Goal: Task Accomplishment & Management: Manage account settings

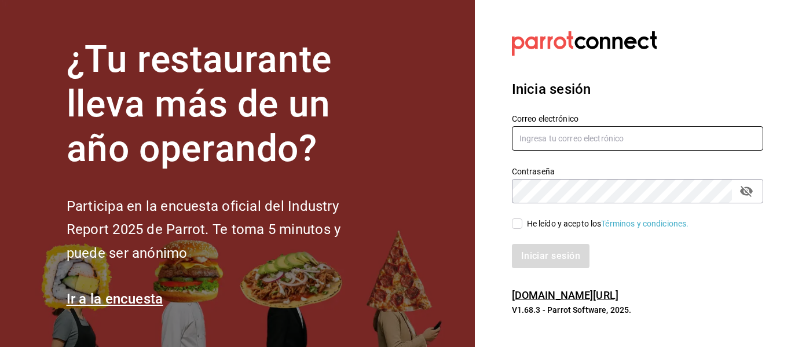
click at [587, 141] on input "text" at bounding box center [637, 138] width 251 height 24
click at [582, 139] on input "edd.312@hotmail.com" at bounding box center [637, 138] width 251 height 24
type input "[EMAIL_ADDRESS][DOMAIN_NAME]"
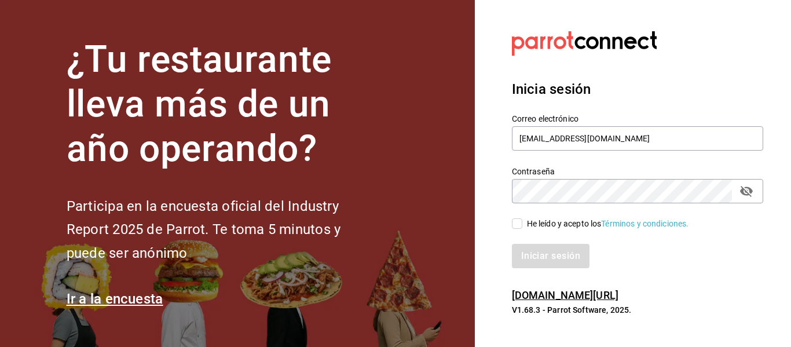
click at [502, 235] on div "Iniciar sesión" at bounding box center [630, 249] width 265 height 38
click at [622, 255] on div "Iniciar sesión" at bounding box center [637, 256] width 251 height 24
click at [522, 224] on input "He leído y acepto los Términos y condiciones." at bounding box center [517, 223] width 10 height 10
checkbox input "true"
click at [533, 250] on button "Iniciar sesión" at bounding box center [551, 256] width 79 height 24
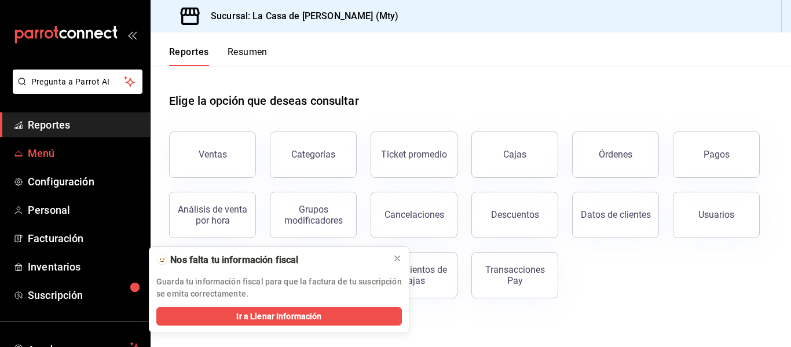
click at [39, 150] on span "Menú" at bounding box center [84, 153] width 113 height 16
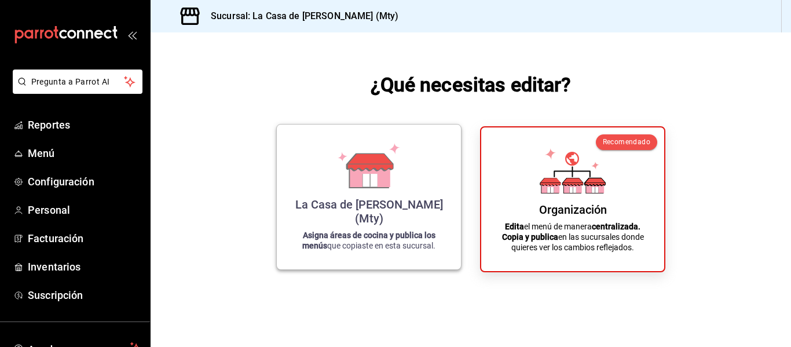
click at [392, 188] on icon at bounding box center [369, 165] width 66 height 45
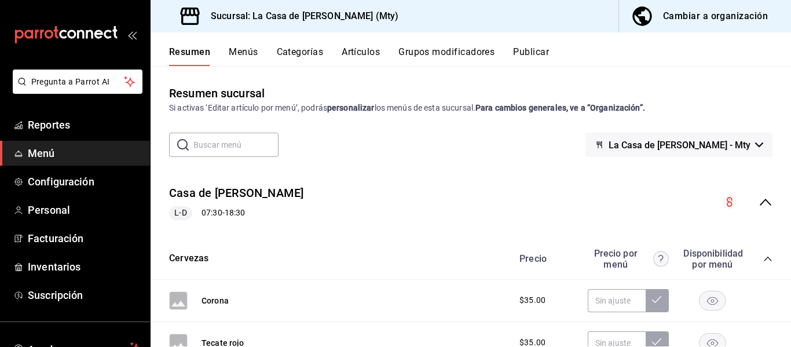
click at [244, 47] on button "Menús" at bounding box center [243, 56] width 29 height 20
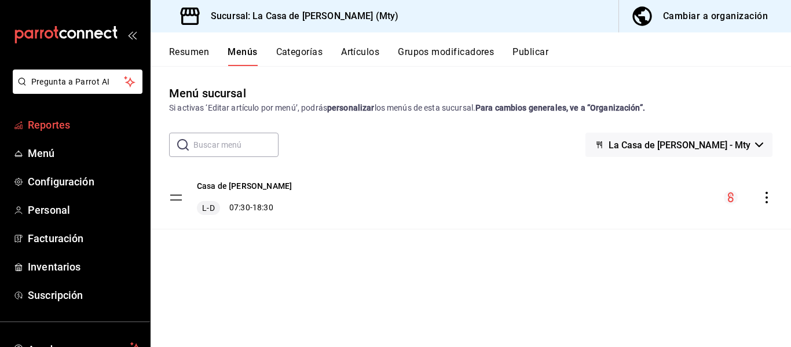
click at [90, 117] on span "Reportes" at bounding box center [84, 125] width 113 height 16
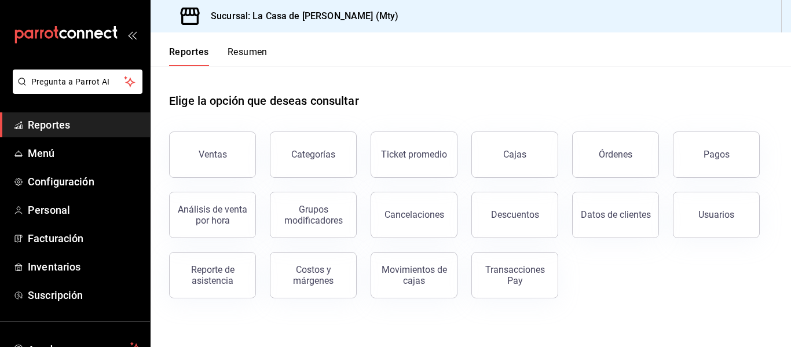
click at [254, 55] on button "Resumen" at bounding box center [248, 56] width 40 height 20
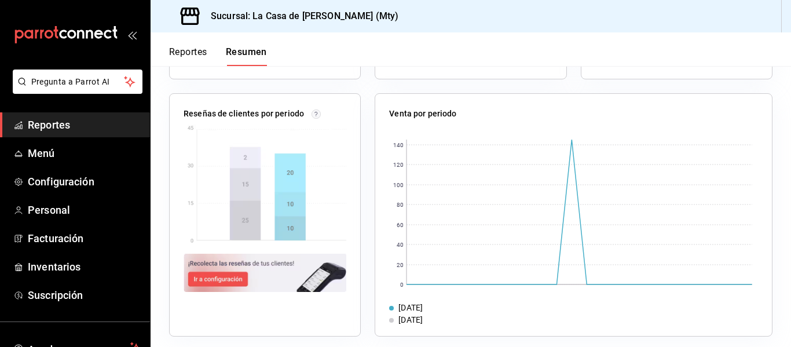
scroll to position [435, 0]
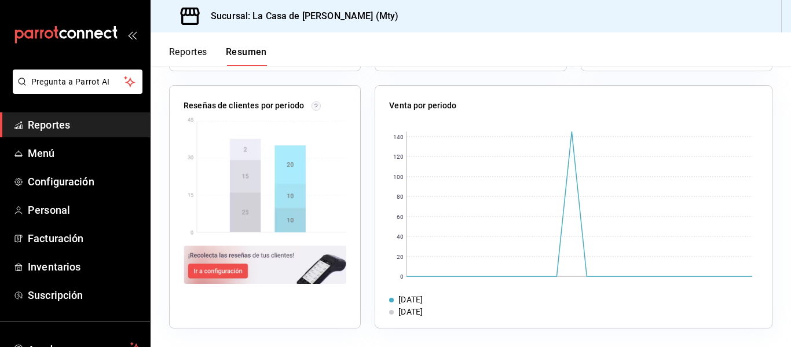
click at [180, 54] on button "Reportes" at bounding box center [188, 56] width 38 height 20
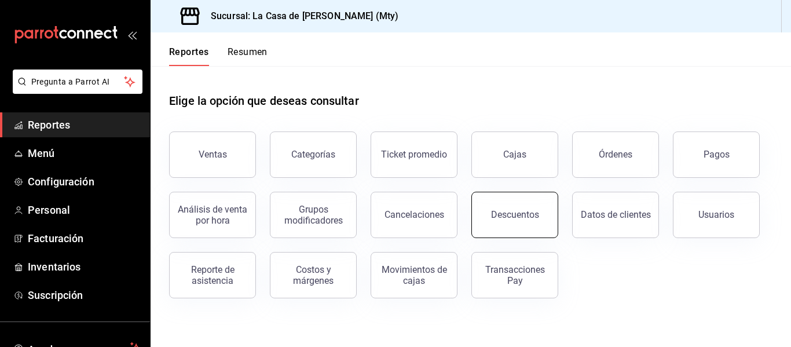
click at [546, 201] on button "Descuentos" at bounding box center [514, 215] width 87 height 46
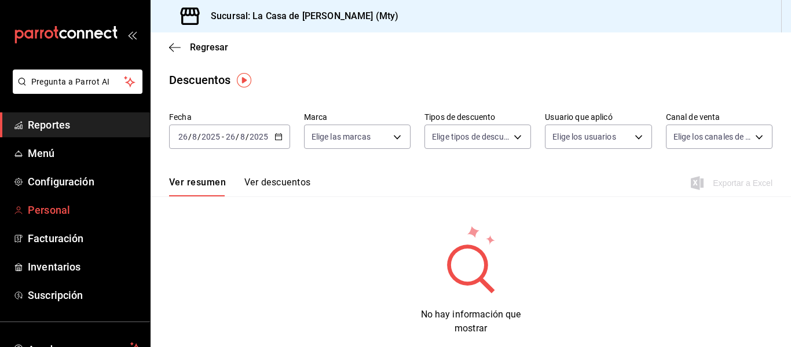
click at [74, 202] on link "Personal" at bounding box center [75, 209] width 150 height 25
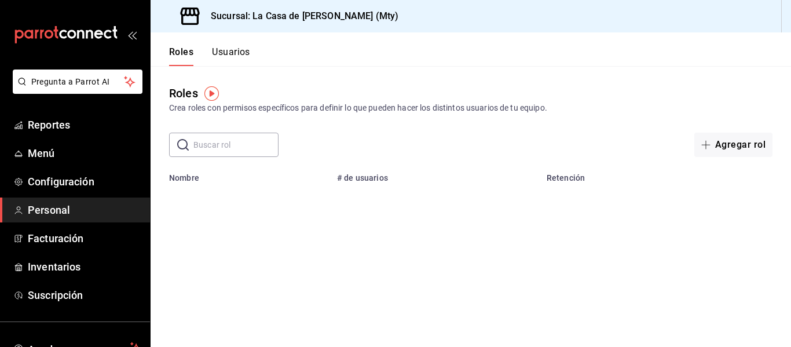
click at [526, 72] on div "Roles Crea roles con permisos específicos para definir lo que pueden hacer los …" at bounding box center [471, 111] width 640 height 91
click at [723, 138] on button "Agregar rol" at bounding box center [733, 145] width 78 height 24
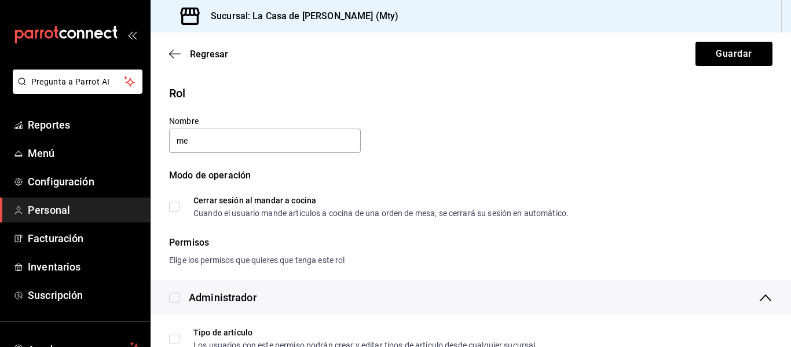
type input "m"
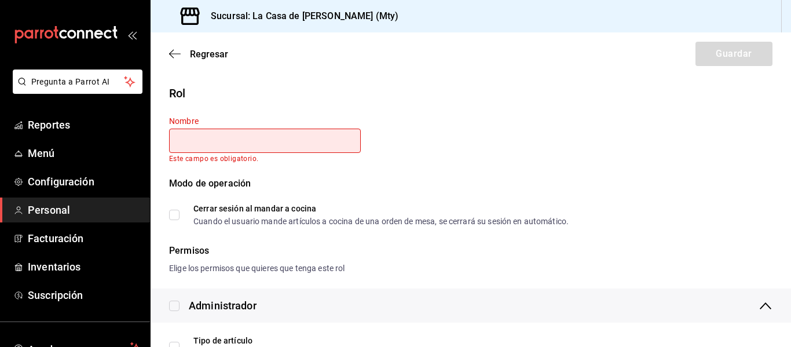
type input ","
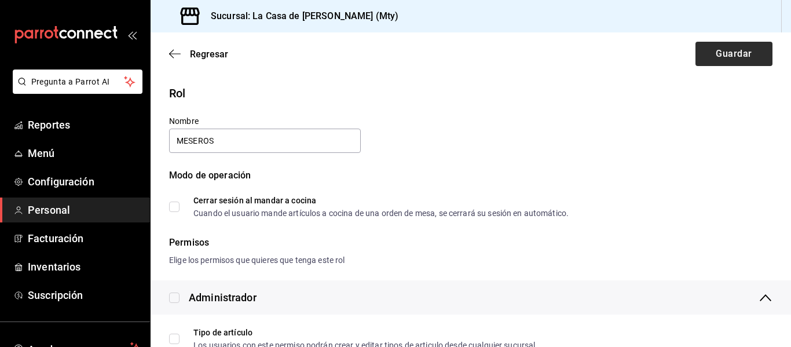
type input "MESEROS"
click at [712, 49] on button "Guardar" at bounding box center [733, 54] width 77 height 24
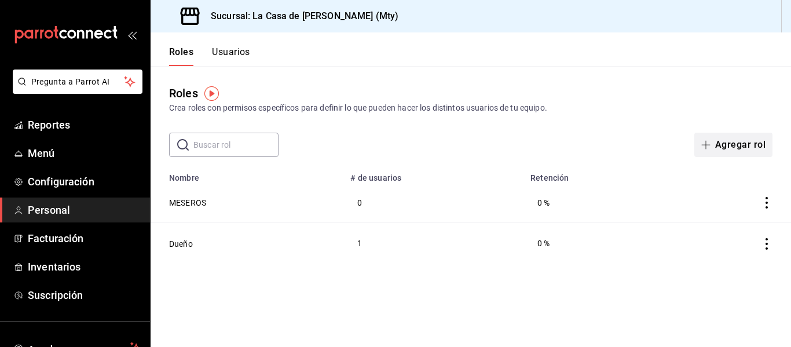
click at [733, 145] on button "Agregar rol" at bounding box center [733, 145] width 78 height 24
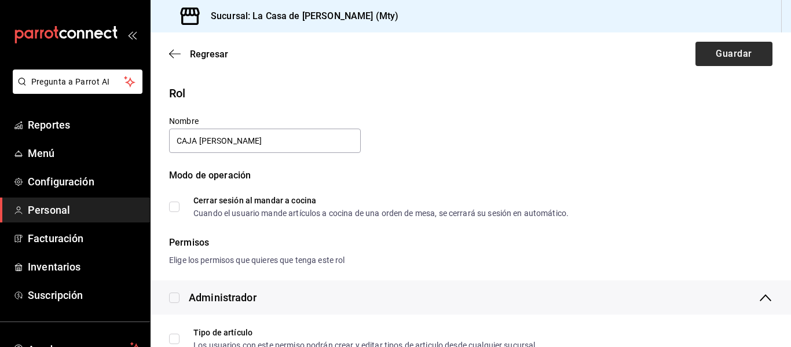
type input "CAJA [PERSON_NAME]"
click at [720, 54] on button "Guardar" at bounding box center [733, 54] width 77 height 24
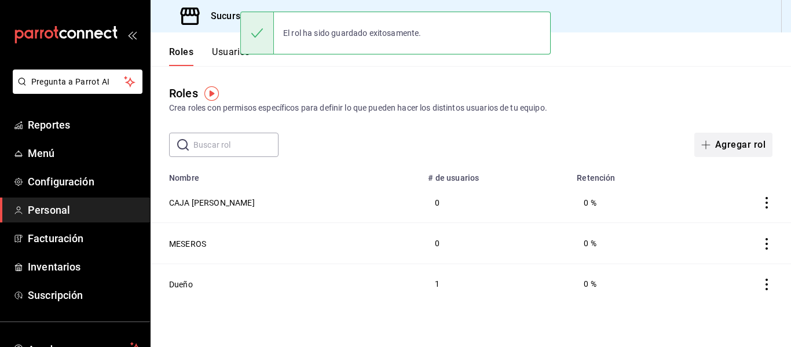
click at [734, 142] on button "Agregar rol" at bounding box center [733, 145] width 78 height 24
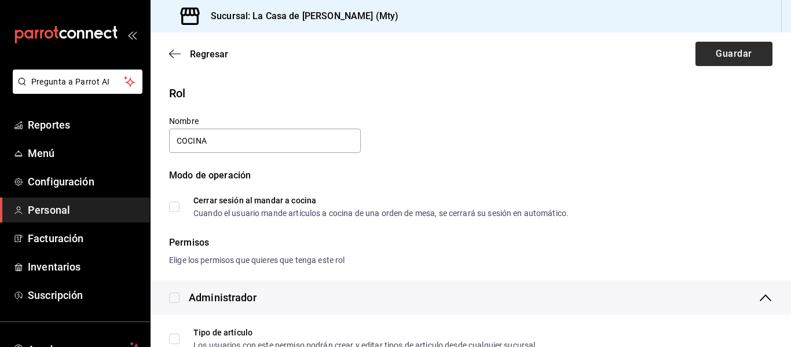
type input "COCINA"
click at [752, 60] on button "Guardar" at bounding box center [733, 54] width 77 height 24
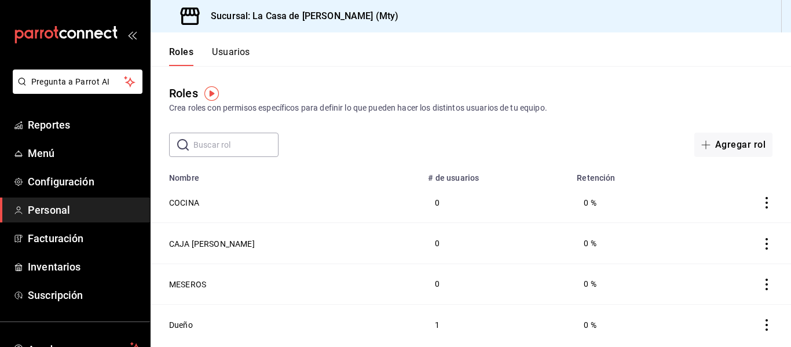
click at [237, 51] on button "Usuarios" at bounding box center [231, 56] width 38 height 20
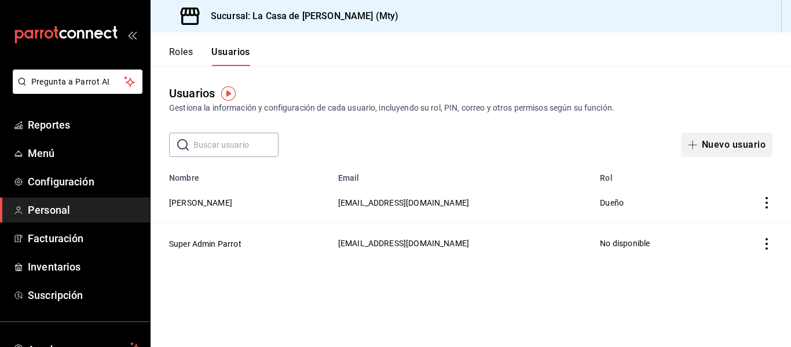
click at [732, 141] on button "Nuevo usuario" at bounding box center [726, 145] width 91 height 24
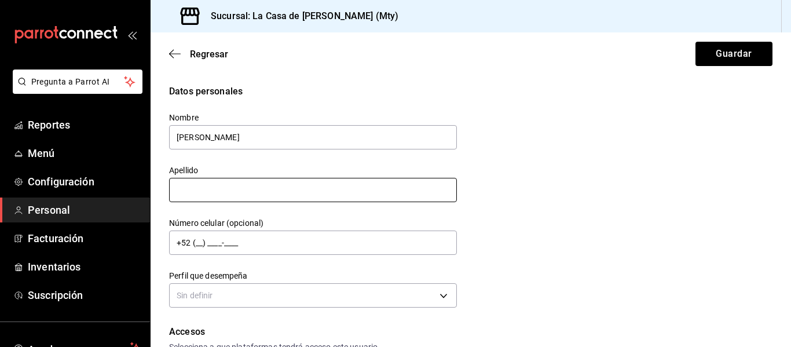
click at [294, 197] on input "text" at bounding box center [313, 190] width 288 height 24
click at [695, 42] on button "Guardar" at bounding box center [733, 54] width 77 height 24
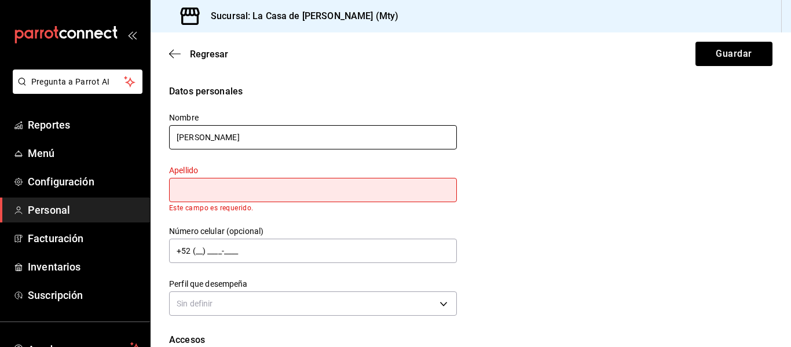
click at [268, 136] on input "[PERSON_NAME]" at bounding box center [313, 137] width 288 height 24
type input "[PERSON_NAME]"
click at [200, 194] on input "text" at bounding box center [313, 190] width 288 height 24
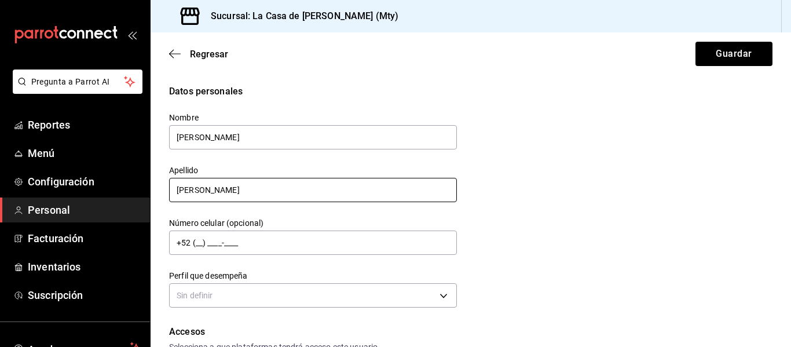
click at [200, 194] on input "[PERSON_NAME]" at bounding box center [313, 190] width 288 height 24
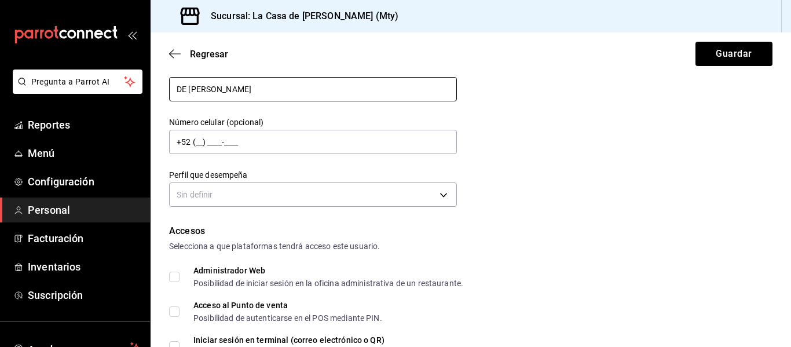
scroll to position [99, 0]
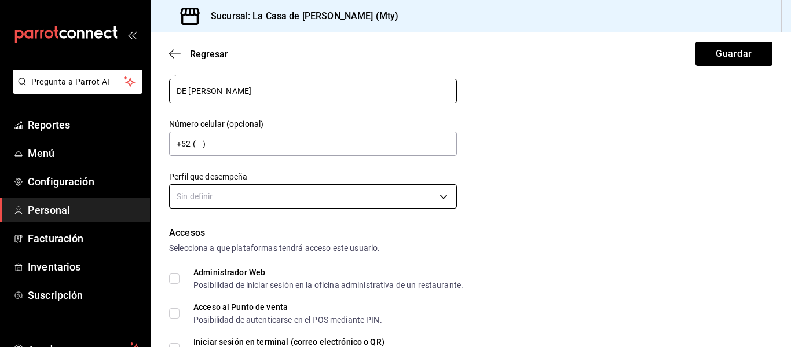
type input "DE [PERSON_NAME]"
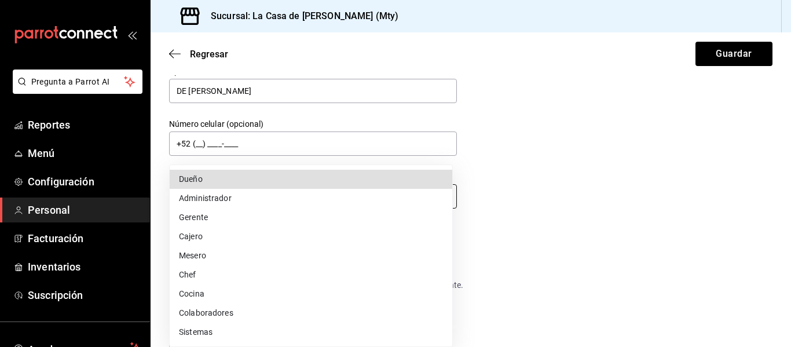
click at [445, 201] on body "Pregunta a Parrot AI Reportes Menú Configuración Personal Facturación Inventari…" at bounding box center [395, 173] width 791 height 347
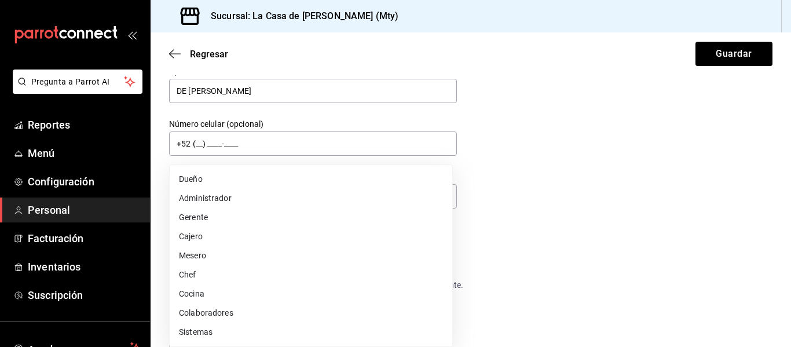
click at [324, 232] on li "Cajero" at bounding box center [311, 236] width 283 height 19
type input "CASHIER"
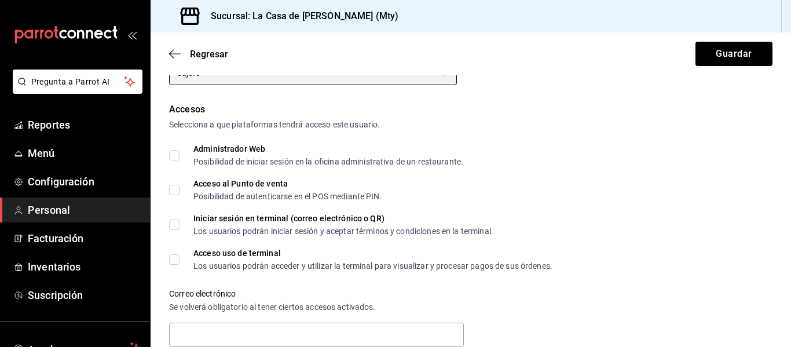
scroll to position [238, 0]
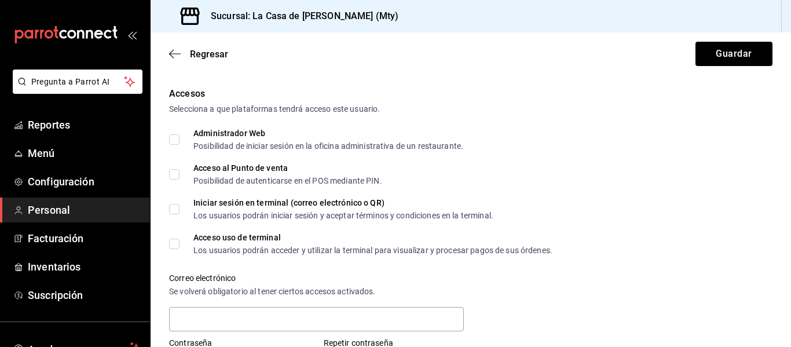
click at [178, 172] on input "Acceso al Punto de venta Posibilidad de autenticarse en el POS mediante PIN." at bounding box center [174, 174] width 10 height 10
checkbox input "true"
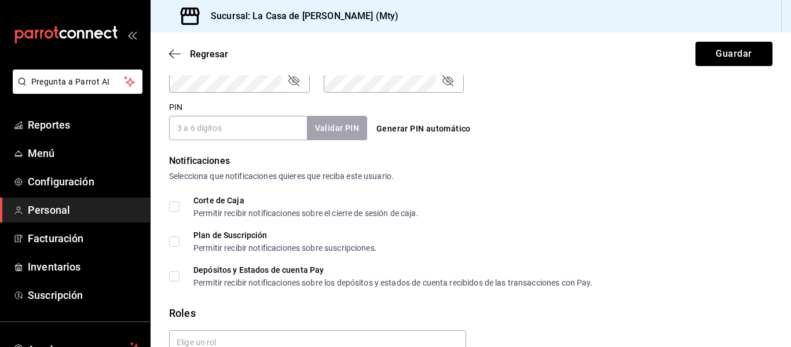
scroll to position [550, 0]
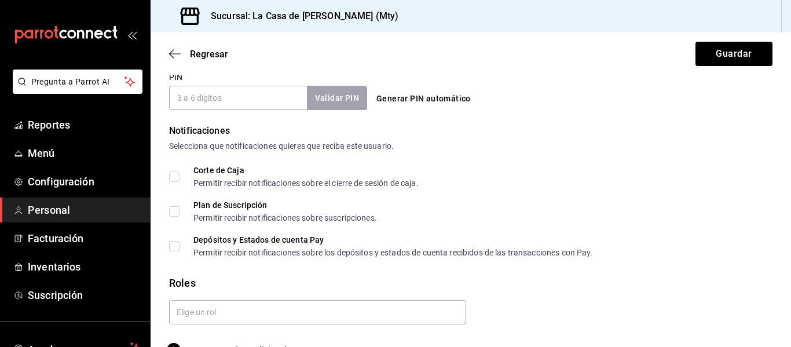
click at [175, 174] on input "Corte de Caja Permitir recibir notificaciones sobre el cierre de sesión de caja." at bounding box center [174, 176] width 10 height 10
checkbox input "true"
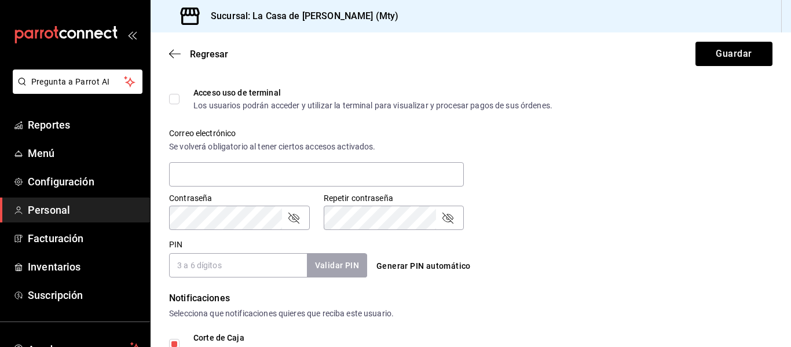
scroll to position [397, 0]
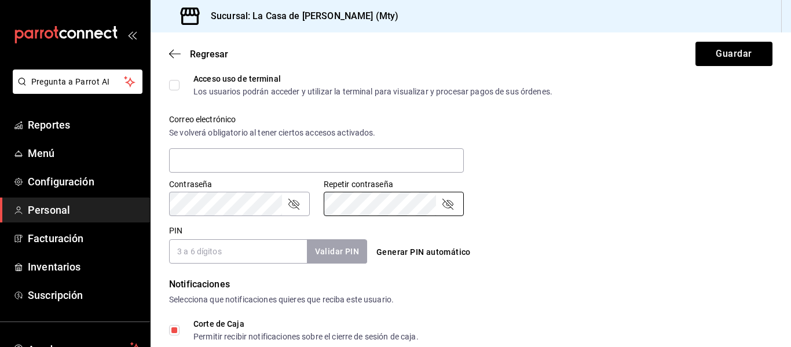
click at [581, 188] on div "Contraseña Contraseña Repetir contraseña Repetir contraseña" at bounding box center [463, 190] width 617 height 51
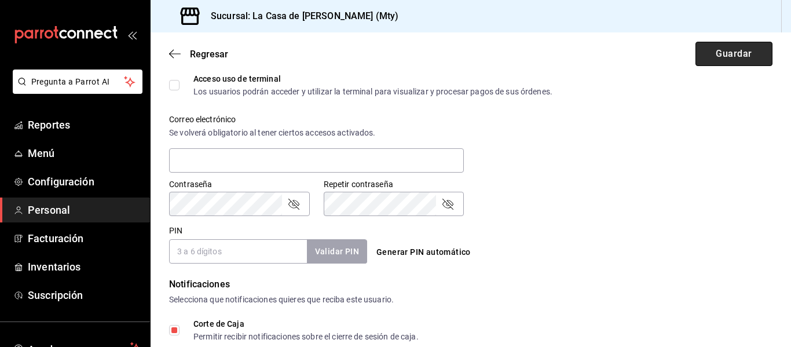
click at [712, 56] on button "Guardar" at bounding box center [733, 54] width 77 height 24
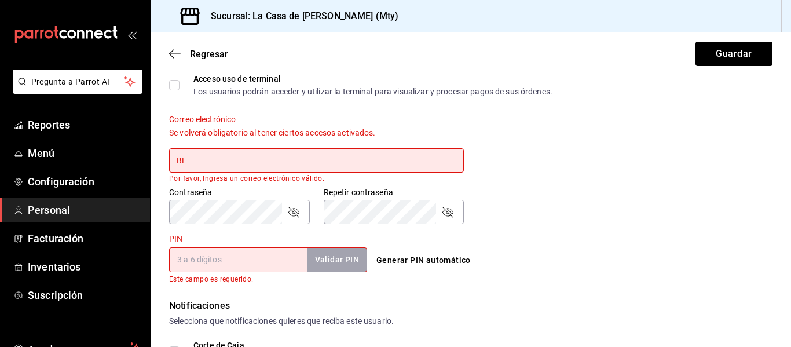
type input "B"
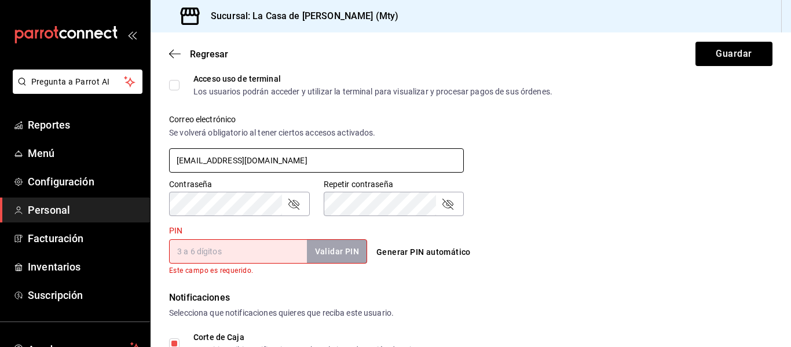
type input "[EMAIL_ADDRESS][DOMAIN_NAME]"
click at [257, 250] on input "PIN" at bounding box center [238, 251] width 138 height 24
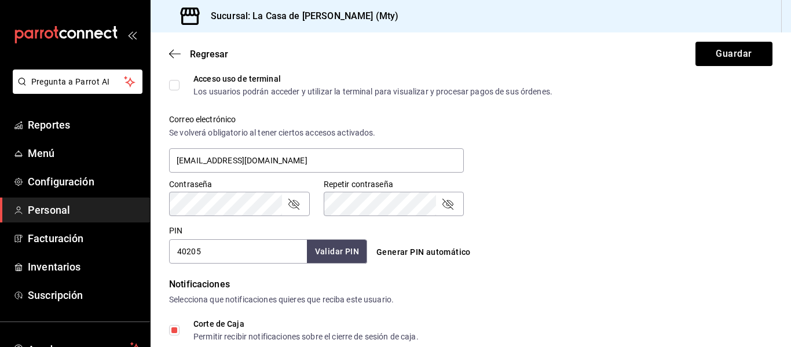
type input "402050"
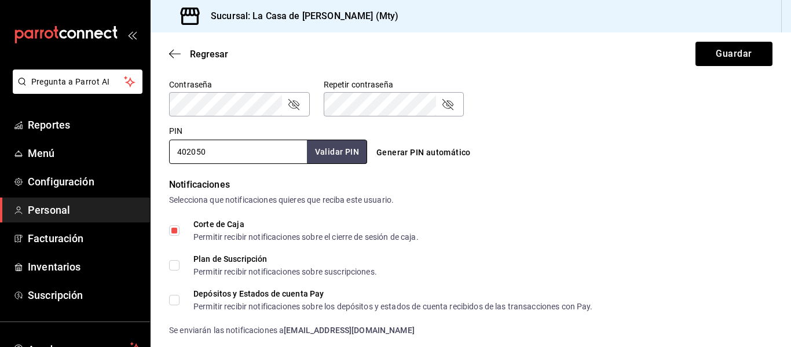
scroll to position [467, 0]
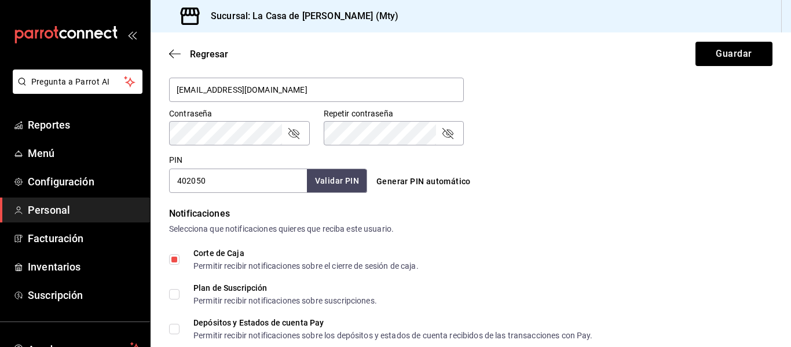
drag, startPoint x: 264, startPoint y: 180, endPoint x: 174, endPoint y: 180, distance: 90.3
click at [174, 180] on input "402050" at bounding box center [238, 181] width 138 height 24
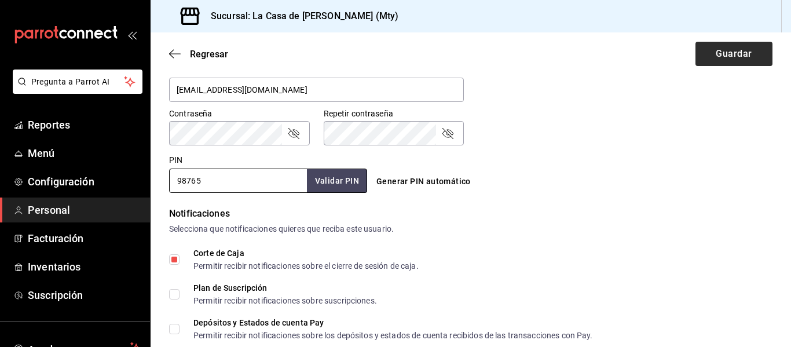
type input "98765"
click at [727, 62] on button "Guardar" at bounding box center [733, 54] width 77 height 24
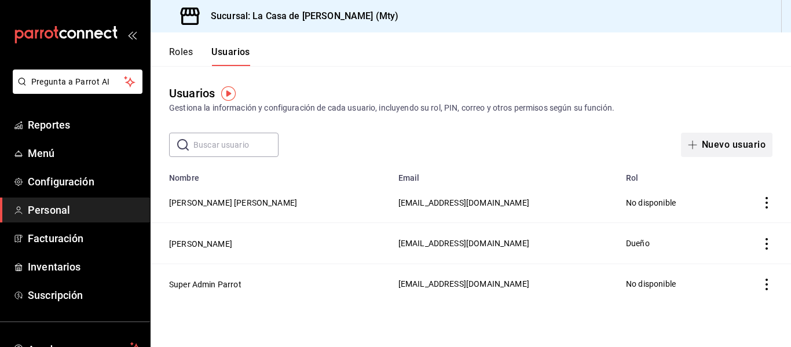
click at [737, 141] on button "Nuevo usuario" at bounding box center [726, 145] width 91 height 24
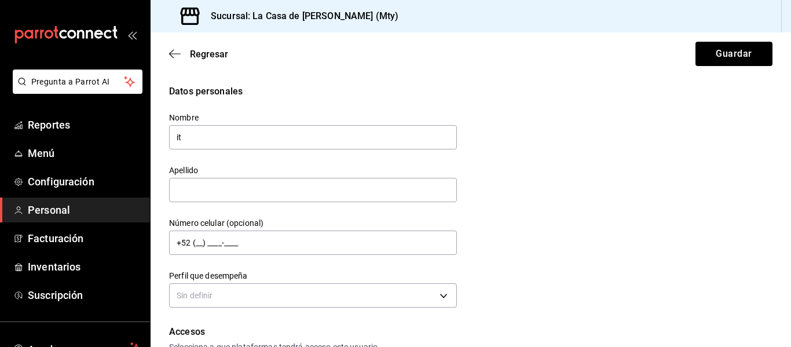
type input "i"
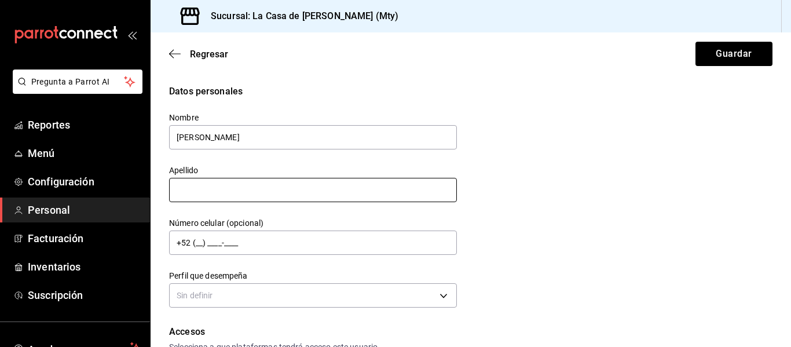
type input "[PERSON_NAME]"
click at [334, 186] on input "text" at bounding box center [313, 190] width 288 height 24
type input "[PERSON_NAME]"
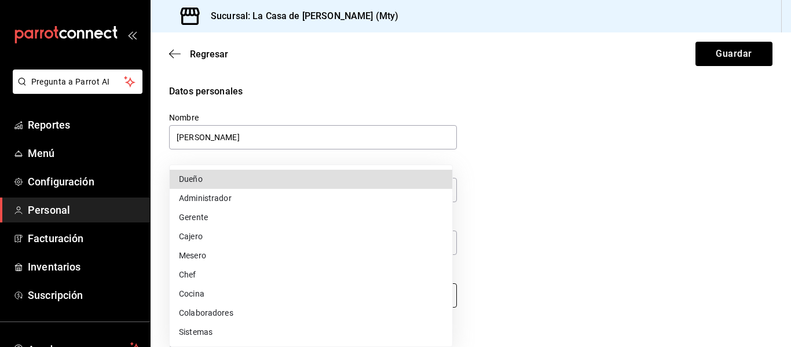
click at [450, 295] on body "Pregunta a Parrot AI Reportes Menú Configuración Personal Facturación Inventari…" at bounding box center [395, 173] width 791 height 347
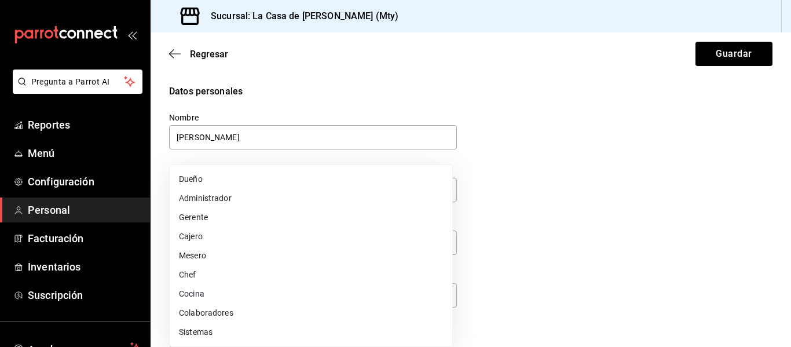
click at [191, 256] on li "Mesero" at bounding box center [311, 255] width 283 height 19
type input "WAITER"
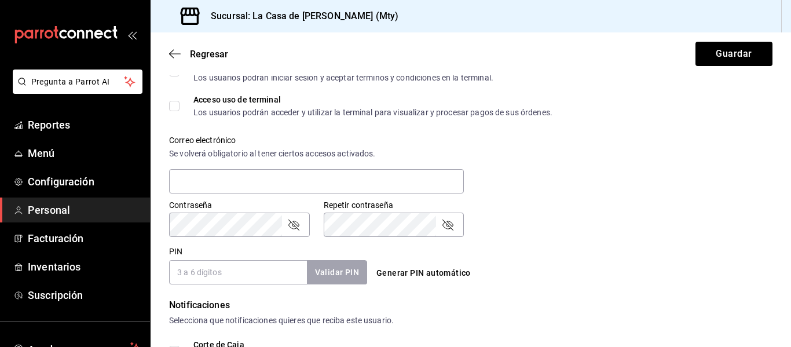
scroll to position [372, 0]
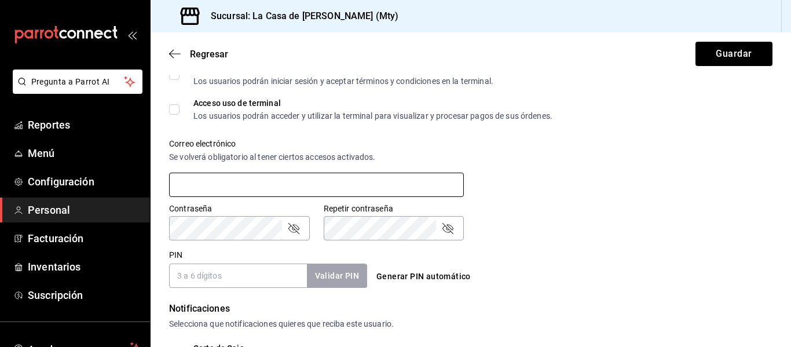
click at [269, 181] on input "text" at bounding box center [316, 185] width 295 height 24
type input "B"
click at [729, 50] on button "Guardar" at bounding box center [733, 54] width 77 height 24
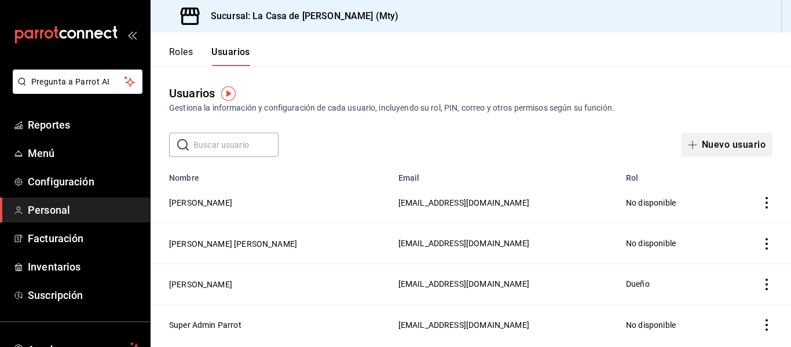
click at [729, 147] on button "Nuevo usuario" at bounding box center [726, 145] width 91 height 24
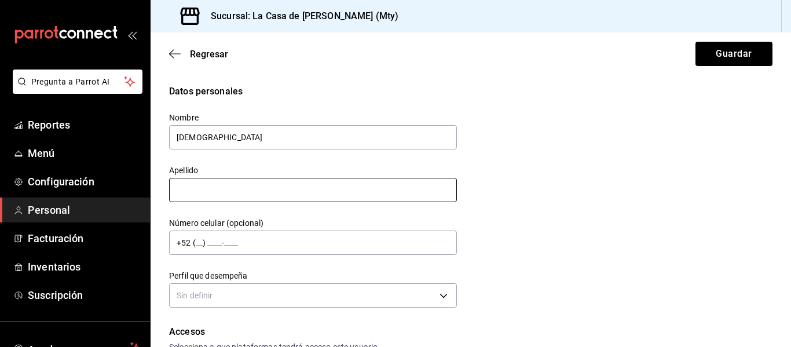
type input "[DEMOGRAPHIC_DATA]"
click at [258, 187] on input "text" at bounding box center [313, 190] width 288 height 24
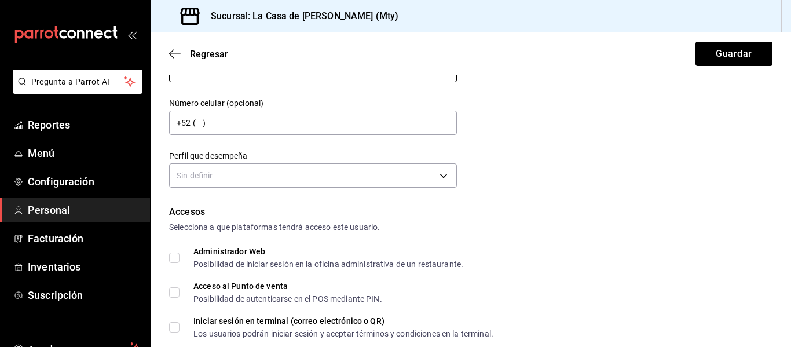
scroll to position [123, 0]
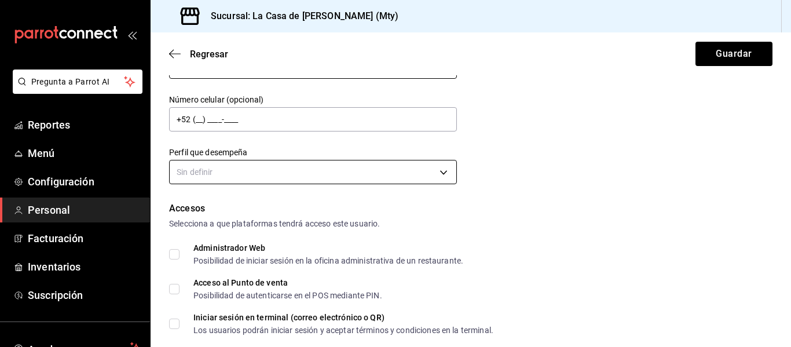
type input "[PERSON_NAME] [PERSON_NAME]"
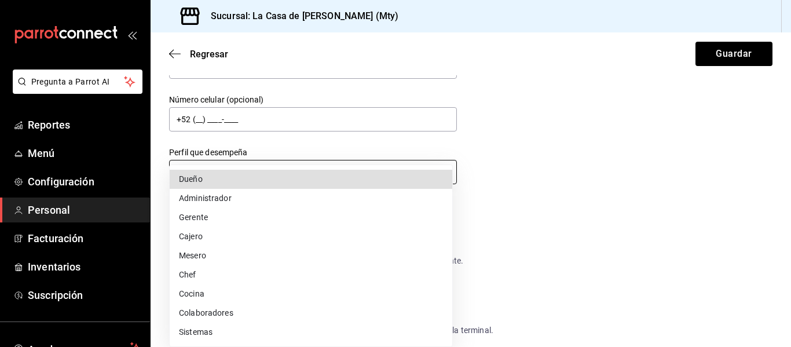
click at [444, 177] on body "Pregunta a Parrot AI Reportes Menú Configuración Personal Facturación Inventari…" at bounding box center [395, 173] width 791 height 347
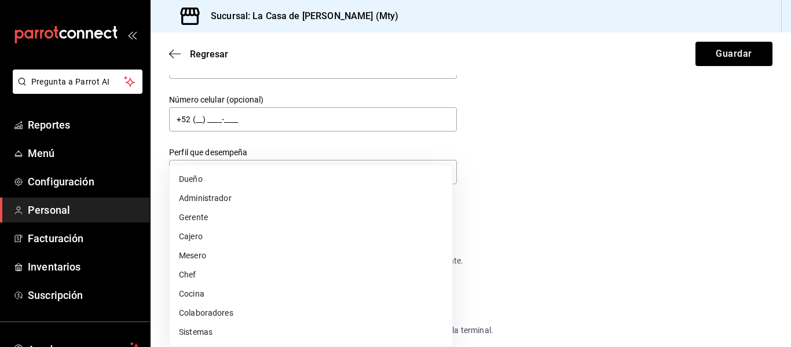
click at [257, 255] on li "Mesero" at bounding box center [311, 255] width 283 height 19
type input "WAITER"
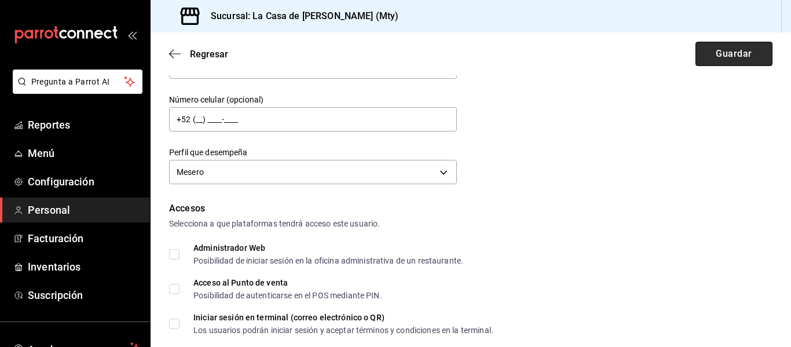
click at [699, 54] on button "Guardar" at bounding box center [733, 54] width 77 height 24
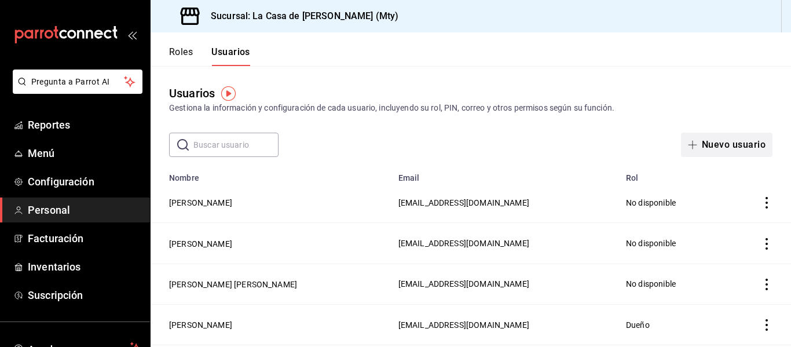
click at [705, 144] on button "Nuevo usuario" at bounding box center [726, 145] width 91 height 24
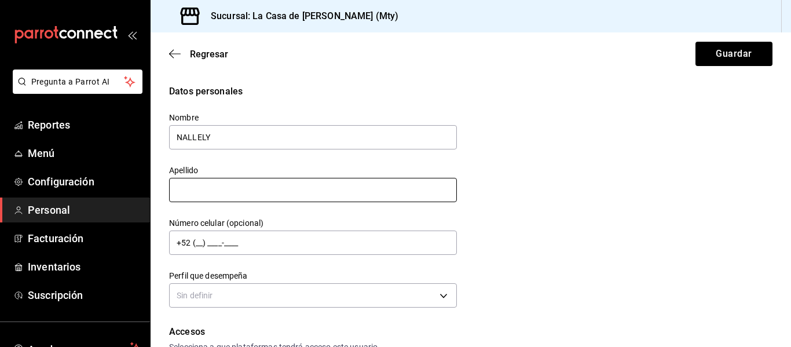
type input "NALLELY"
click at [237, 186] on input "text" at bounding box center [313, 190] width 288 height 24
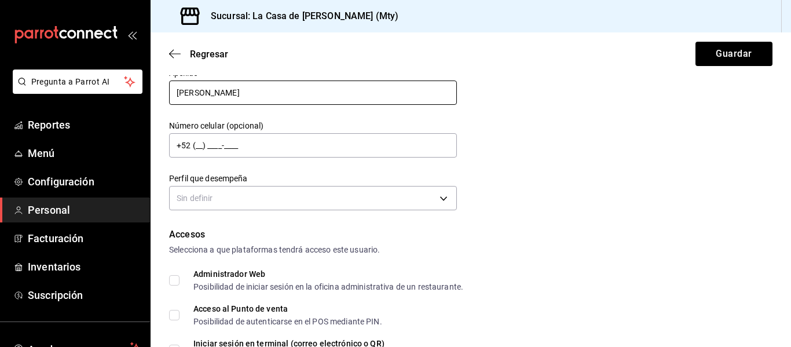
scroll to position [95, 0]
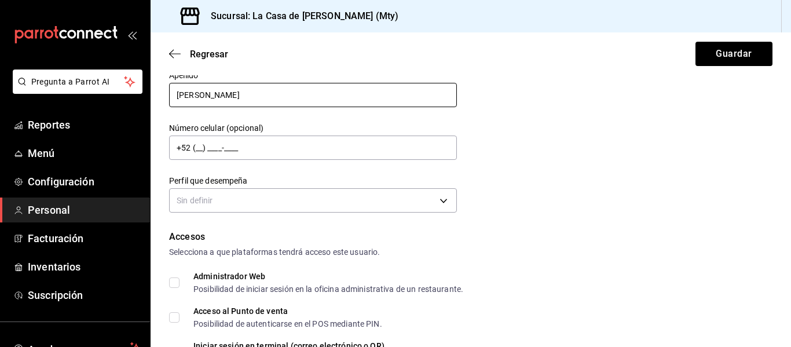
type input "[PERSON_NAME]"
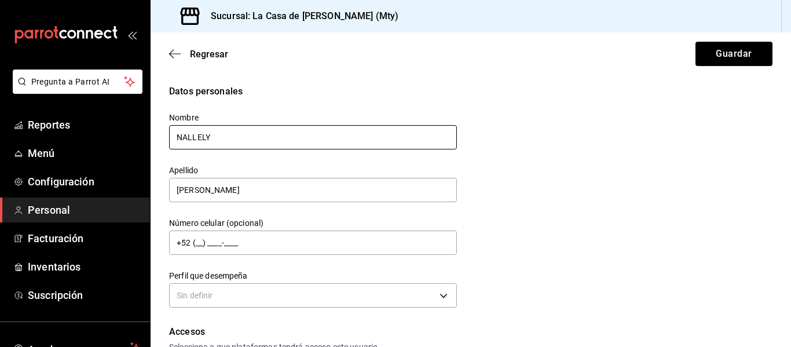
click at [175, 134] on input "NALLELY" at bounding box center [313, 137] width 288 height 24
type input "[PERSON_NAME]"
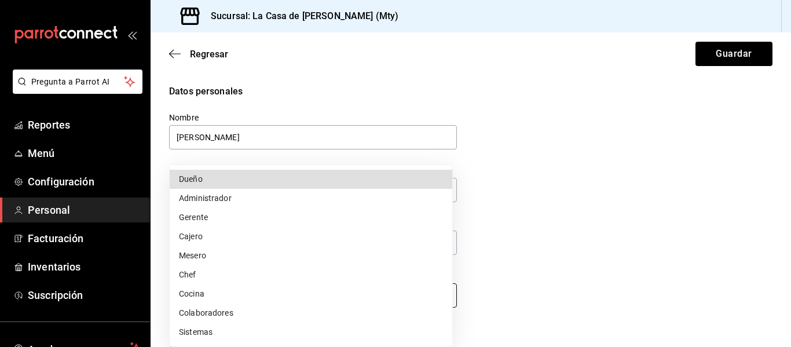
click at [381, 297] on body "Pregunta a Parrot AI Reportes Menú Configuración Personal Facturación Inventari…" at bounding box center [395, 173] width 791 height 347
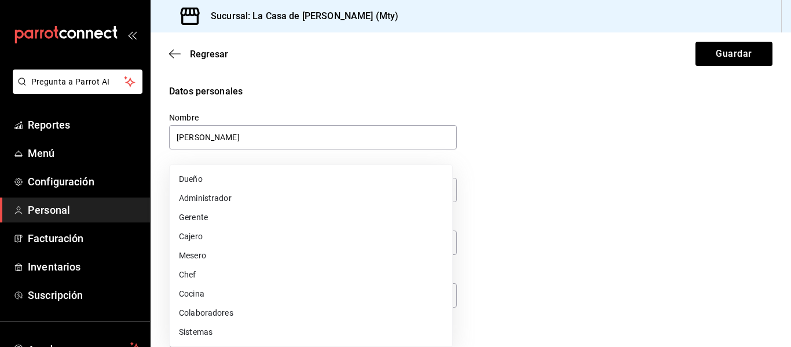
click at [202, 257] on li "Mesero" at bounding box center [311, 255] width 283 height 19
type input "WAITER"
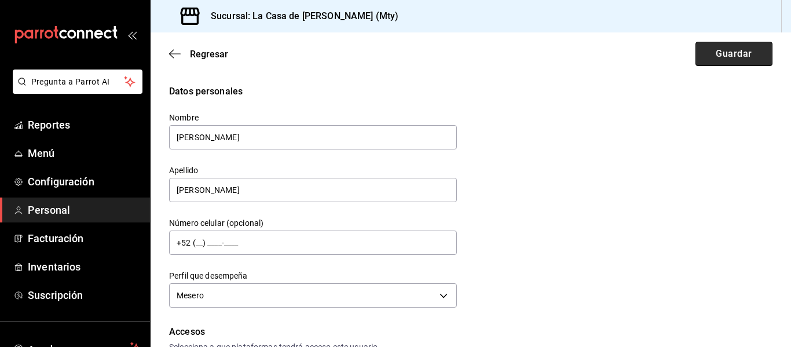
click at [722, 60] on button "Guardar" at bounding box center [733, 54] width 77 height 24
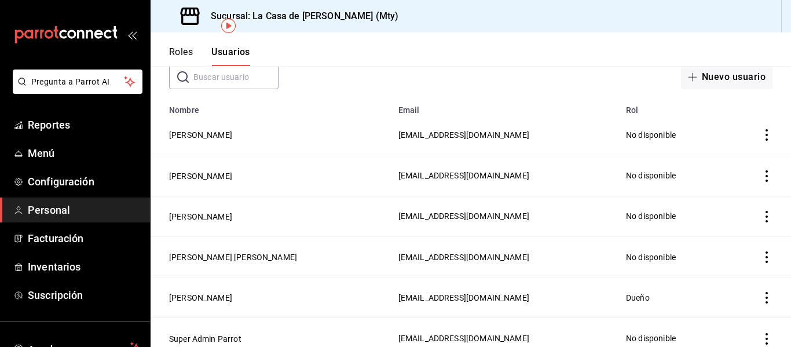
scroll to position [76, 0]
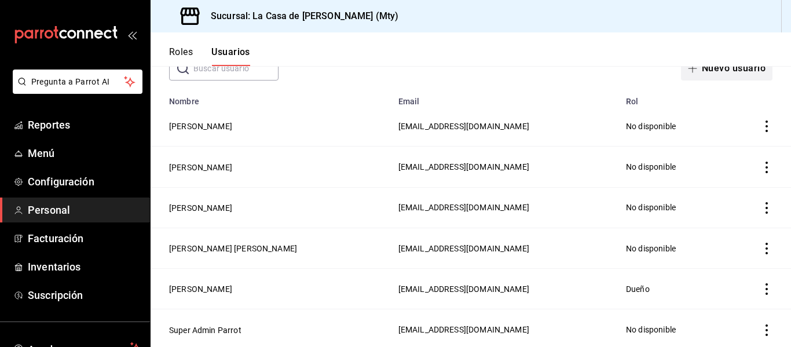
click at [719, 69] on button "Nuevo usuario" at bounding box center [726, 68] width 91 height 24
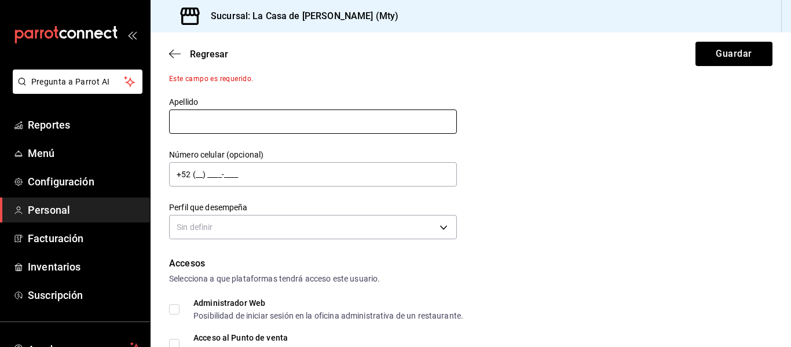
click at [409, 113] on input "text" at bounding box center [313, 121] width 288 height 24
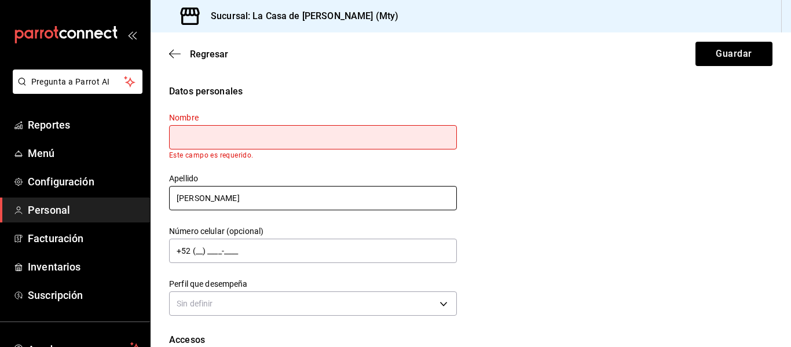
type input "[PERSON_NAME]"
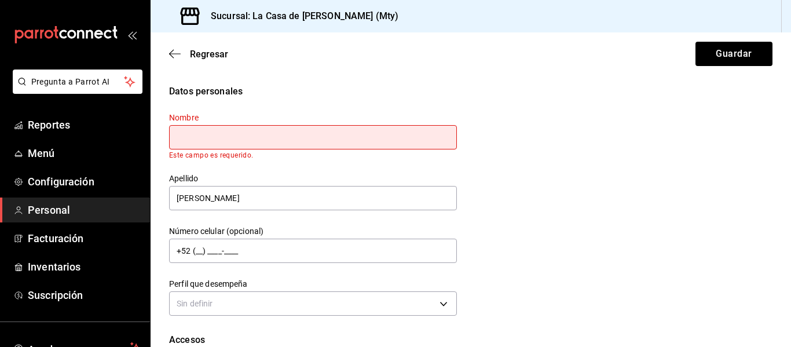
click at [306, 145] on input "text" at bounding box center [313, 137] width 288 height 24
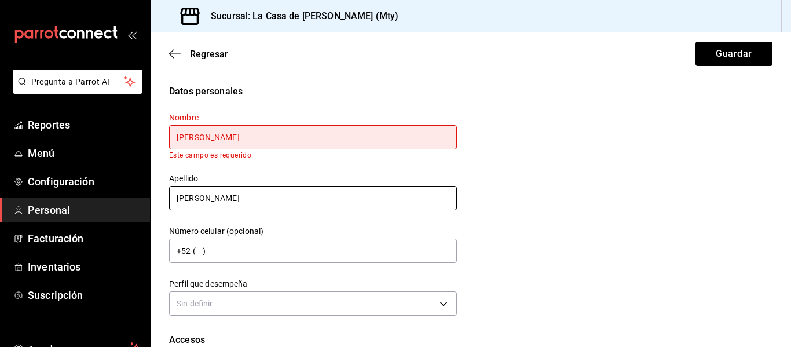
type input "[PERSON_NAME]"
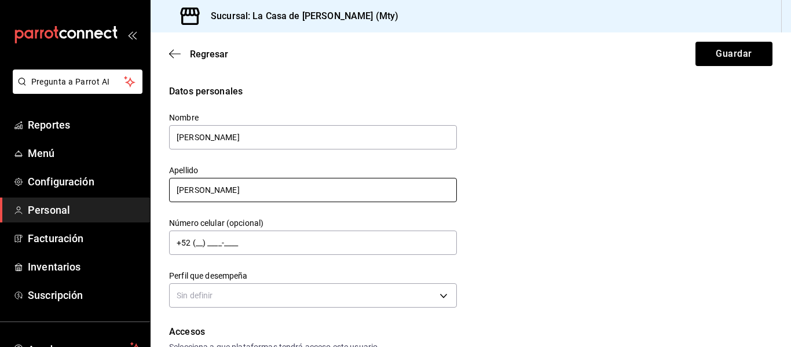
drag, startPoint x: 268, startPoint y: 199, endPoint x: 143, endPoint y: 206, distance: 125.2
click at [143, 206] on div "Pregunta a Parrot AI Reportes Menú Configuración Personal Facturación Inventari…" at bounding box center [395, 173] width 791 height 347
type input "[PERSON_NAME]"
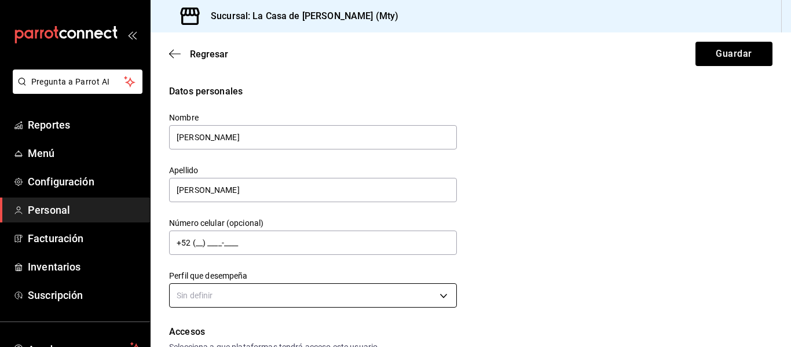
click at [439, 294] on body "Pregunta a Parrot AI Reportes Menú Configuración Personal Facturación Inventari…" at bounding box center [395, 173] width 791 height 347
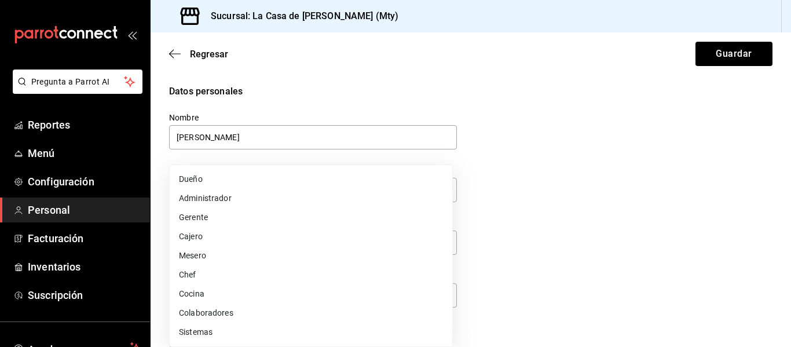
click at [324, 290] on li "Cocina" at bounding box center [311, 293] width 283 height 19
type input "KITCHEN"
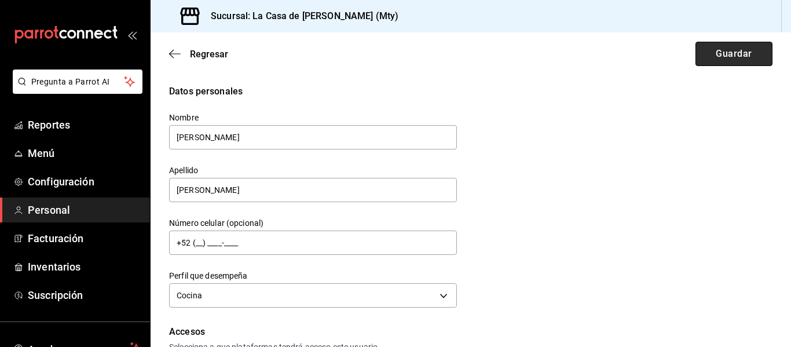
click at [743, 48] on button "Guardar" at bounding box center [733, 54] width 77 height 24
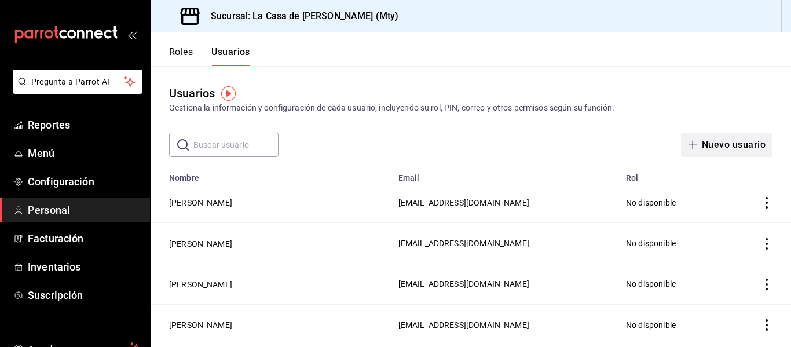
click at [723, 143] on button "Nuevo usuario" at bounding box center [726, 145] width 91 height 24
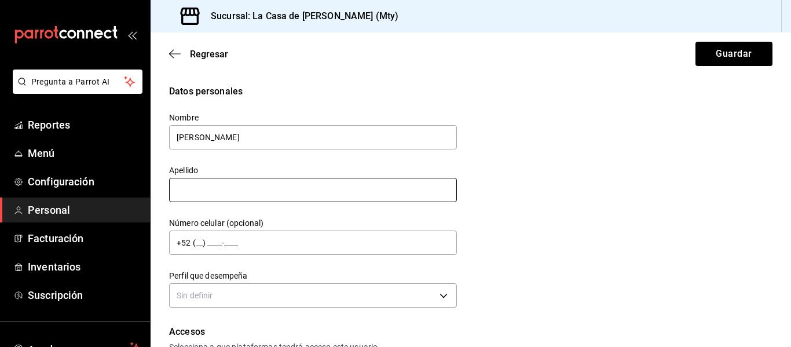
type input "[PERSON_NAME]"
click at [228, 183] on input "text" at bounding box center [313, 190] width 288 height 24
type input "[PERSON_NAME]"
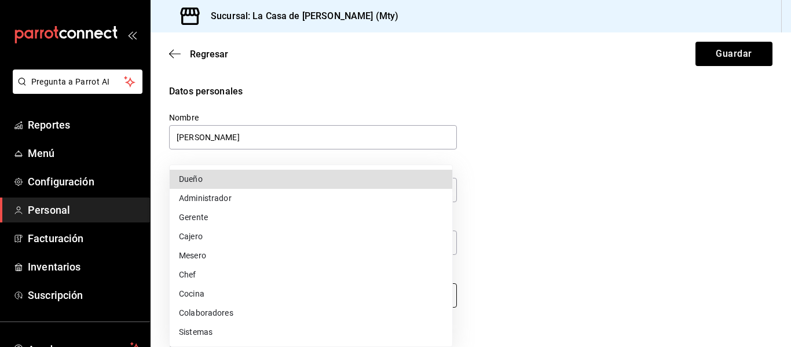
click at [331, 307] on body "Pregunta a Parrot AI Reportes Menú Configuración Personal Facturación Inventari…" at bounding box center [395, 173] width 791 height 347
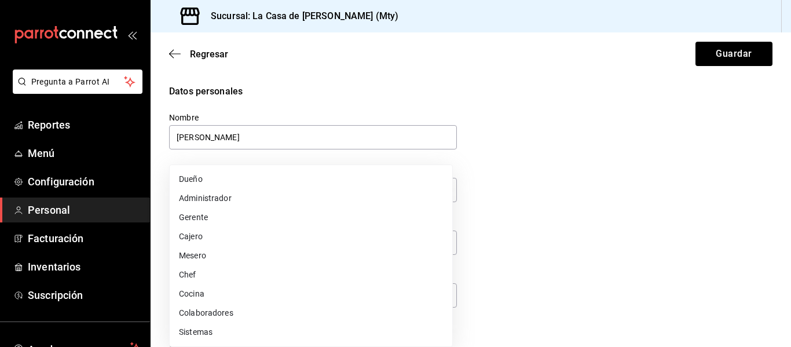
click at [234, 250] on li "Mesero" at bounding box center [311, 255] width 283 height 19
type input "WAITER"
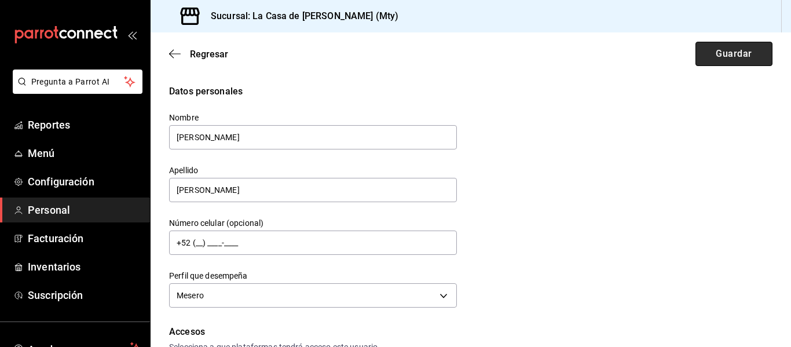
click at [714, 54] on button "Guardar" at bounding box center [733, 54] width 77 height 24
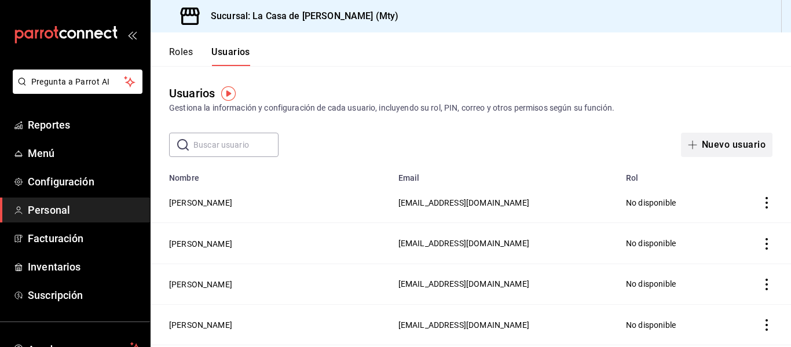
click at [693, 142] on icon "button" at bounding box center [693, 145] width 1 height 9
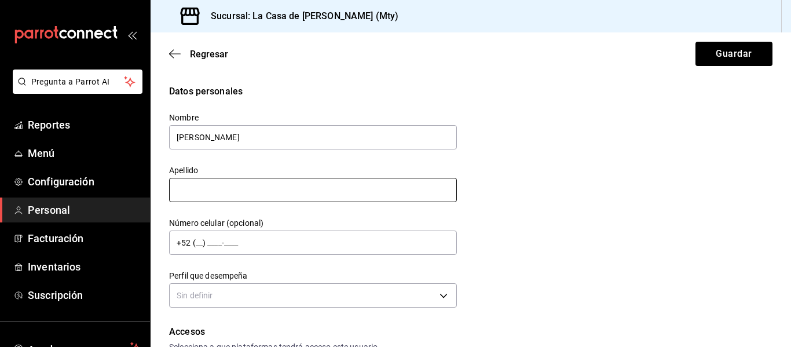
type input "[PERSON_NAME]"
click at [388, 188] on input "A" at bounding box center [313, 190] width 288 height 24
type input "[PERSON_NAME]"
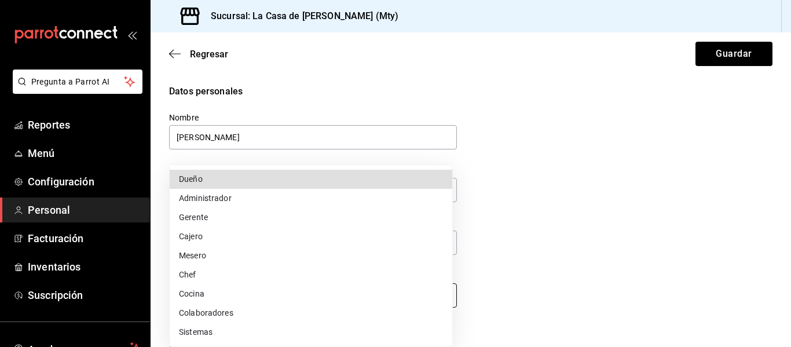
click at [230, 300] on body "Pregunta a Parrot AI Reportes Menú Configuración Personal Facturación Inventari…" at bounding box center [395, 173] width 791 height 347
click at [214, 255] on li "Mesero" at bounding box center [311, 255] width 283 height 19
type input "WAITER"
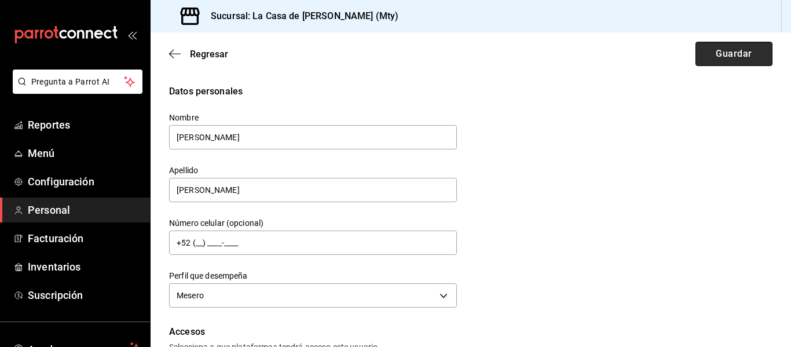
click at [731, 57] on button "Guardar" at bounding box center [733, 54] width 77 height 24
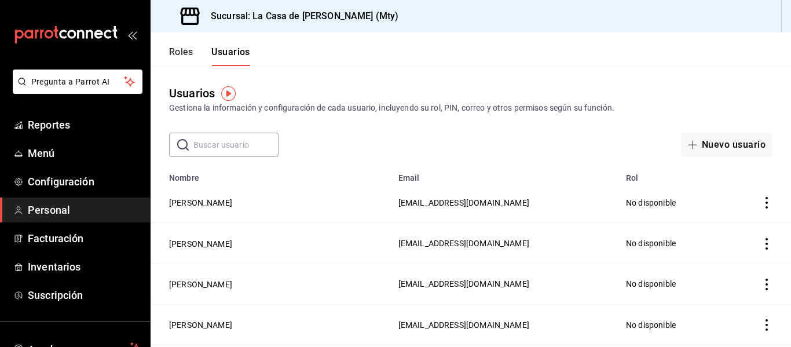
click at [761, 204] on icon "actions" at bounding box center [767, 203] width 12 height 12
click at [516, 196] on div at bounding box center [395, 173] width 791 height 347
click at [516, 196] on td "[EMAIL_ADDRESS][DOMAIN_NAME]" at bounding box center [505, 202] width 228 height 41
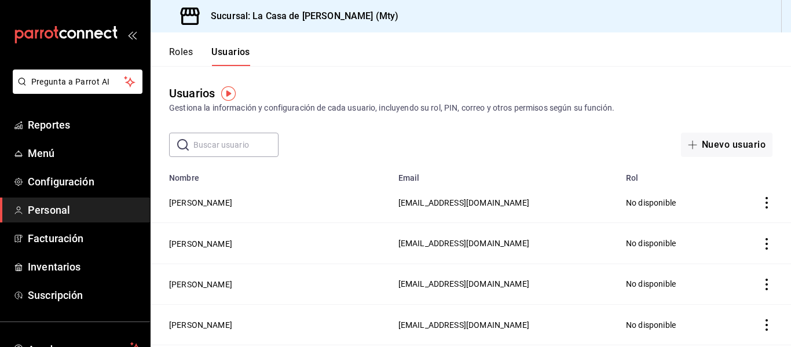
click at [645, 210] on td "No disponible" at bounding box center [672, 202] width 106 height 41
click at [761, 203] on icon "actions" at bounding box center [767, 203] width 12 height 12
click at [205, 197] on div at bounding box center [395, 173] width 791 height 347
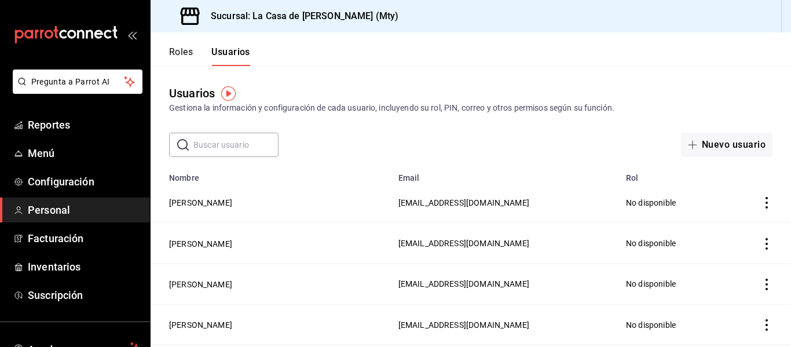
click at [205, 197] on button "[PERSON_NAME]" at bounding box center [200, 203] width 63 height 12
click at [205, 197] on html "Pregunta a Parrot AI Reportes Menú Configuración Personal Facturación Inventari…" at bounding box center [395, 173] width 791 height 347
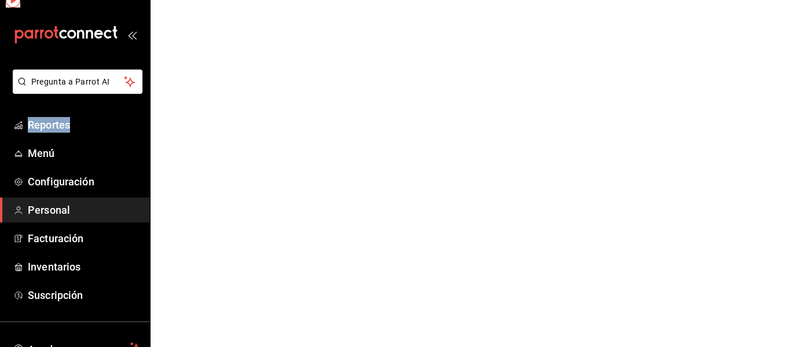
click at [205, 0] on html "Pregunta a Parrot AI Reportes Menú Configuración Personal Facturación Inventari…" at bounding box center [395, 0] width 791 height 0
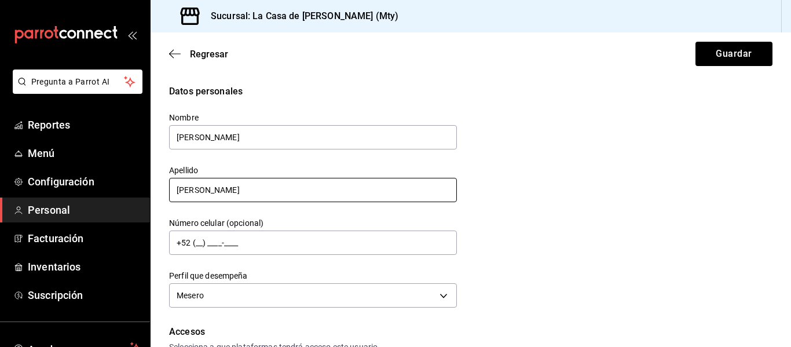
type input "[PERSON_NAME]"
click at [232, 186] on input "[PERSON_NAME]" at bounding box center [313, 190] width 288 height 24
type input "[PERSON_NAME]"
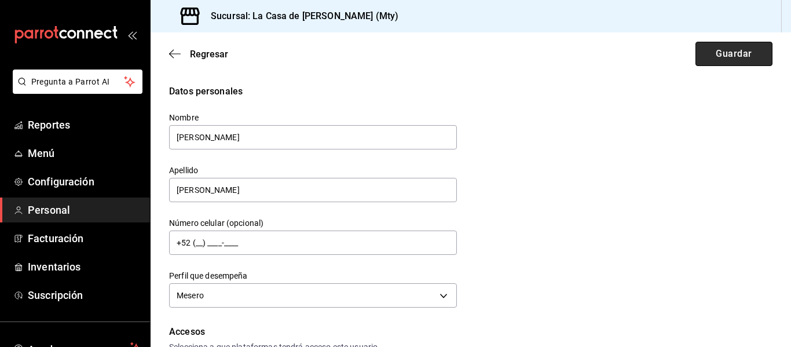
click at [726, 61] on button "Guardar" at bounding box center [733, 54] width 77 height 24
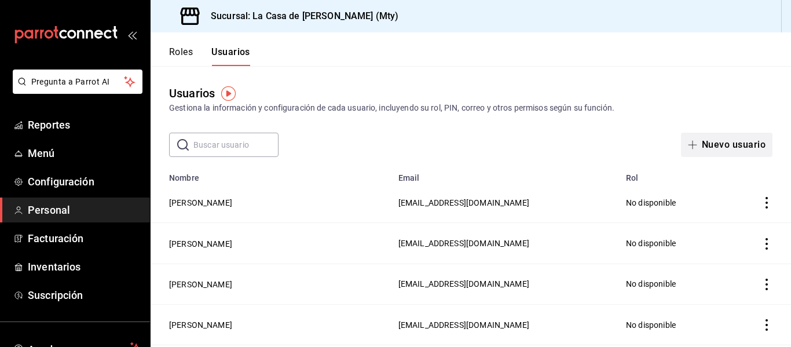
click at [715, 138] on button "Nuevo usuario" at bounding box center [726, 145] width 91 height 24
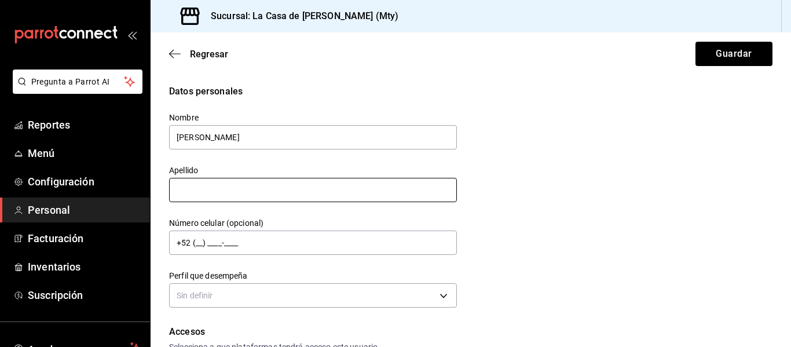
type input "[PERSON_NAME]"
click at [261, 187] on input "text" at bounding box center [313, 190] width 288 height 24
type input "[PERSON_NAME]"
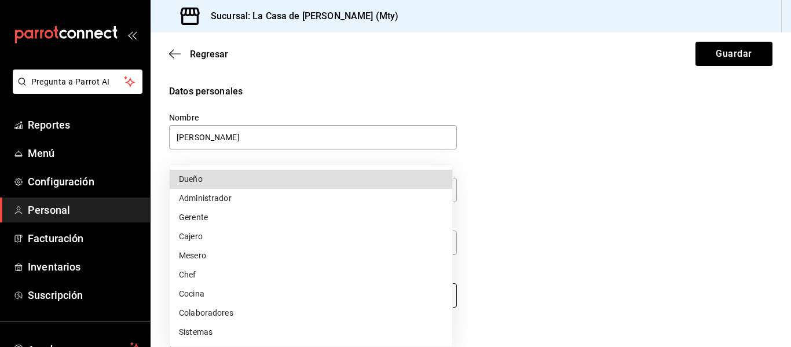
click at [335, 290] on body "Pregunta a Parrot AI Reportes Menú Configuración Personal Facturación Inventari…" at bounding box center [395, 173] width 791 height 347
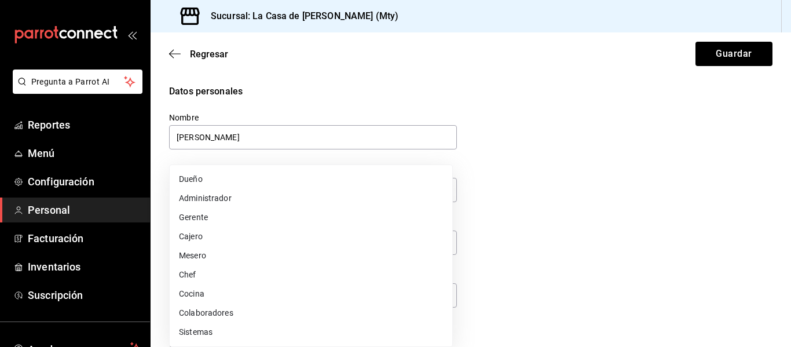
click at [228, 293] on li "Cocina" at bounding box center [311, 293] width 283 height 19
type input "KITCHEN"
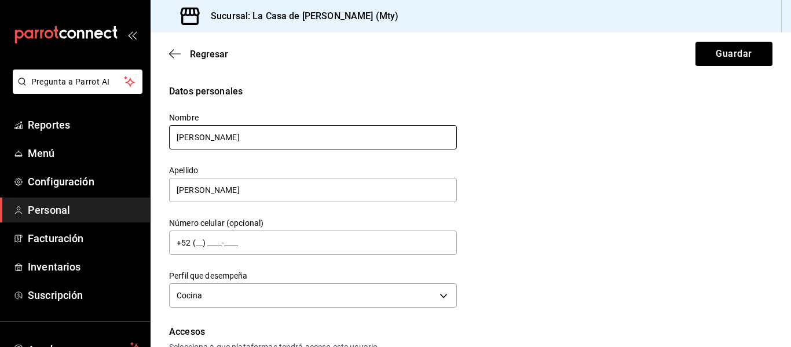
click at [265, 133] on input "[PERSON_NAME]" at bounding box center [313, 137] width 288 height 24
drag, startPoint x: 226, startPoint y: 138, endPoint x: 139, endPoint y: 140, distance: 86.9
click at [139, 140] on div "Pregunta a Parrot AI Reportes Menú Configuración Personal Facturación Inventari…" at bounding box center [395, 173] width 791 height 347
type input "[PERSON_NAME]"
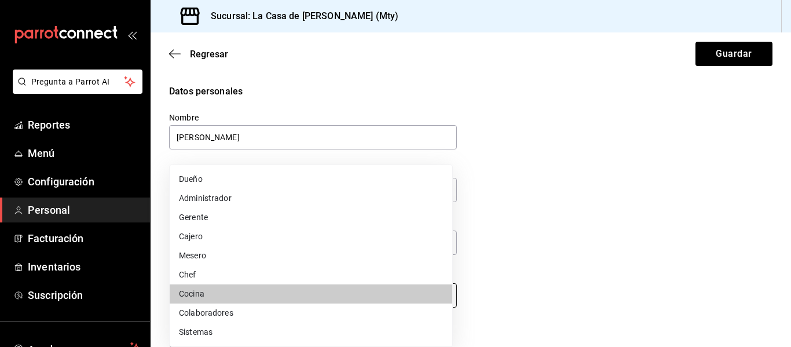
click at [445, 293] on body "Pregunta a Parrot AI Reportes Menú Configuración Personal Facturación Inventari…" at bounding box center [395, 173] width 791 height 347
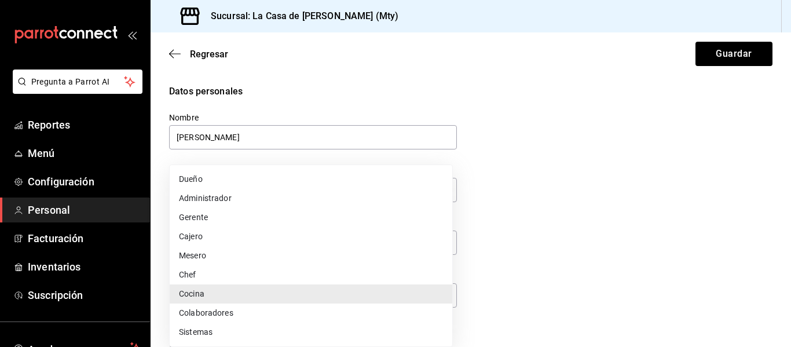
click at [201, 290] on li "Cocina" at bounding box center [311, 293] width 283 height 19
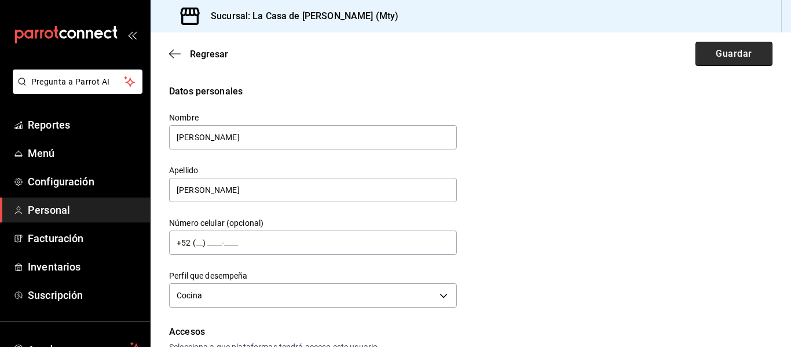
click at [717, 50] on button "Guardar" at bounding box center [733, 54] width 77 height 24
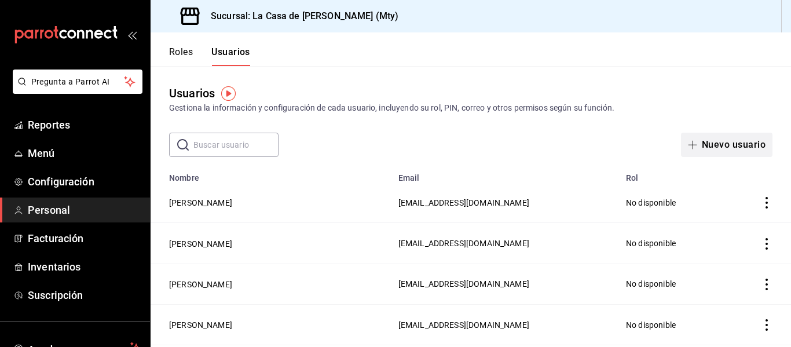
click at [741, 143] on button "Nuevo usuario" at bounding box center [726, 145] width 91 height 24
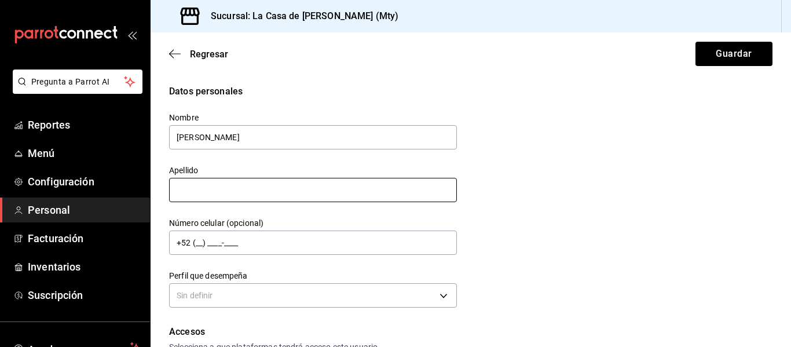
type input "[PERSON_NAME]"
click at [273, 192] on input "text" at bounding box center [313, 190] width 288 height 24
type input "DE LA [PERSON_NAME]"
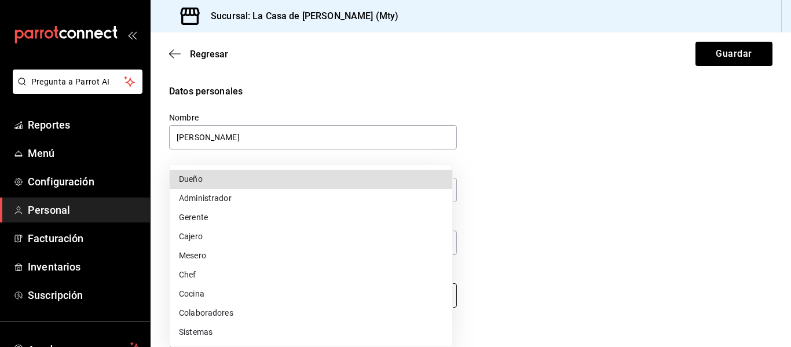
click at [307, 303] on body "Pregunta a Parrot AI Reportes Menú Configuración Personal Facturación Inventari…" at bounding box center [395, 173] width 791 height 347
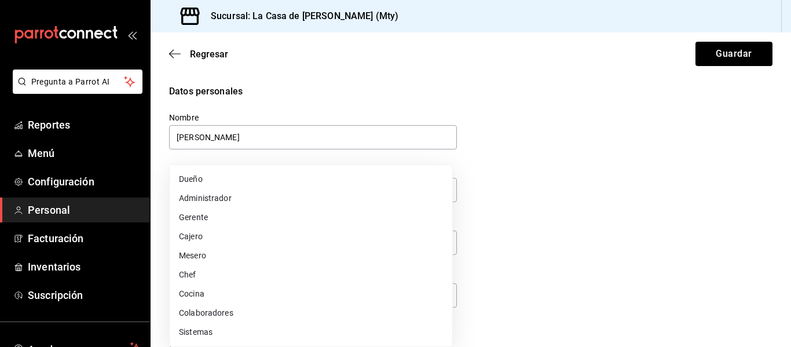
click at [241, 288] on li "Cocina" at bounding box center [311, 293] width 283 height 19
type input "KITCHEN"
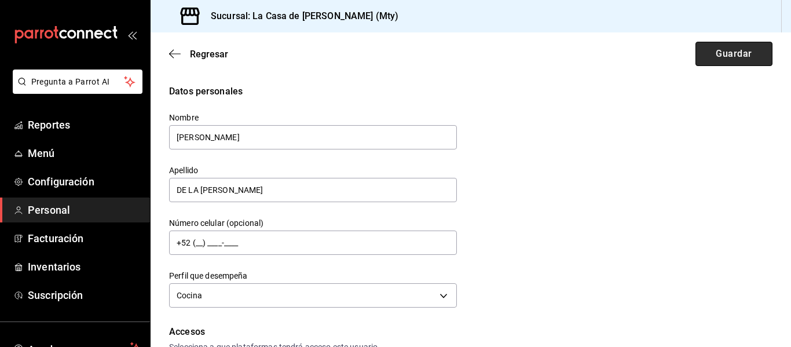
click at [705, 63] on button "Guardar" at bounding box center [733, 54] width 77 height 24
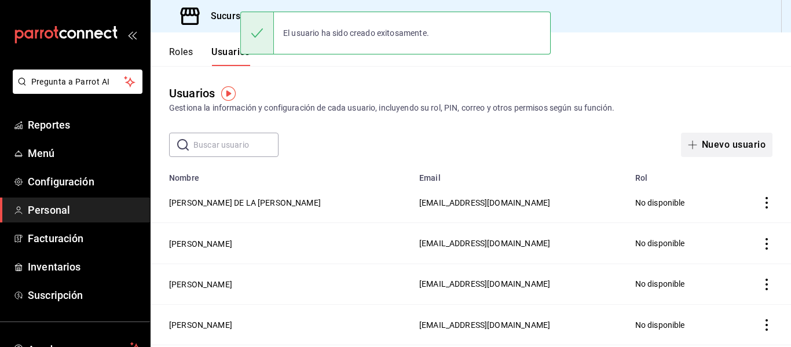
click at [735, 139] on button "Nuevo usuario" at bounding box center [726, 145] width 91 height 24
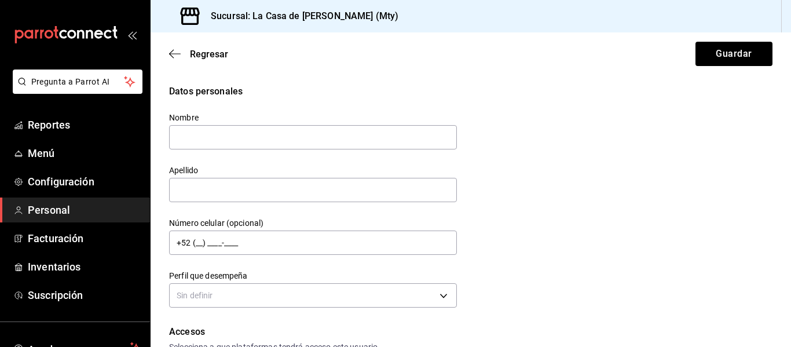
type input "L"
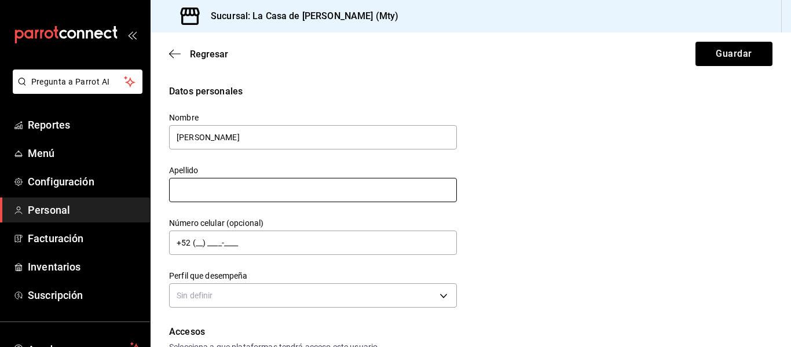
type input "[PERSON_NAME]"
click at [217, 189] on input "text" at bounding box center [313, 190] width 288 height 24
type input "[PERSON_NAME]"
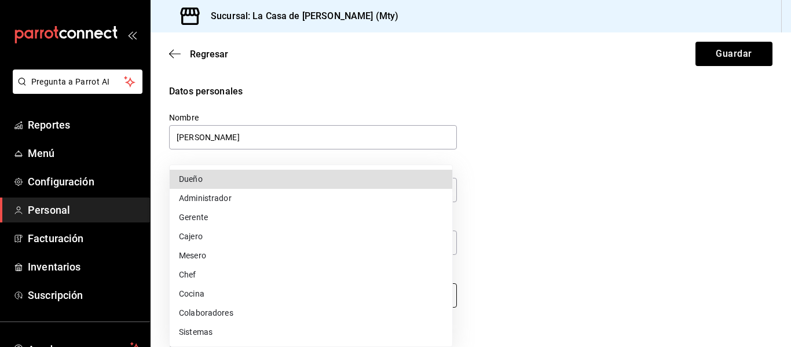
click at [188, 299] on body "Pregunta a Parrot AI Reportes Menú Configuración Personal Facturación Inventari…" at bounding box center [395, 173] width 791 height 347
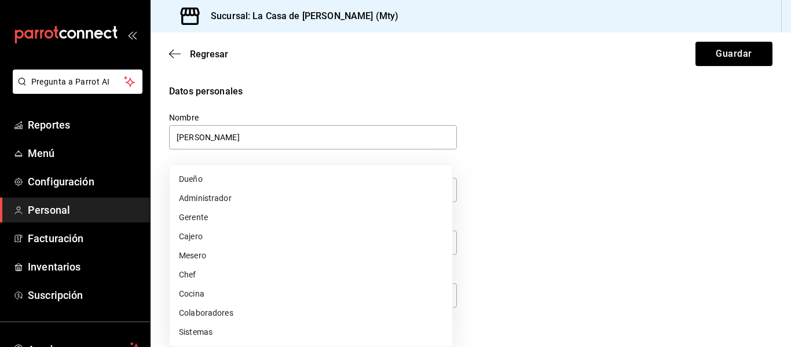
click at [199, 292] on li "Cocina" at bounding box center [311, 293] width 283 height 19
type input "KITCHEN"
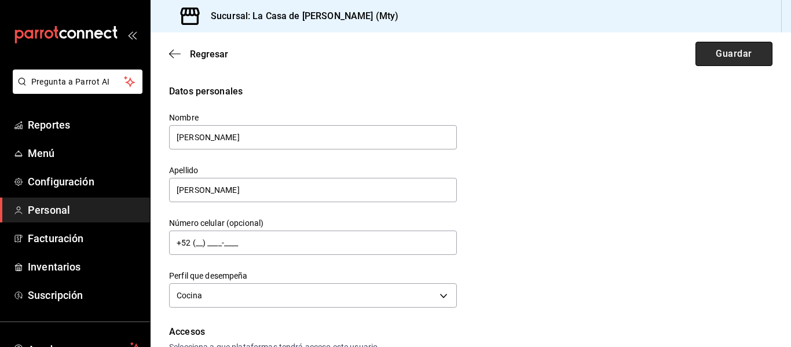
click at [746, 53] on button "Guardar" at bounding box center [733, 54] width 77 height 24
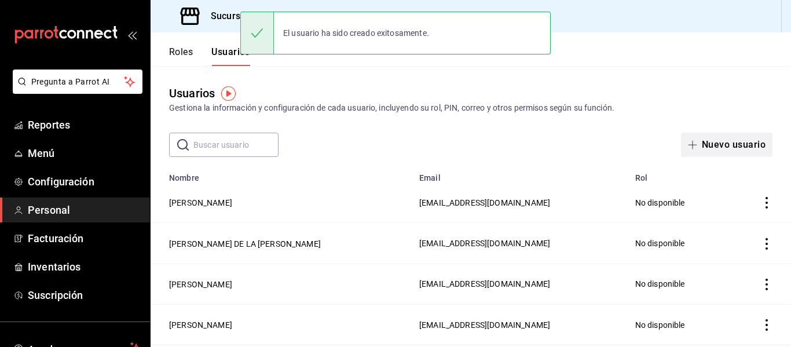
click at [704, 142] on button "Nuevo usuario" at bounding box center [726, 145] width 91 height 24
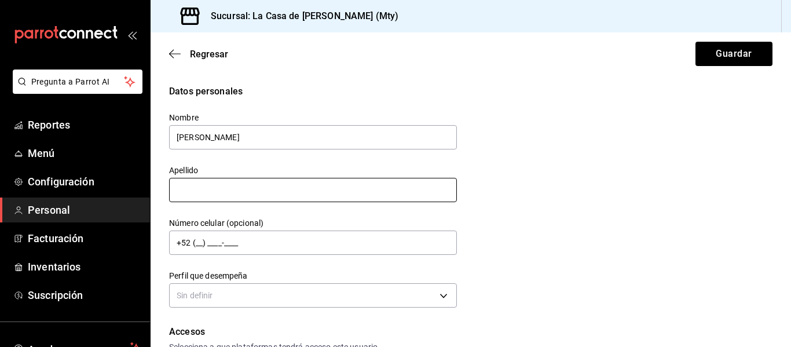
type input "[PERSON_NAME]"
click at [421, 189] on input "text" at bounding box center [313, 190] width 288 height 24
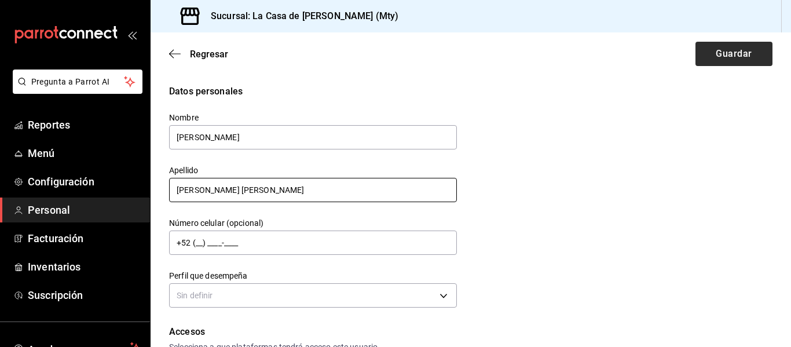
type input "[PERSON_NAME] [PERSON_NAME]"
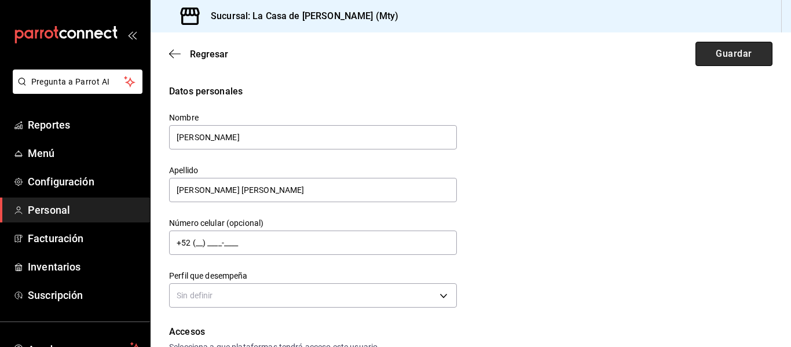
click at [709, 63] on button "Guardar" at bounding box center [733, 54] width 77 height 24
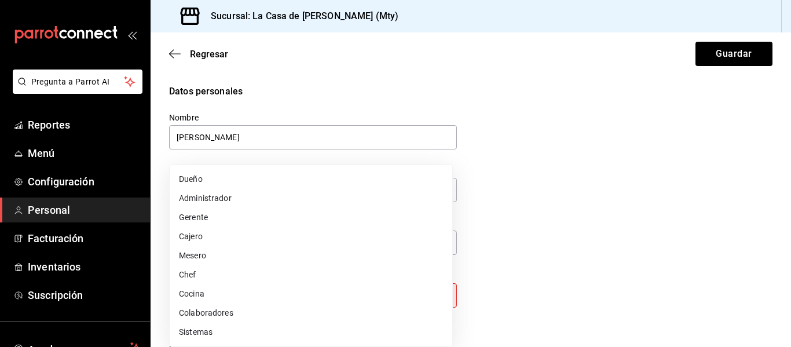
click at [284, 296] on body "Pregunta a Parrot AI Reportes Menú Configuración Personal Facturación Inventari…" at bounding box center [395, 173] width 791 height 347
click at [240, 295] on li "Cocina" at bounding box center [311, 293] width 283 height 19
type input "KITCHEN"
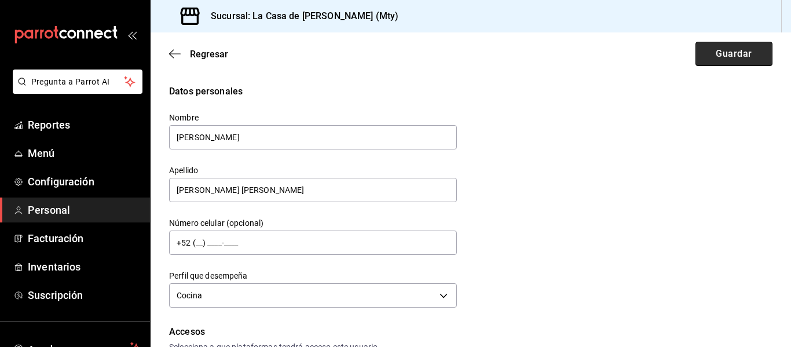
click at [738, 56] on button "Guardar" at bounding box center [733, 54] width 77 height 24
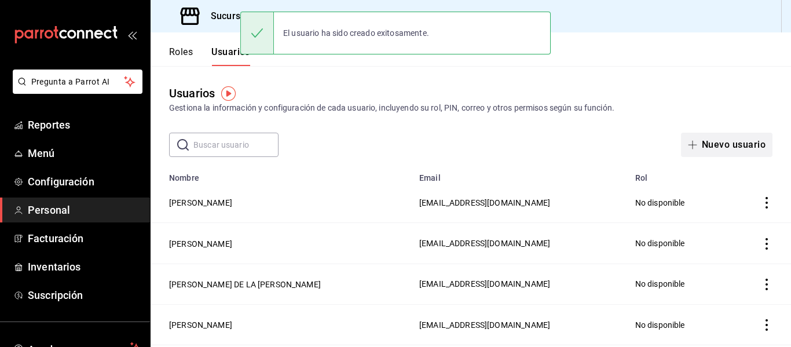
click at [724, 143] on button "Nuevo usuario" at bounding box center [726, 145] width 91 height 24
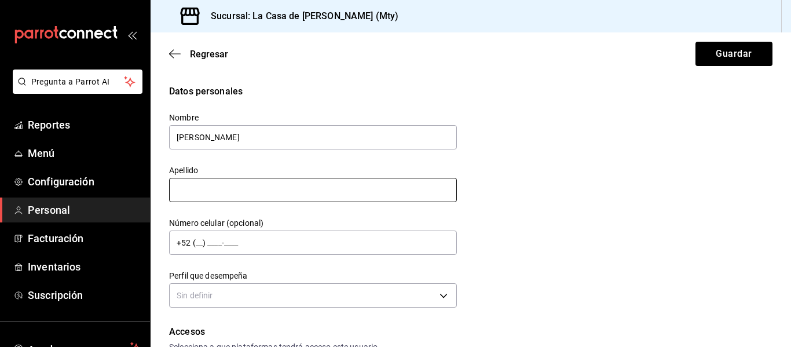
type input "[PERSON_NAME]"
click at [210, 193] on input "text" at bounding box center [313, 190] width 288 height 24
type input "[PERSON_NAME]"
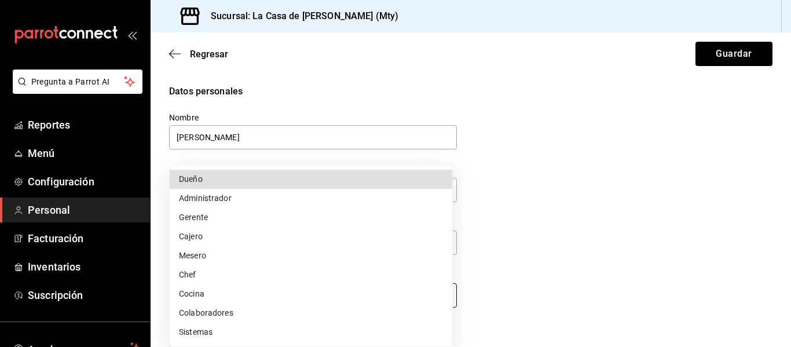
click at [353, 301] on body "Pregunta a Parrot AI Reportes Menú Configuración Personal Facturación Inventari…" at bounding box center [395, 173] width 791 height 347
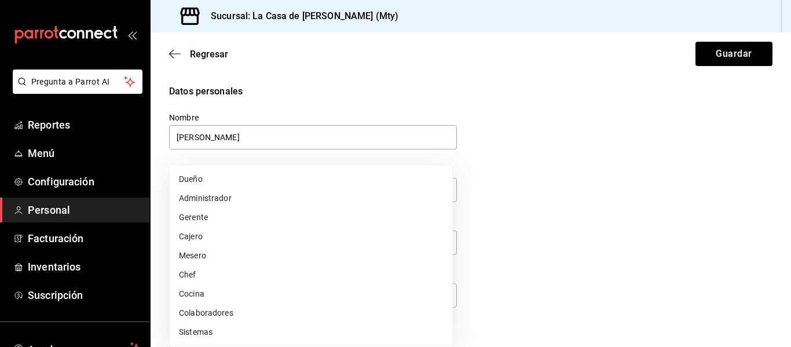
click at [240, 305] on li "Colaboradores" at bounding box center [311, 312] width 283 height 19
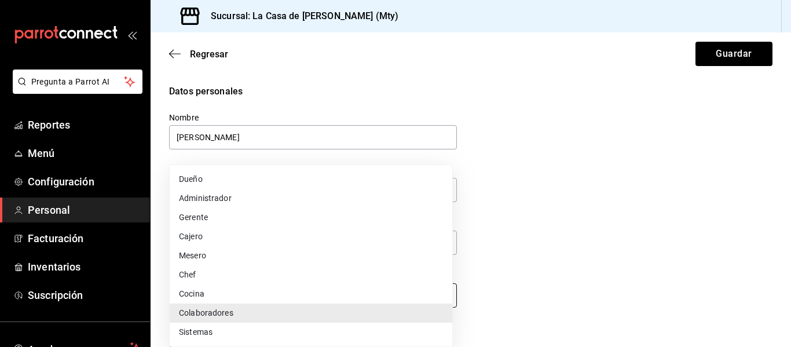
click at [228, 299] on body "Pregunta a Parrot AI Reportes Menú Configuración Personal Facturación Inventari…" at bounding box center [395, 173] width 791 height 347
click at [214, 290] on li "Cocina" at bounding box center [311, 293] width 283 height 19
type input "KITCHEN"
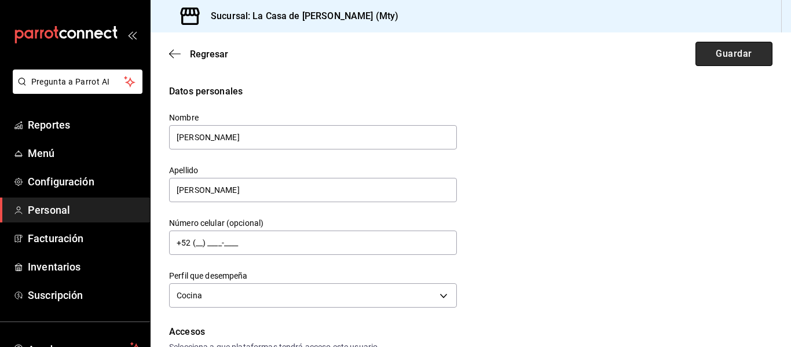
click at [714, 51] on button "Guardar" at bounding box center [733, 54] width 77 height 24
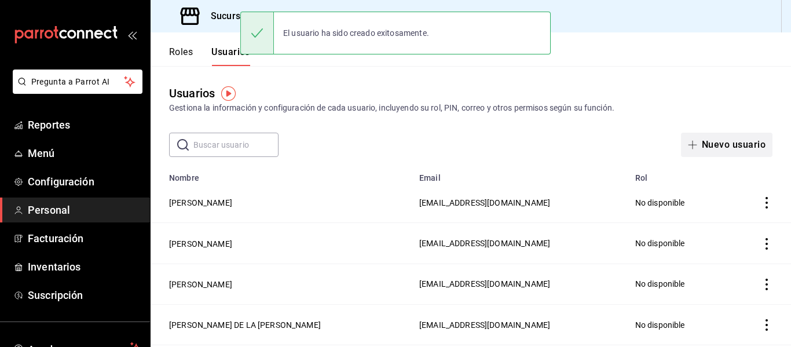
click at [706, 152] on button "Nuevo usuario" at bounding box center [726, 145] width 91 height 24
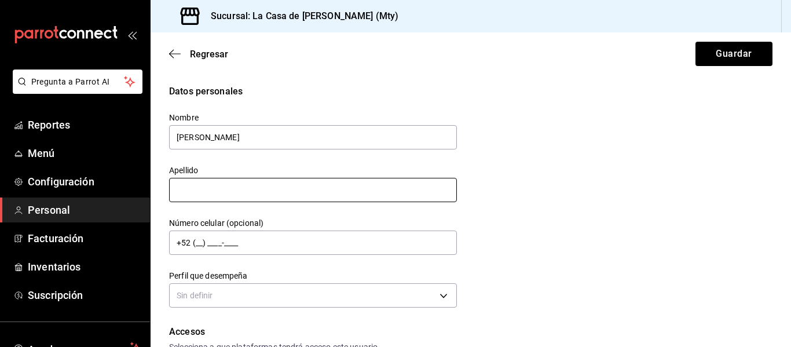
type input "[PERSON_NAME]"
click at [202, 189] on input "text" at bounding box center [313, 190] width 288 height 24
type input "[PERSON_NAME]"
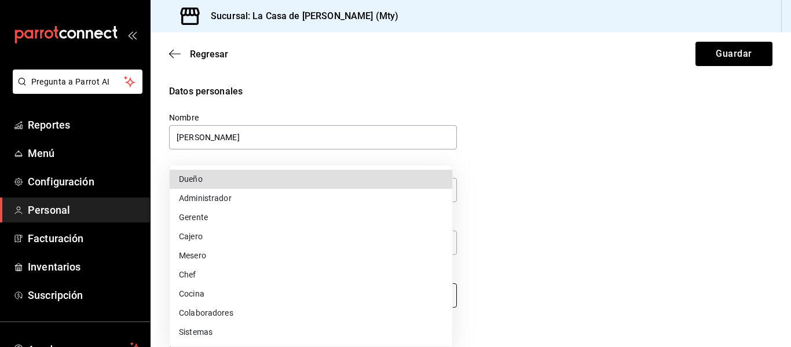
click at [227, 294] on body "Pregunta a Parrot AI Reportes Menú Configuración Personal Facturación Inventari…" at bounding box center [395, 173] width 791 height 347
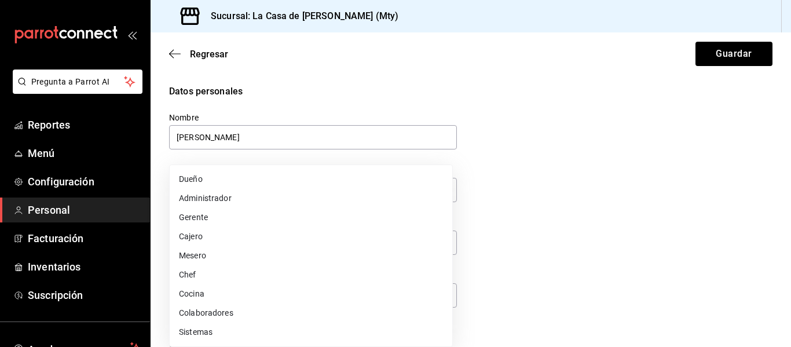
click at [206, 298] on li "Cocina" at bounding box center [311, 293] width 283 height 19
type input "KITCHEN"
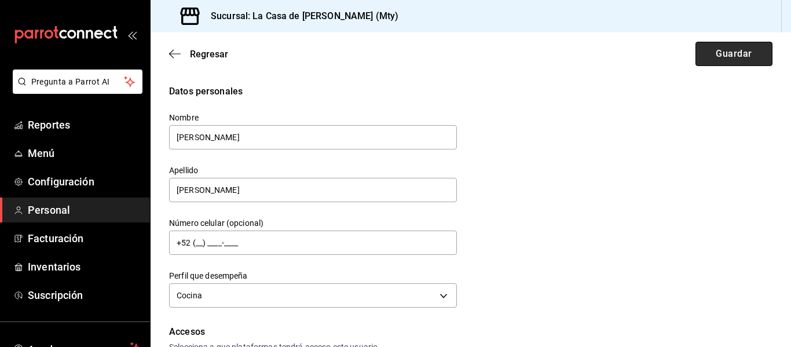
click at [730, 57] on button "Guardar" at bounding box center [733, 54] width 77 height 24
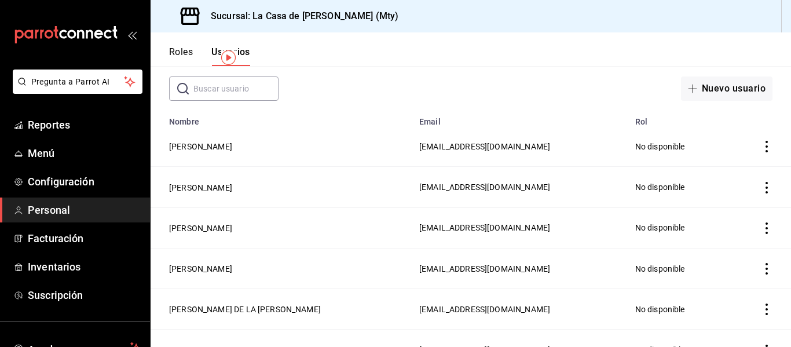
scroll to position [36, 0]
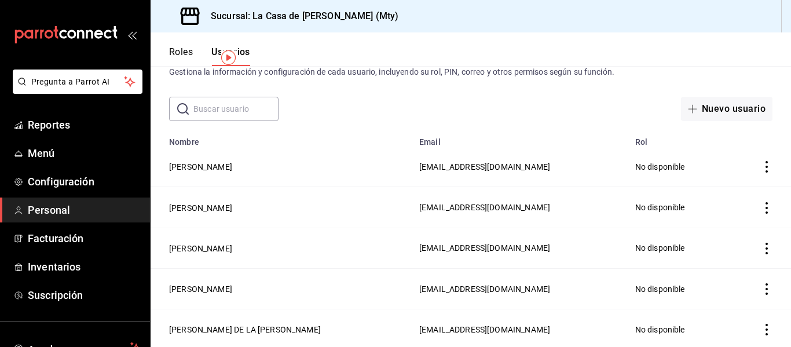
click at [58, 217] on span "Personal" at bounding box center [84, 210] width 113 height 16
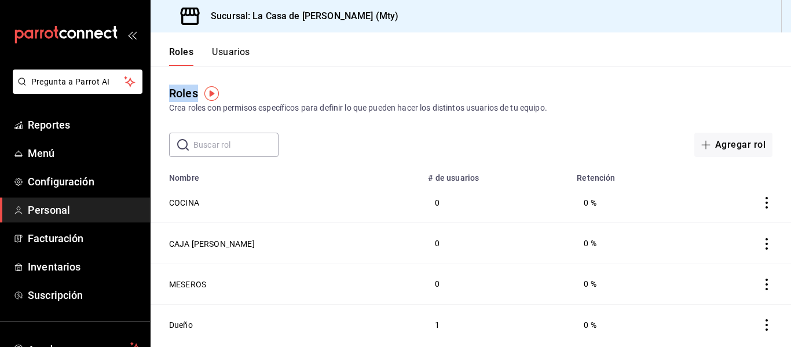
drag, startPoint x: 788, startPoint y: 53, endPoint x: 788, endPoint y: 85, distance: 32.4
click at [788, 85] on div "Roles Usuarios Roles Crea roles con permisos específicos para definir lo que pu…" at bounding box center [471, 189] width 640 height 314
click at [224, 55] on button "Usuarios" at bounding box center [231, 56] width 38 height 20
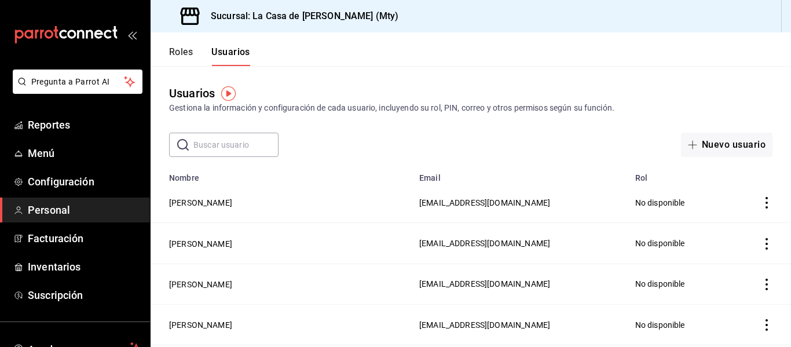
click at [761, 201] on icon "actions" at bounding box center [767, 203] width 12 height 12
click at [540, 181] on div at bounding box center [395, 173] width 791 height 347
click at [222, 200] on button "[PERSON_NAME]" at bounding box center [200, 203] width 63 height 12
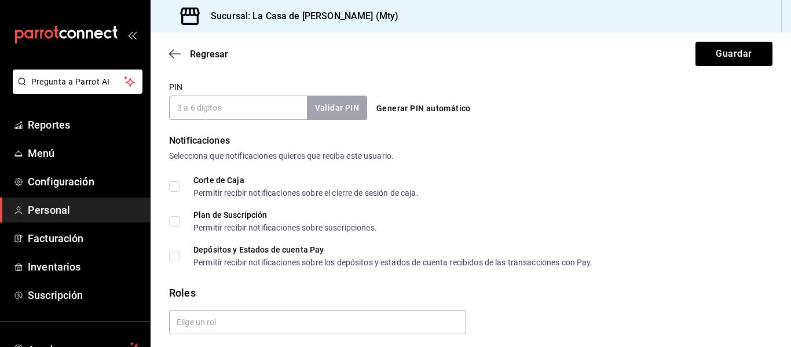
scroll to position [578, 0]
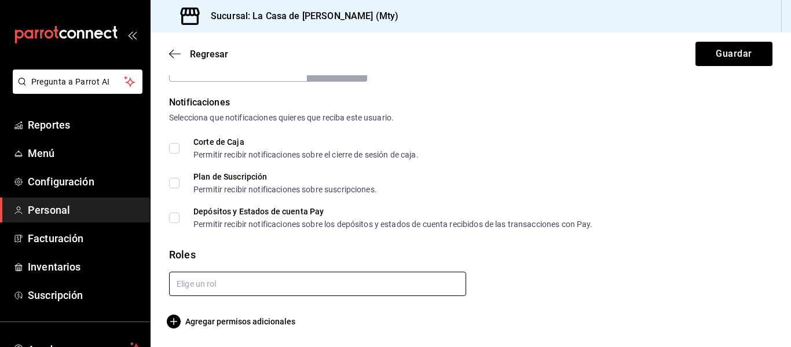
click at [345, 286] on input "text" at bounding box center [317, 284] width 297 height 24
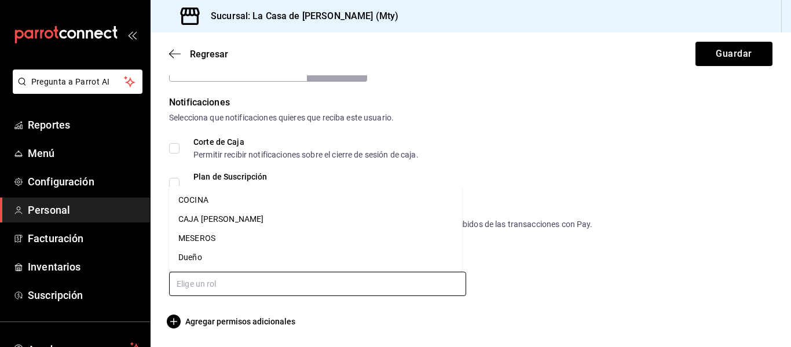
click at [347, 240] on li "MESEROS" at bounding box center [315, 238] width 293 height 19
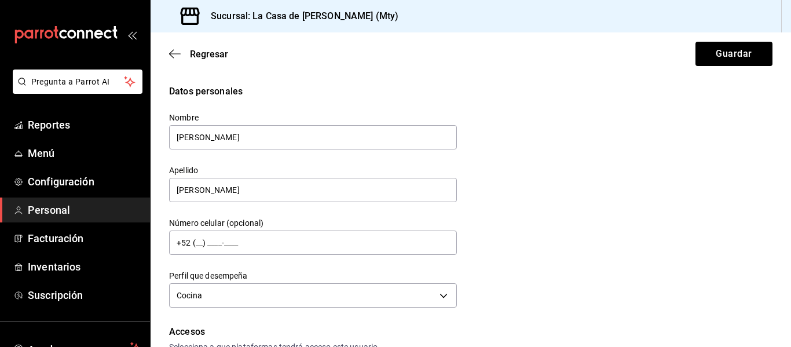
scroll to position [617, 0]
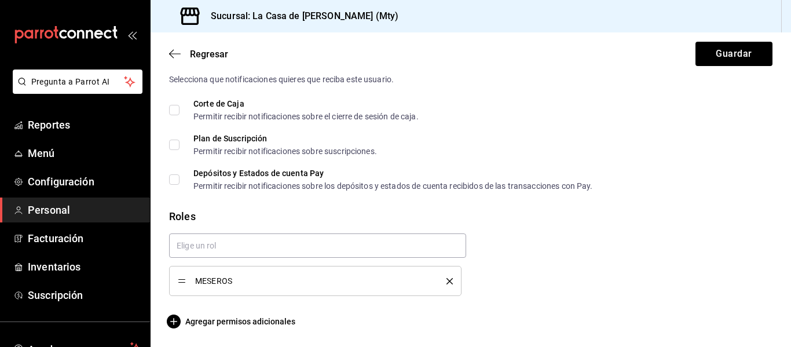
click at [448, 281] on icon "delete" at bounding box center [449, 281] width 6 height 6
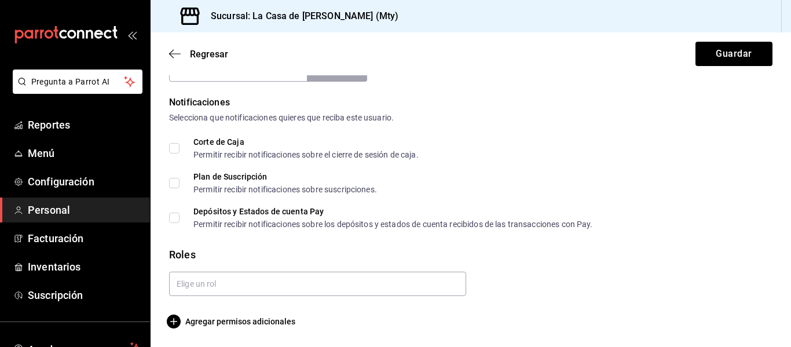
scroll to position [578, 0]
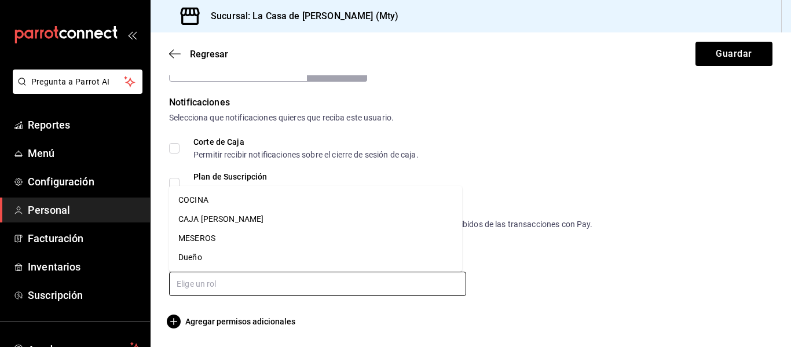
click at [381, 296] on input "text" at bounding box center [317, 284] width 297 height 24
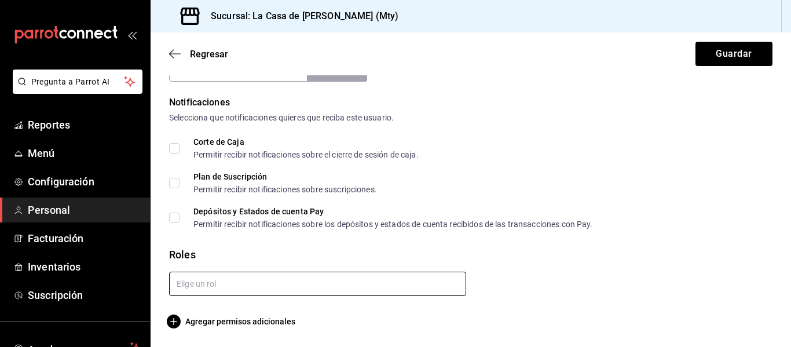
click at [365, 283] on input "text" at bounding box center [317, 284] width 297 height 24
type input "C"
click at [232, 305] on li "COCINA" at bounding box center [315, 310] width 293 height 19
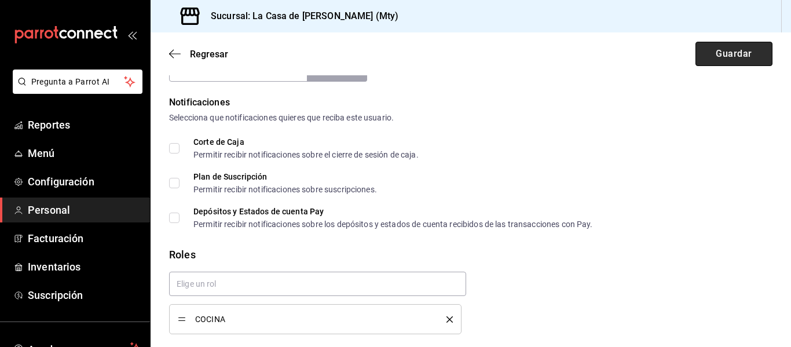
click at [726, 56] on button "Guardar" at bounding box center [733, 54] width 77 height 24
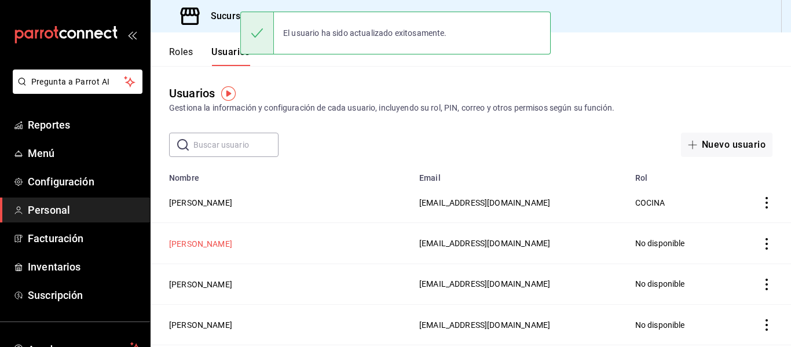
click at [214, 244] on button "[PERSON_NAME]" at bounding box center [200, 244] width 63 height 12
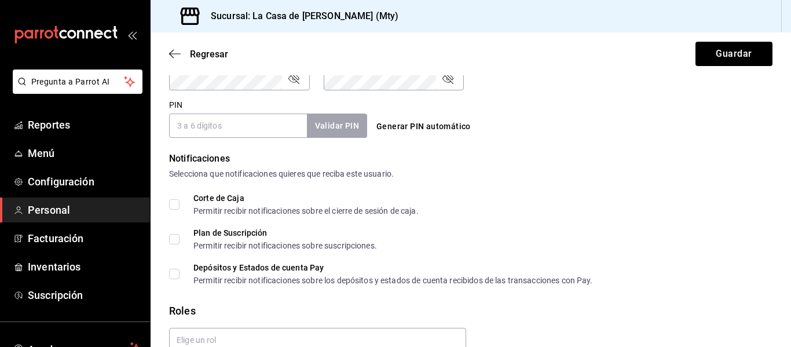
scroll to position [578, 0]
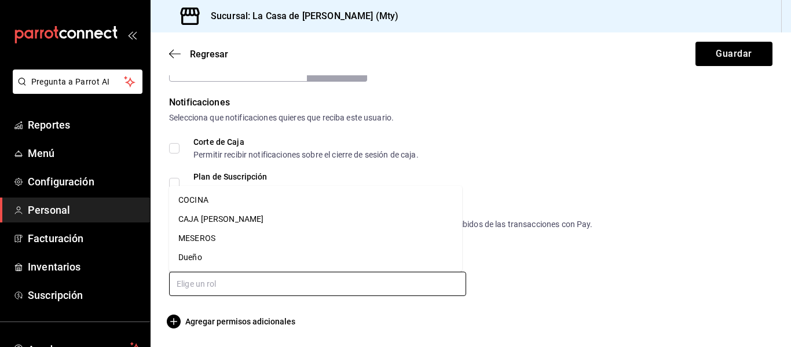
click at [204, 284] on input "text" at bounding box center [317, 284] width 297 height 24
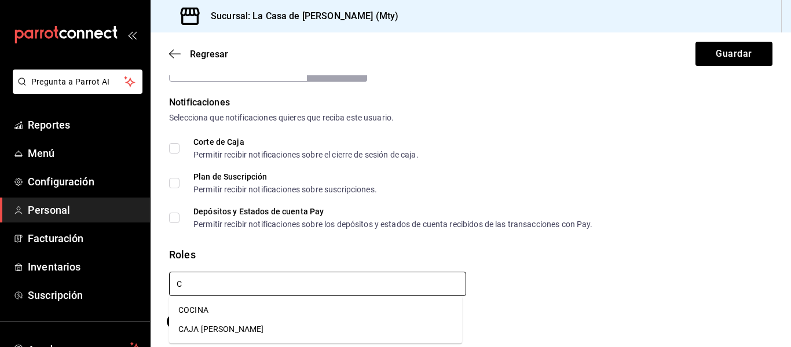
type input "CO"
click at [199, 307] on li "COCINA" at bounding box center [315, 310] width 293 height 19
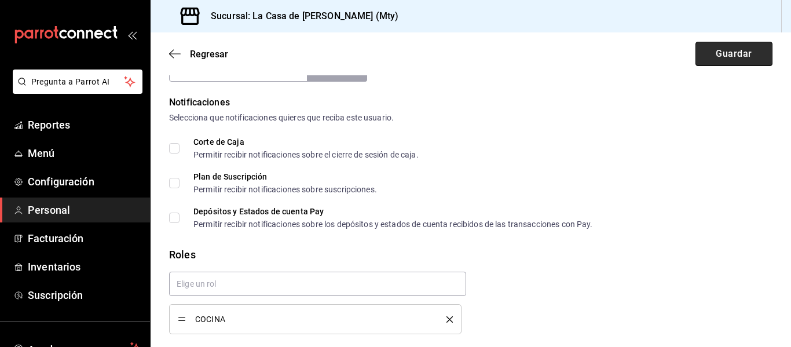
click at [717, 54] on button "Guardar" at bounding box center [733, 54] width 77 height 24
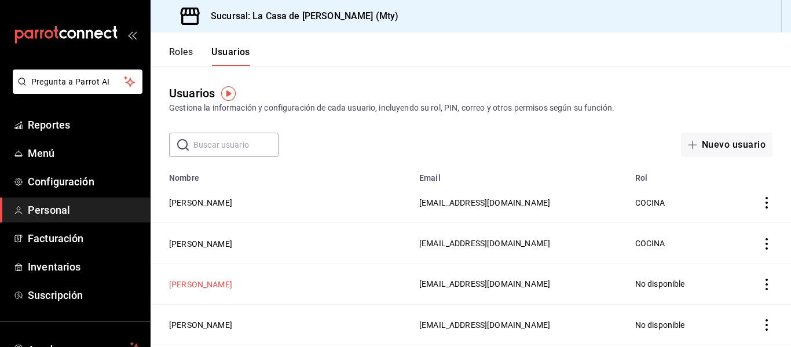
click at [232, 281] on button "[PERSON_NAME]" at bounding box center [200, 285] width 63 height 12
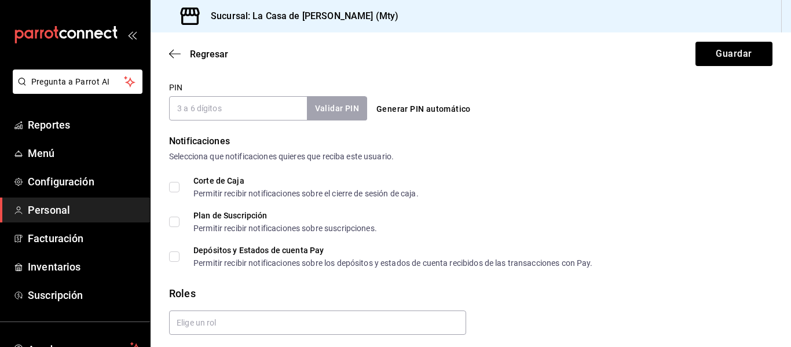
scroll to position [578, 0]
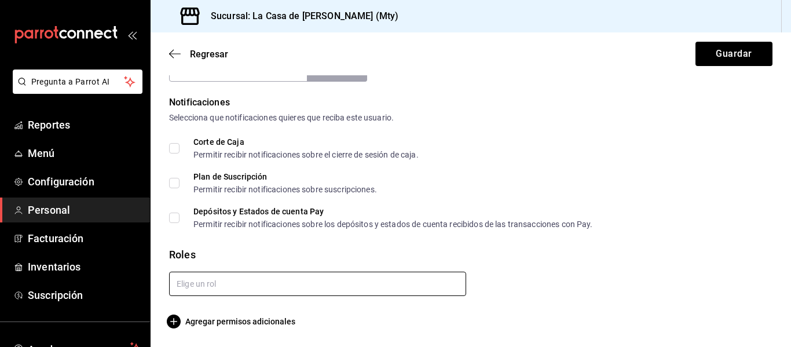
click at [246, 277] on input "text" at bounding box center [317, 284] width 297 height 24
type input "O"
type input "CO"
click at [212, 310] on li "COCINA" at bounding box center [315, 310] width 293 height 19
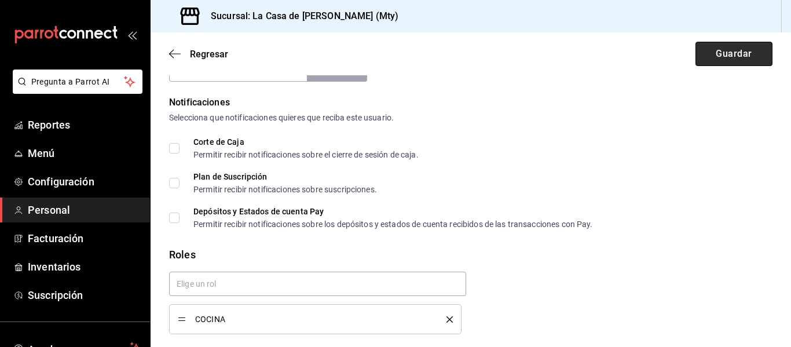
click at [734, 49] on button "Guardar" at bounding box center [733, 54] width 77 height 24
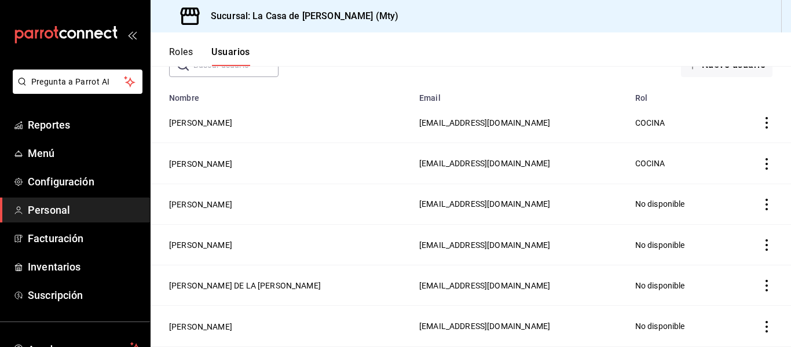
scroll to position [93, 0]
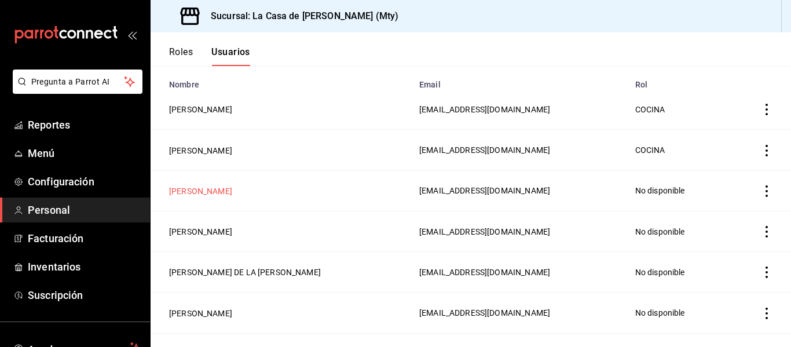
click at [232, 189] on button "[PERSON_NAME]" at bounding box center [200, 191] width 63 height 12
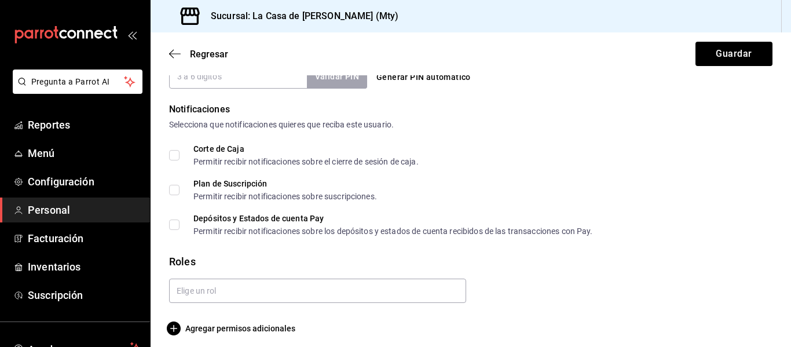
scroll to position [578, 0]
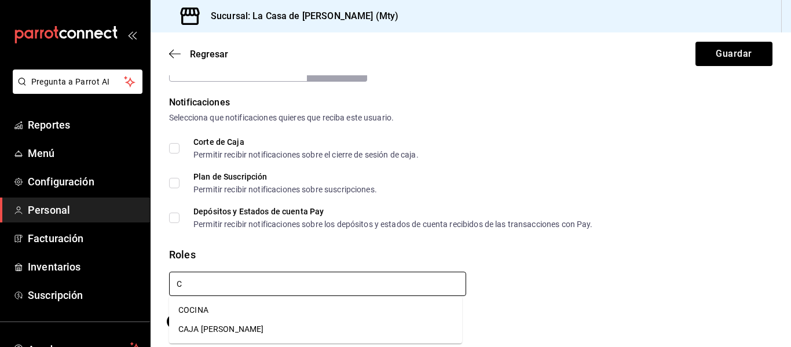
click at [282, 287] on input "C" at bounding box center [317, 284] width 297 height 24
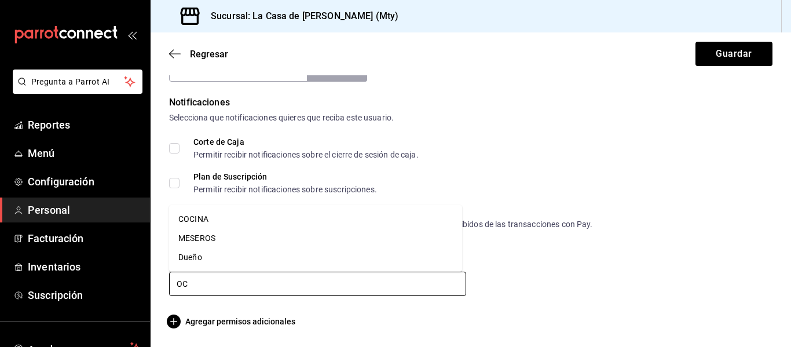
type input "OCI"
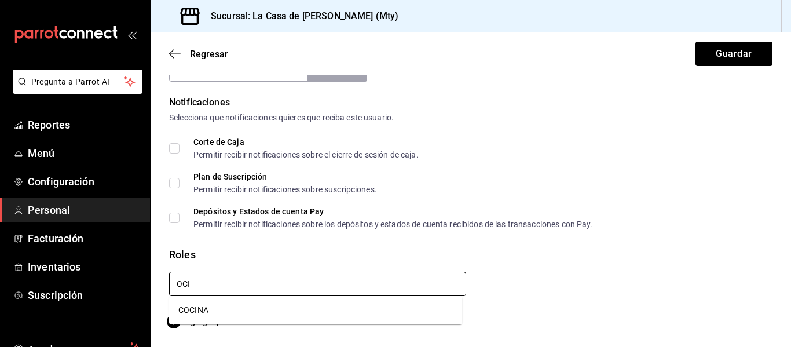
click at [221, 309] on li "COCINA" at bounding box center [315, 310] width 293 height 19
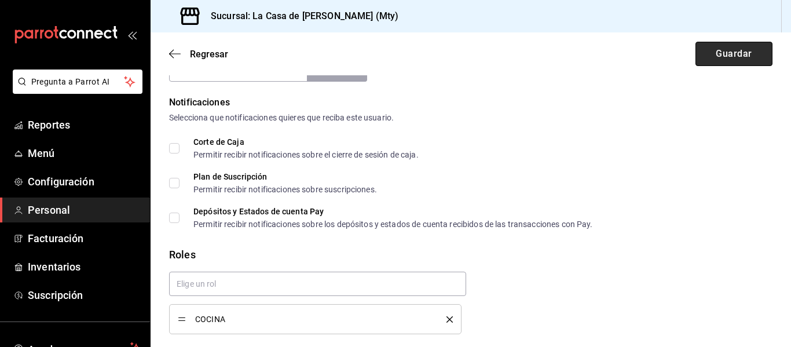
click at [742, 50] on button "Guardar" at bounding box center [733, 54] width 77 height 24
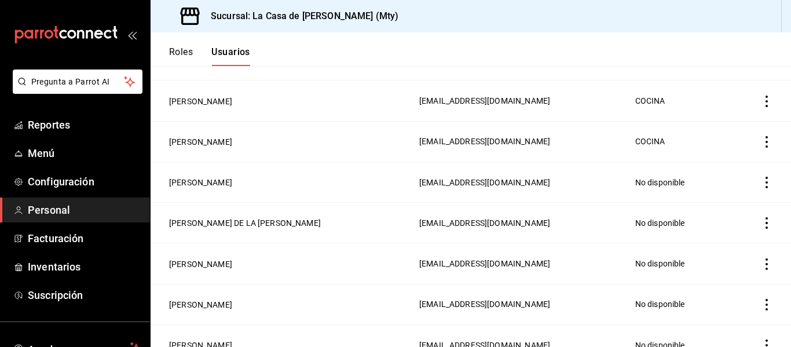
scroll to position [151, 0]
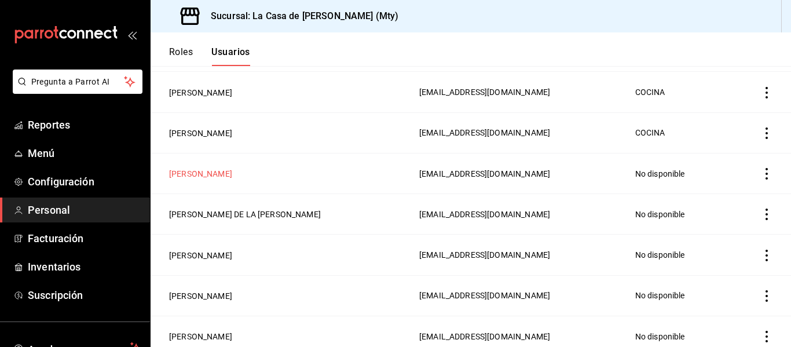
click at [225, 174] on button "[PERSON_NAME]" at bounding box center [200, 174] width 63 height 12
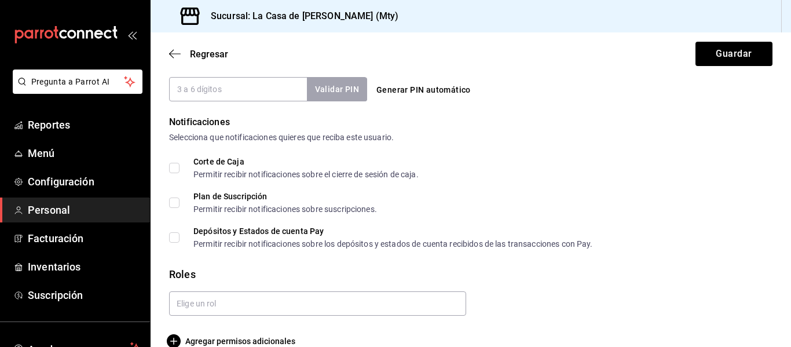
scroll to position [578, 0]
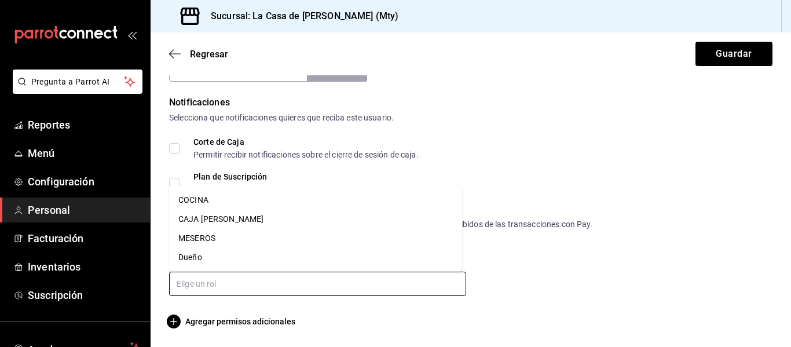
click at [350, 276] on input "text" at bounding box center [317, 284] width 297 height 24
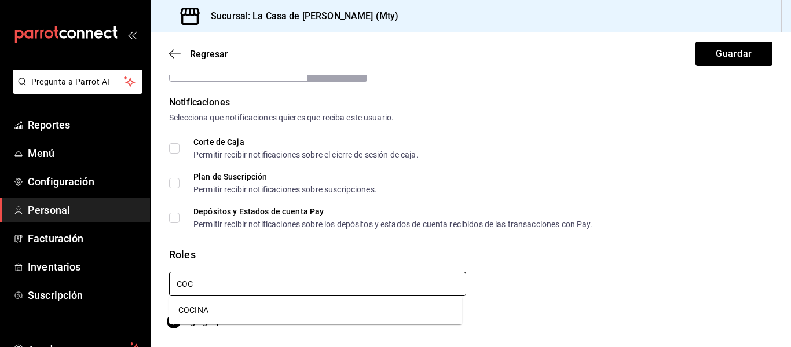
type input "COCI"
click at [301, 306] on li "COCINA" at bounding box center [315, 310] width 293 height 19
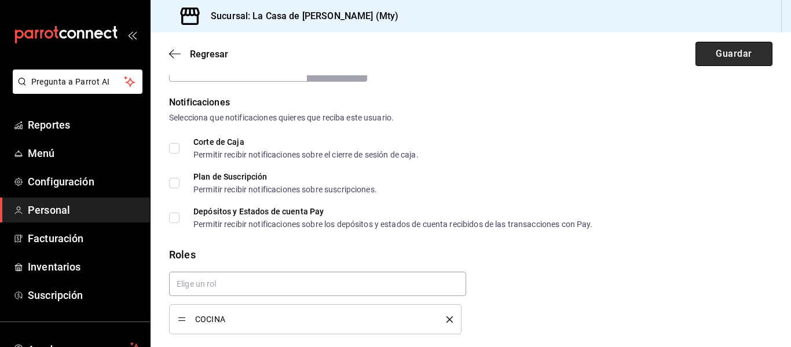
click at [728, 57] on button "Guardar" at bounding box center [733, 54] width 77 height 24
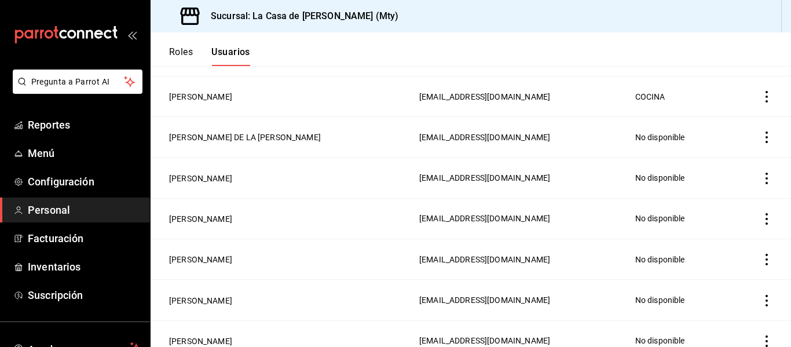
scroll to position [225, 0]
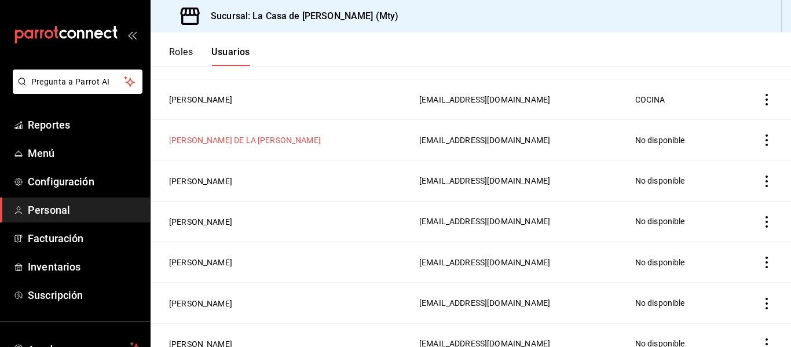
click at [252, 135] on button "[PERSON_NAME] DE LA [PERSON_NAME]" at bounding box center [245, 140] width 152 height 12
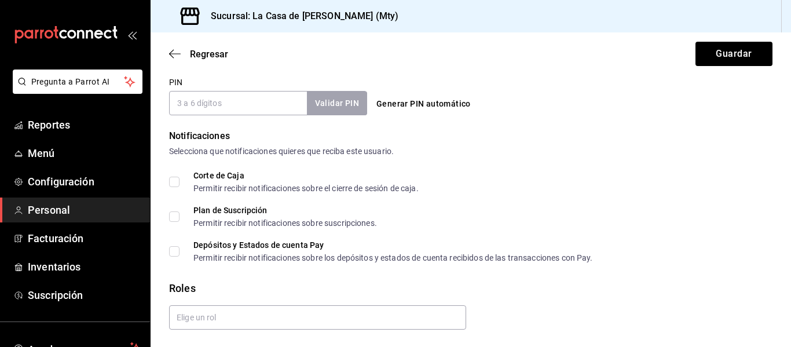
scroll to position [578, 0]
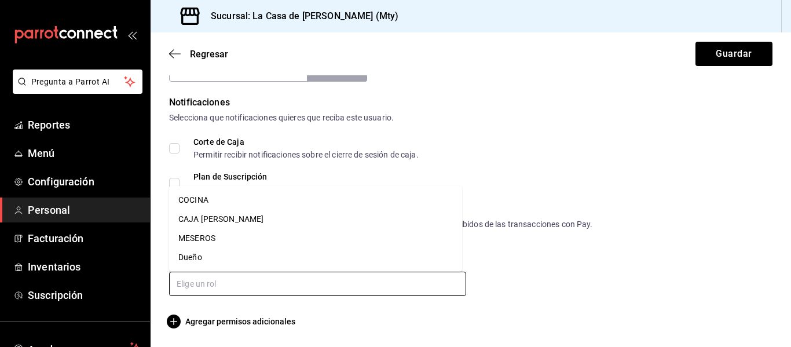
click at [299, 283] on input "text" at bounding box center [317, 284] width 297 height 24
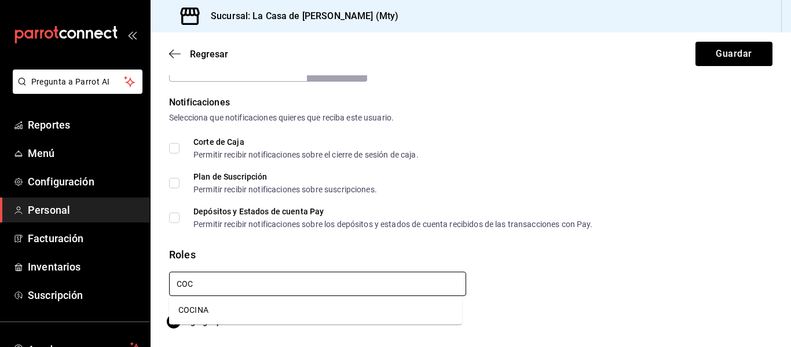
type input "COCI"
click at [244, 302] on li "COCINA" at bounding box center [315, 310] width 293 height 19
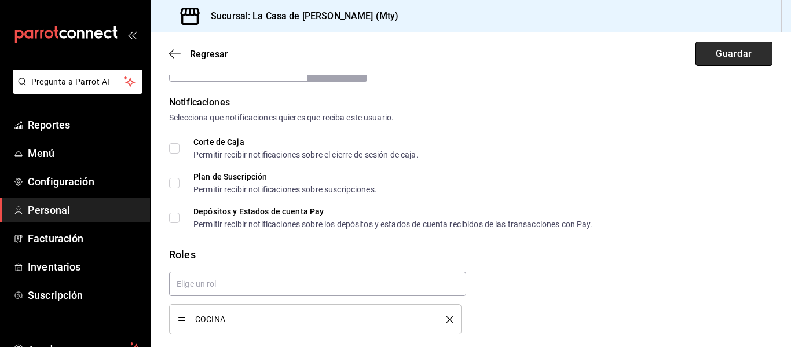
click at [727, 52] on button "Guardar" at bounding box center [733, 54] width 77 height 24
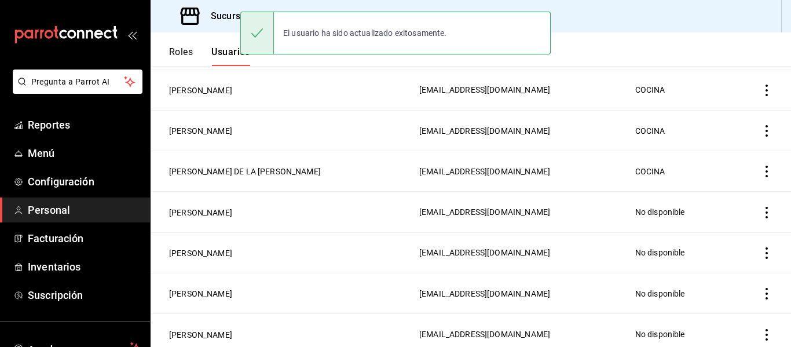
scroll to position [195, 0]
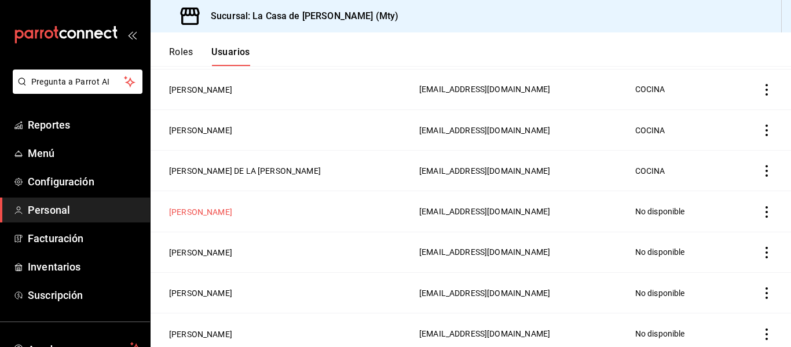
click at [232, 212] on button "[PERSON_NAME]" at bounding box center [200, 212] width 63 height 12
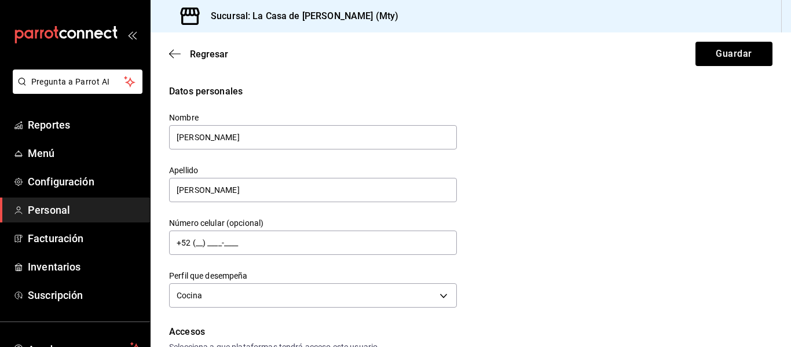
scroll to position [578, 0]
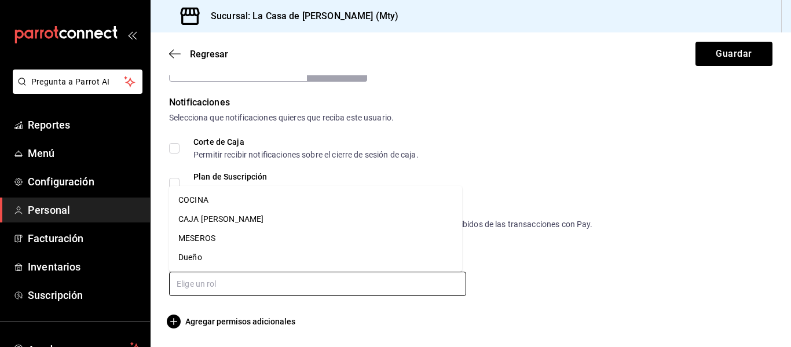
click at [360, 282] on input "text" at bounding box center [317, 284] width 297 height 24
type input "C"
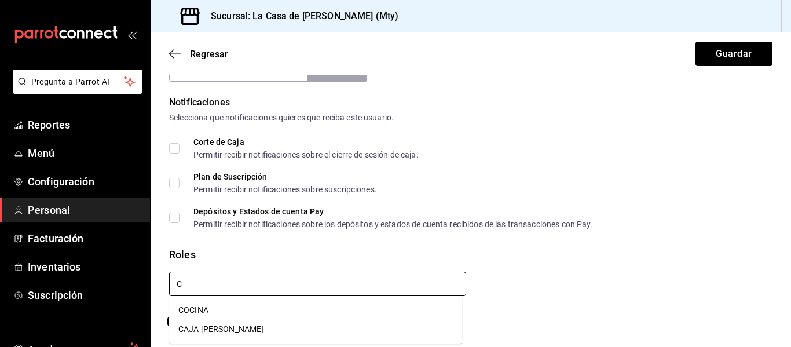
click at [226, 311] on li "COCINA" at bounding box center [315, 310] width 293 height 19
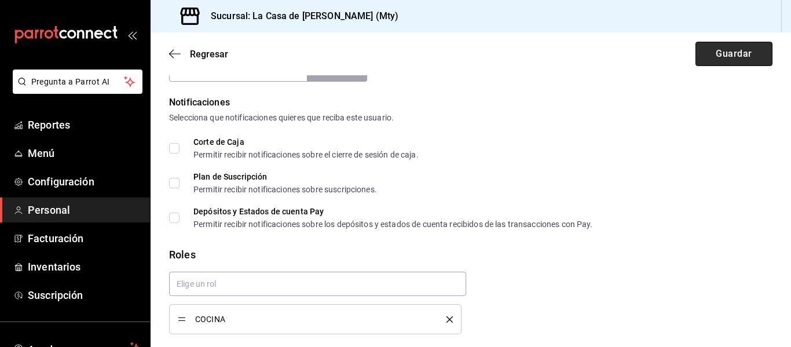
click at [728, 59] on button "Guardar" at bounding box center [733, 54] width 77 height 24
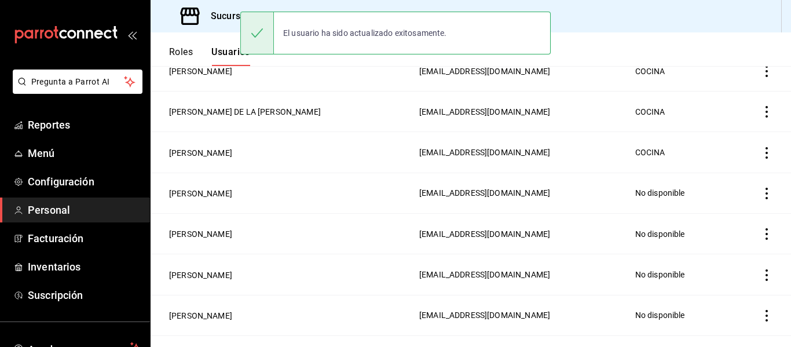
scroll to position [257, 0]
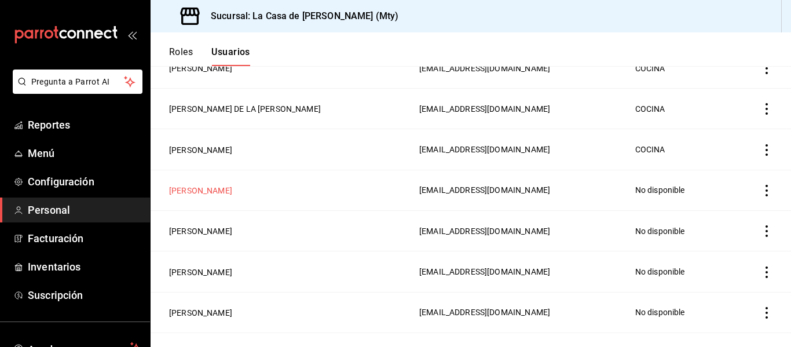
click at [232, 185] on button "[PERSON_NAME]" at bounding box center [200, 191] width 63 height 12
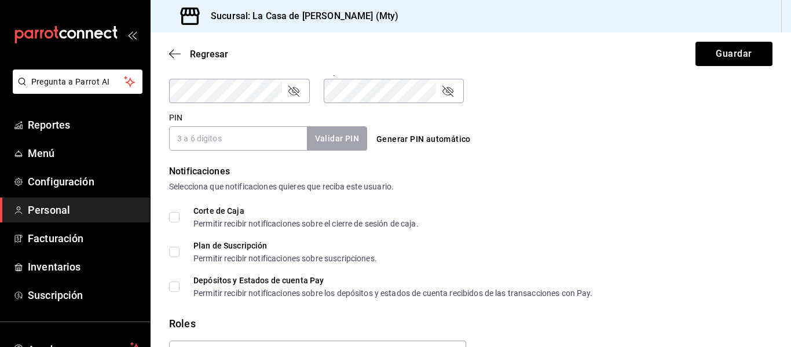
scroll to position [578, 0]
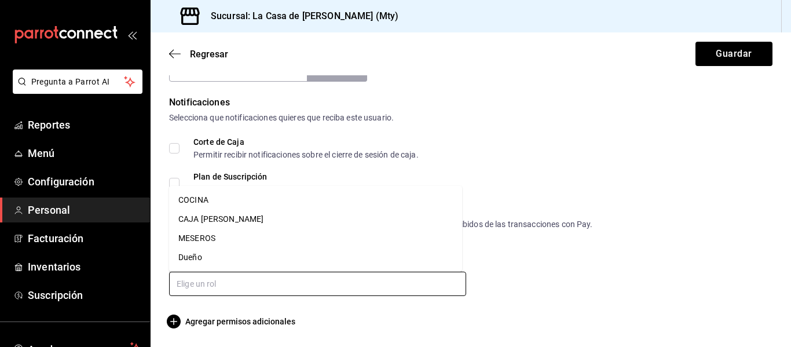
click at [303, 289] on input "text" at bounding box center [317, 284] width 297 height 24
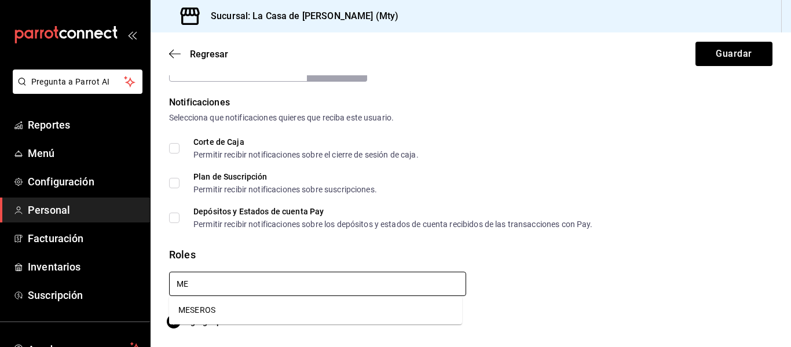
type input "MES"
click at [294, 295] on input "MES" at bounding box center [317, 284] width 297 height 24
click at [248, 309] on li "MESEROS" at bounding box center [315, 310] width 293 height 19
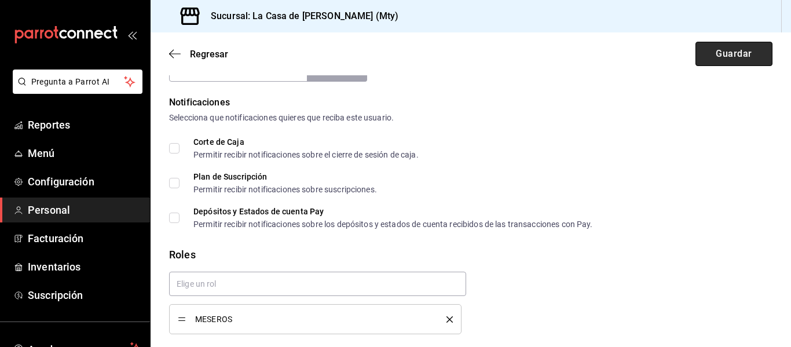
click at [744, 56] on button "Guardar" at bounding box center [733, 54] width 77 height 24
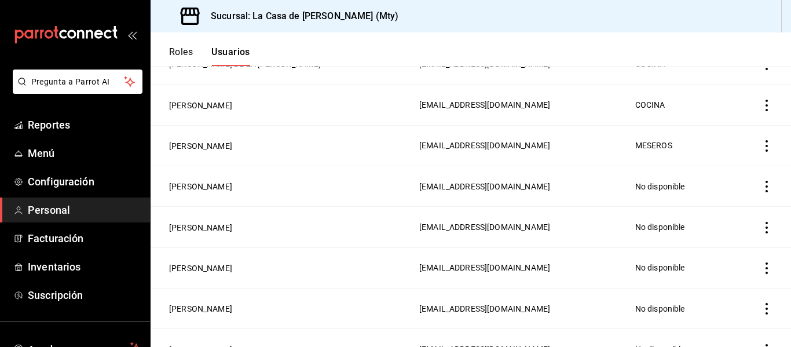
scroll to position [302, 0]
click at [232, 182] on button "[PERSON_NAME]" at bounding box center [200, 186] width 63 height 12
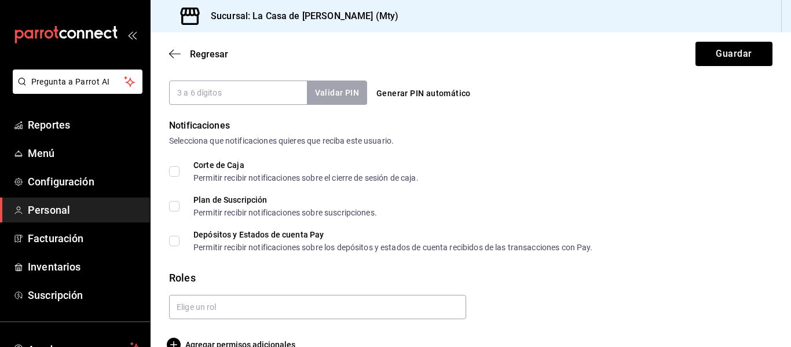
scroll to position [565, 0]
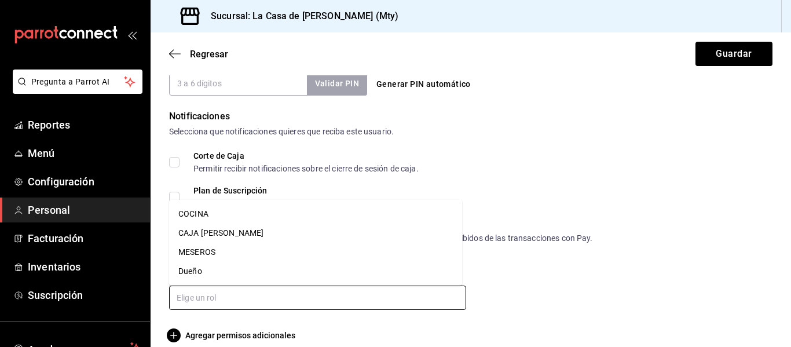
click at [257, 296] on input "text" at bounding box center [317, 297] width 297 height 24
click at [226, 246] on li "MESEROS" at bounding box center [315, 252] width 293 height 19
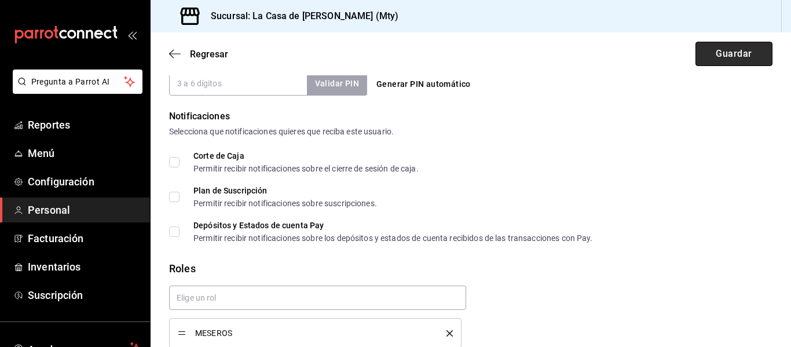
click at [724, 60] on button "Guardar" at bounding box center [733, 54] width 77 height 24
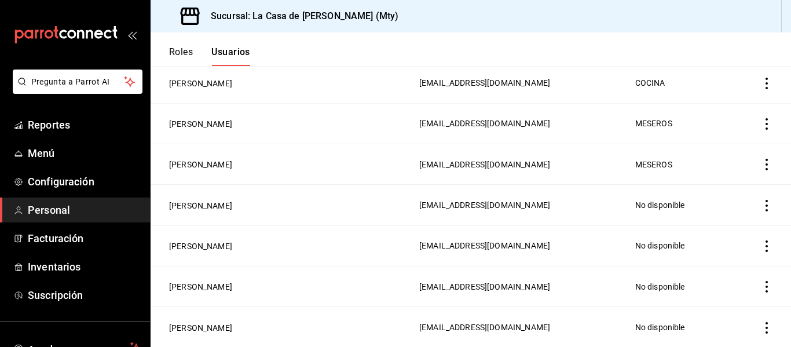
scroll to position [342, 0]
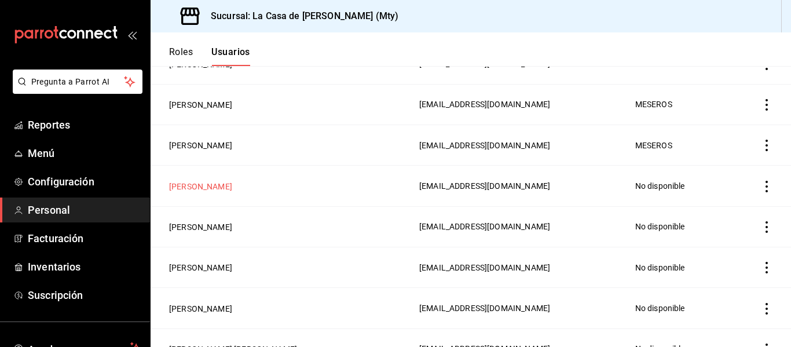
click at [232, 181] on button "[PERSON_NAME]" at bounding box center [200, 187] width 63 height 12
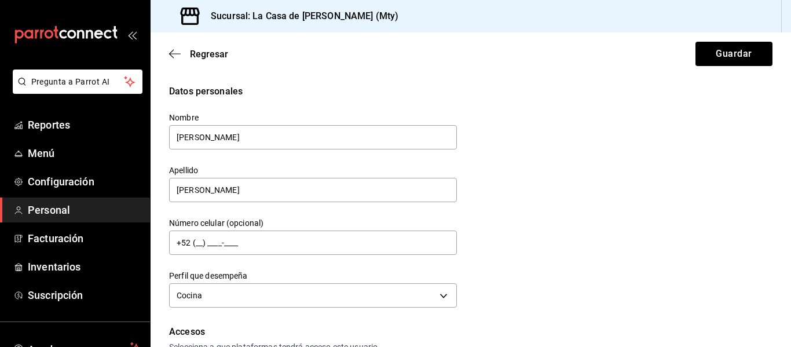
scroll to position [578, 0]
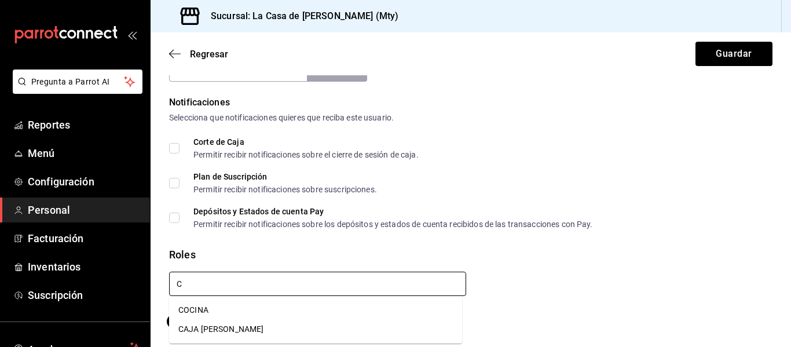
click at [385, 277] on input "C" at bounding box center [317, 284] width 297 height 24
type input "OCI"
click at [320, 306] on li "COCINA" at bounding box center [315, 310] width 293 height 19
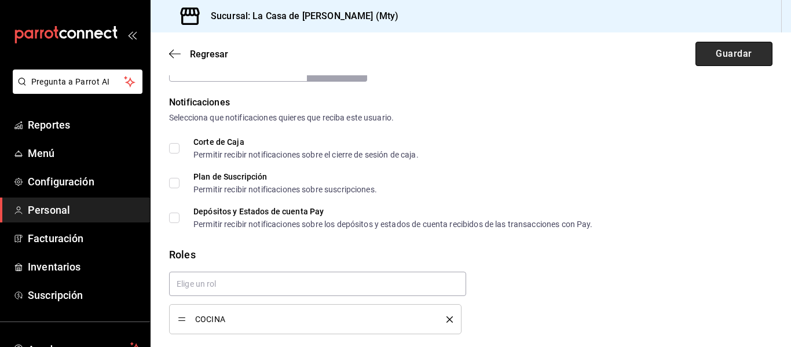
click at [744, 57] on button "Guardar" at bounding box center [733, 54] width 77 height 24
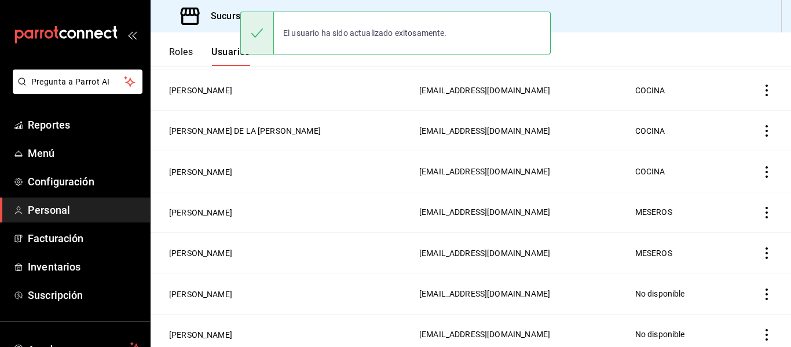
scroll to position [437, 0]
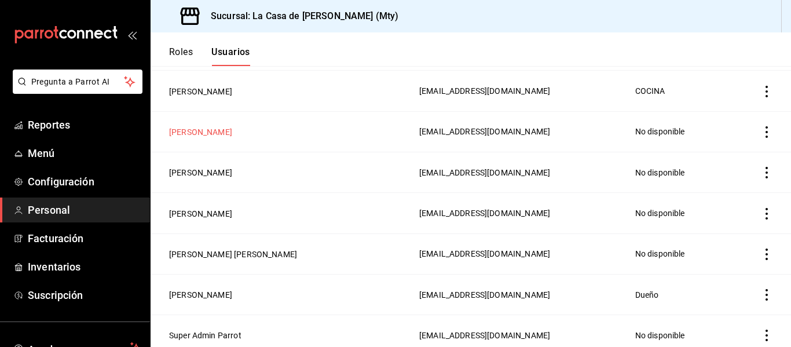
click at [232, 126] on button "[PERSON_NAME]" at bounding box center [200, 132] width 63 height 12
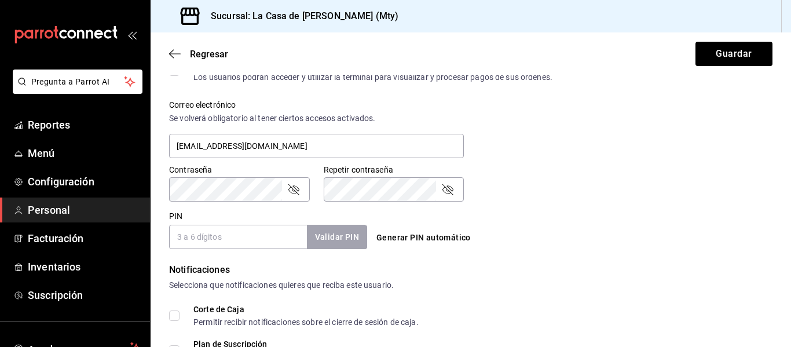
scroll to position [578, 0]
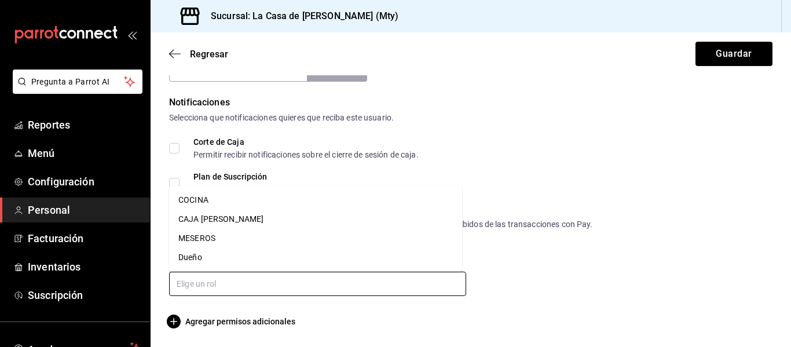
click at [196, 290] on input "text" at bounding box center [317, 284] width 297 height 24
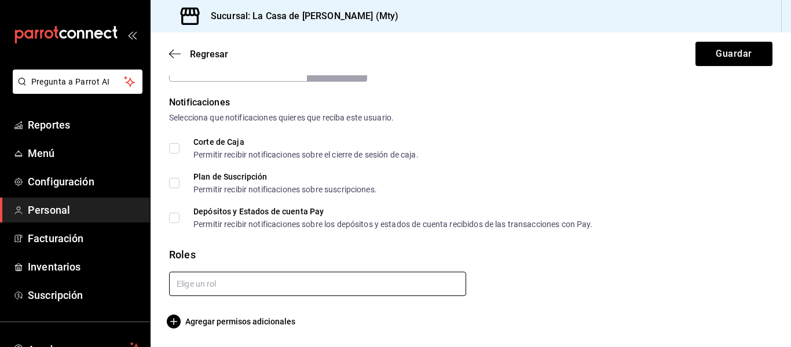
click at [196, 290] on input "text" at bounding box center [317, 284] width 297 height 24
type input "ME"
click at [196, 311] on li "MESEROS" at bounding box center [315, 310] width 293 height 19
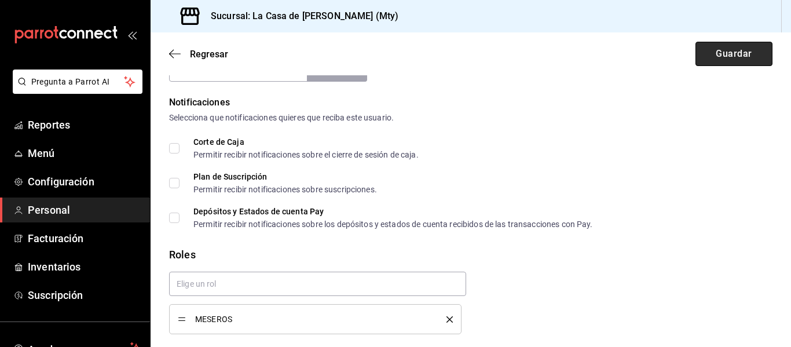
click at [726, 49] on button "Guardar" at bounding box center [733, 54] width 77 height 24
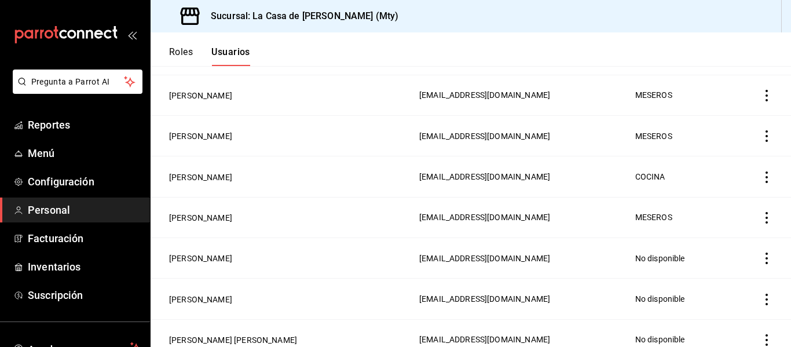
scroll to position [353, 0]
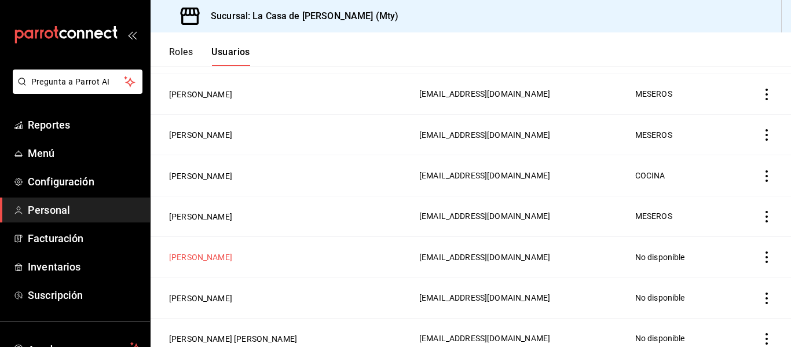
click at [201, 254] on button "[PERSON_NAME]" at bounding box center [200, 257] width 63 height 12
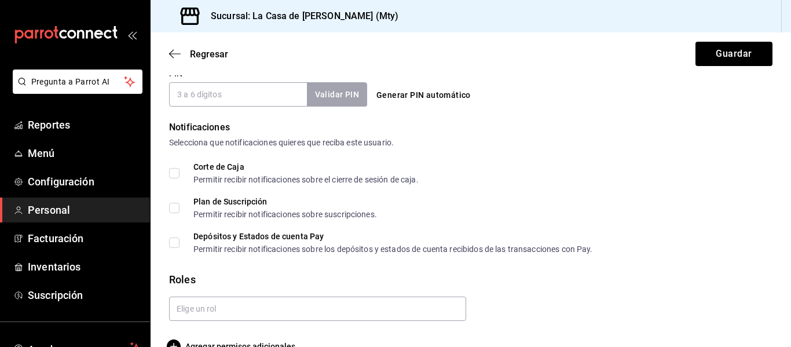
scroll to position [572, 0]
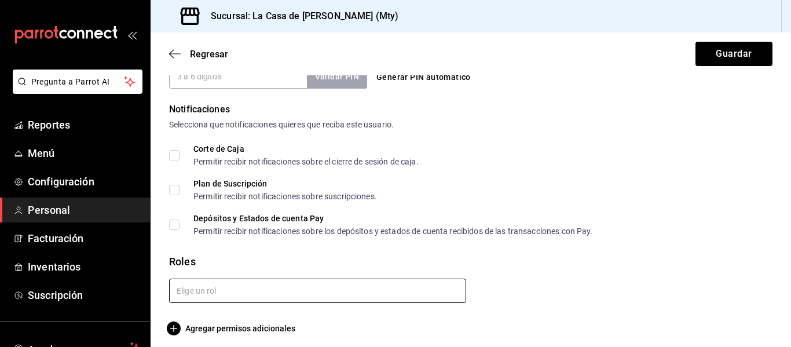
click at [319, 294] on input "text" at bounding box center [317, 291] width 297 height 24
type input "ME"
click at [286, 307] on ul "MESEROS" at bounding box center [315, 317] width 293 height 28
click at [272, 317] on li "MESEROS" at bounding box center [315, 316] width 293 height 19
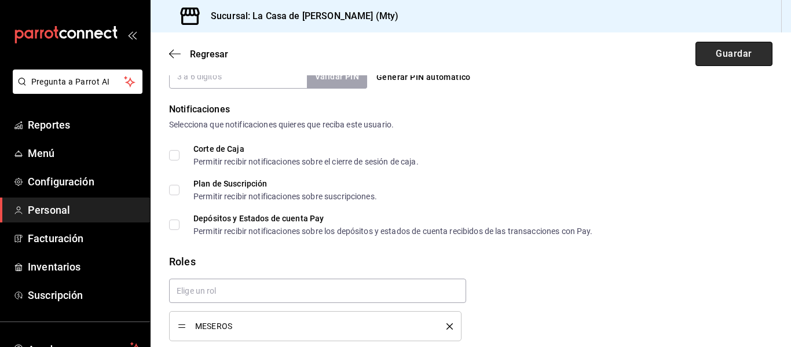
click at [730, 60] on button "Guardar" at bounding box center [733, 54] width 77 height 24
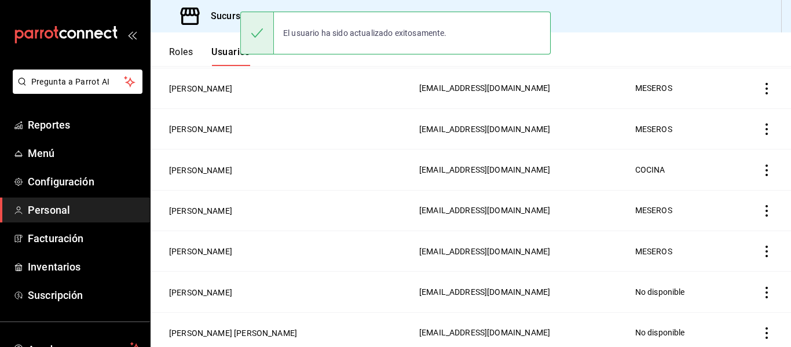
scroll to position [421, 0]
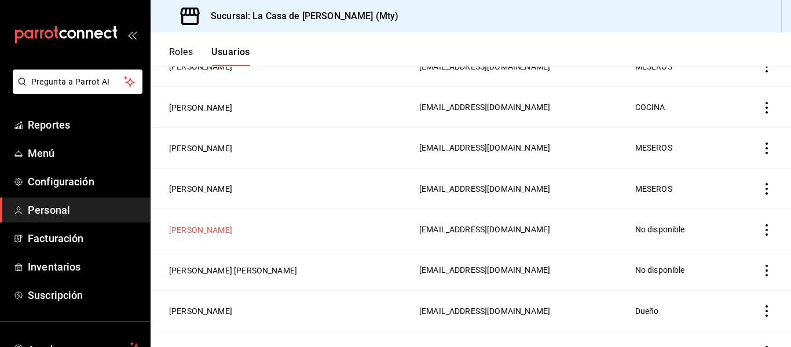
click at [221, 224] on button "[PERSON_NAME]" at bounding box center [200, 230] width 63 height 12
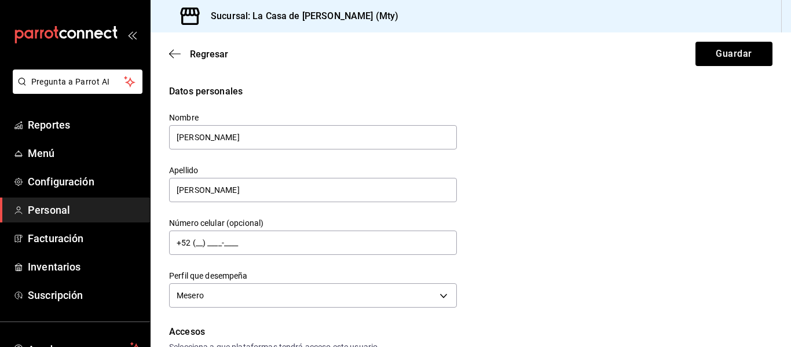
scroll to position [578, 0]
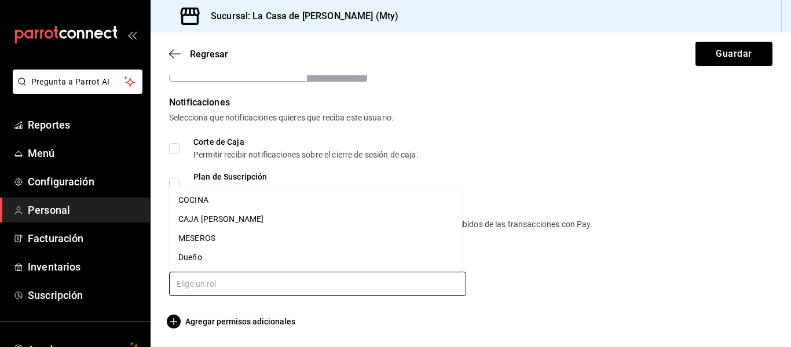
click at [264, 288] on input "text" at bounding box center [317, 284] width 297 height 24
click at [192, 237] on li "MESEROS" at bounding box center [315, 238] width 293 height 19
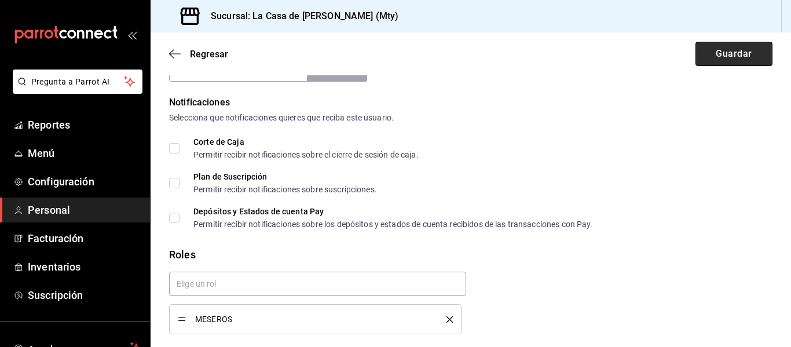
click at [735, 60] on button "Guardar" at bounding box center [733, 54] width 77 height 24
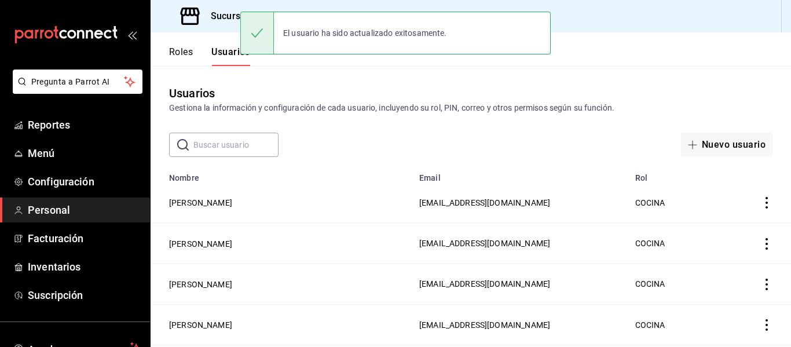
scroll to position [437, 0]
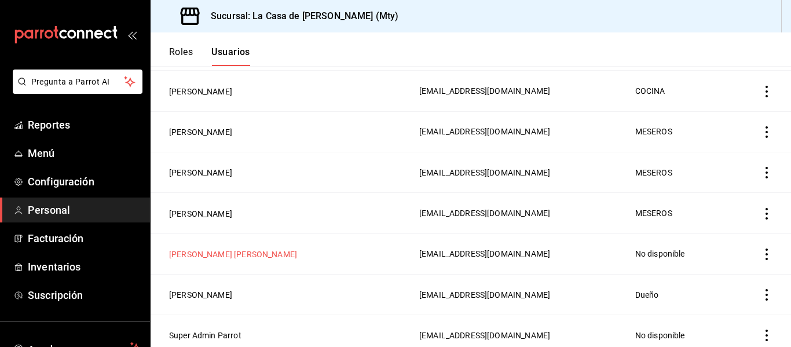
click at [246, 248] on button "[PERSON_NAME] [PERSON_NAME]" at bounding box center [233, 254] width 128 height 12
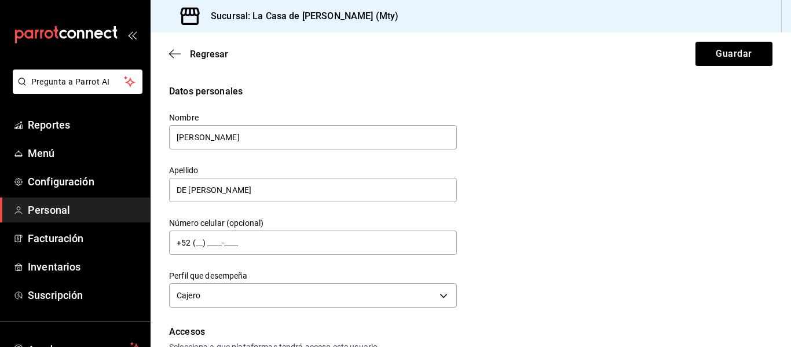
scroll to position [605, 0]
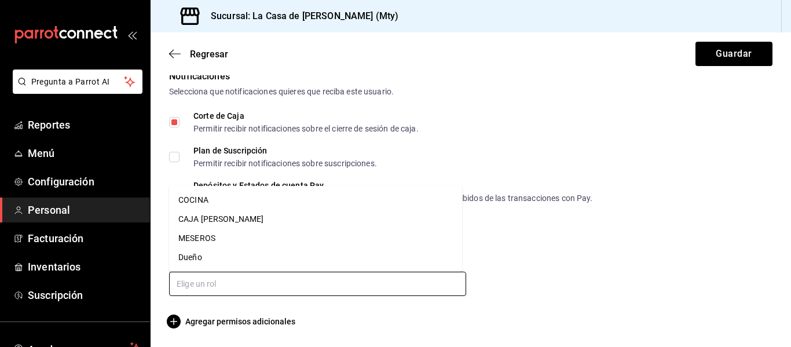
click at [210, 290] on input "text" at bounding box center [317, 284] width 297 height 24
click at [224, 219] on li "CAJA [PERSON_NAME]" at bounding box center [315, 219] width 293 height 19
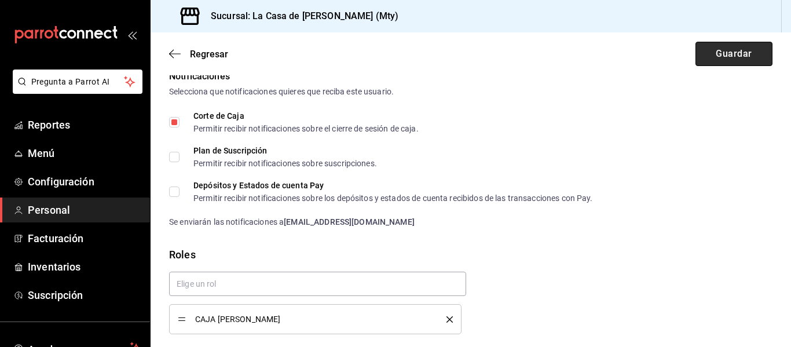
click at [711, 60] on button "Guardar" at bounding box center [733, 54] width 77 height 24
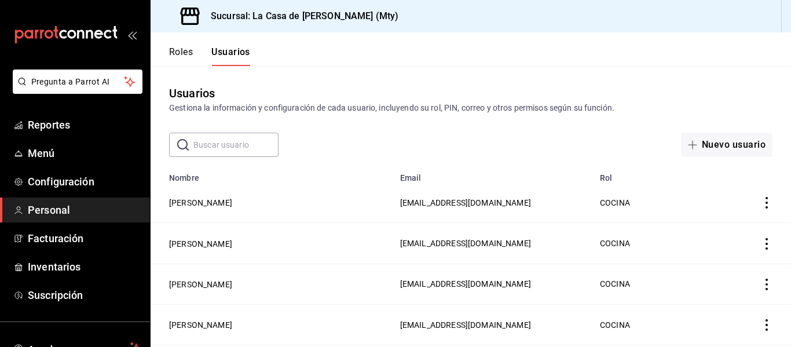
scroll to position [437, 0]
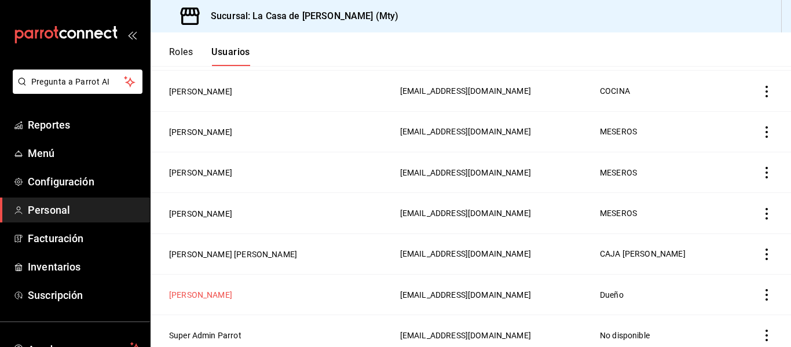
click at [229, 289] on button "[PERSON_NAME]" at bounding box center [200, 295] width 63 height 12
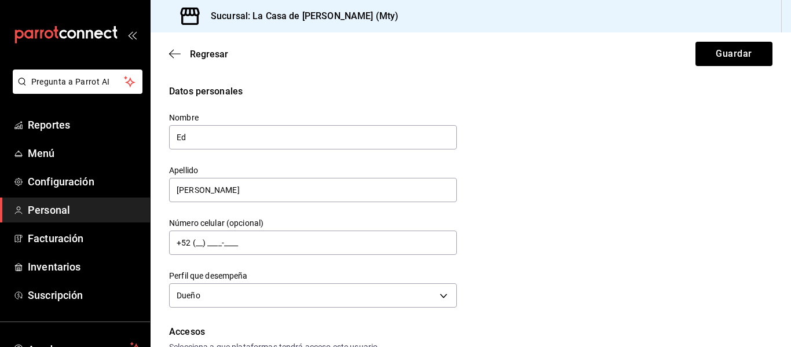
type input "E"
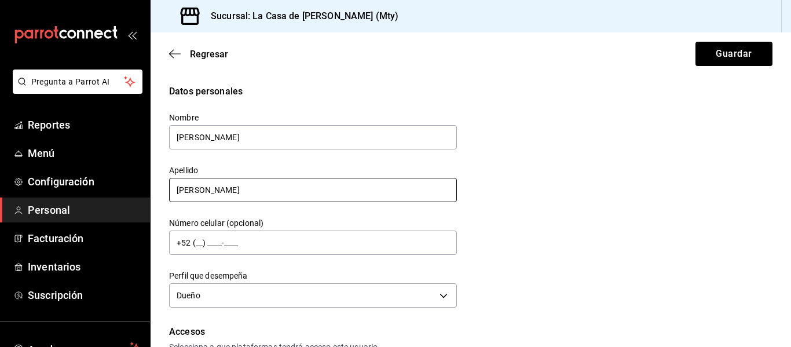
type input "[PERSON_NAME]"
drag, startPoint x: 229, startPoint y: 190, endPoint x: 102, endPoint y: 191, distance: 126.2
click at [102, 191] on div "Pregunta a Parrot AI Reportes Menú Configuración Personal Facturación Inventari…" at bounding box center [395, 173] width 791 height 347
type input "CHAPA"
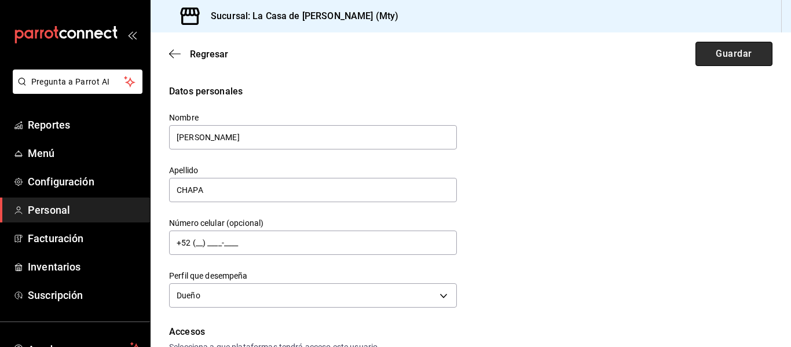
click at [695, 56] on button "Guardar" at bounding box center [733, 54] width 77 height 24
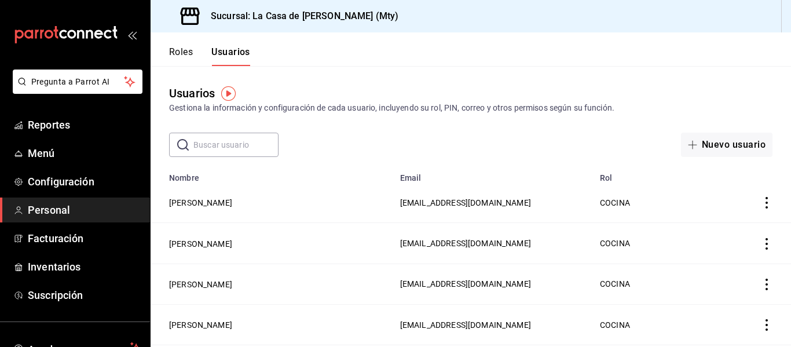
click at [175, 51] on button "Roles" at bounding box center [181, 56] width 24 height 20
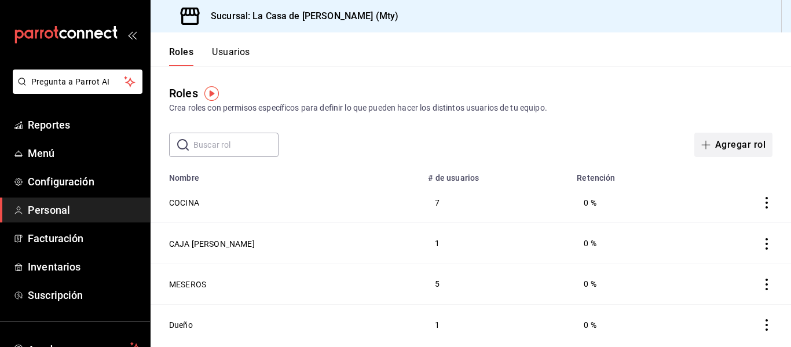
click at [749, 144] on button "Agregar rol" at bounding box center [733, 145] width 78 height 24
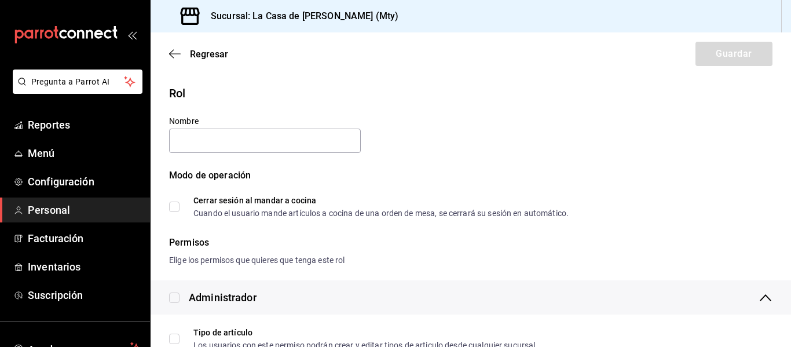
click at [591, 145] on div "Rol Nombre Modo de operación Cerrar sesión al mandar a cocina Cuando el usuario…" at bounding box center [463, 144] width 617 height 147
click at [329, 147] on input "text" at bounding box center [265, 141] width 192 height 24
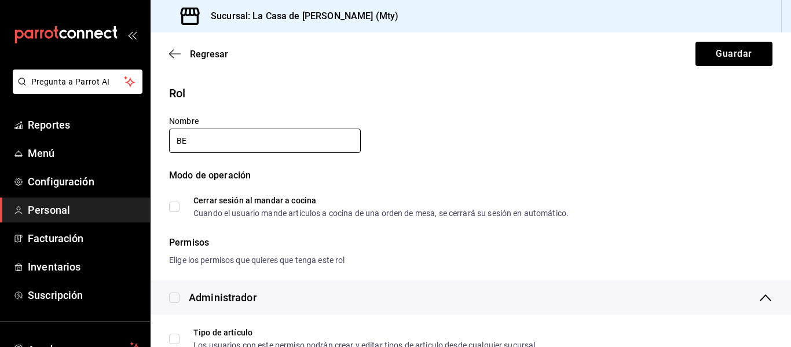
type input "B"
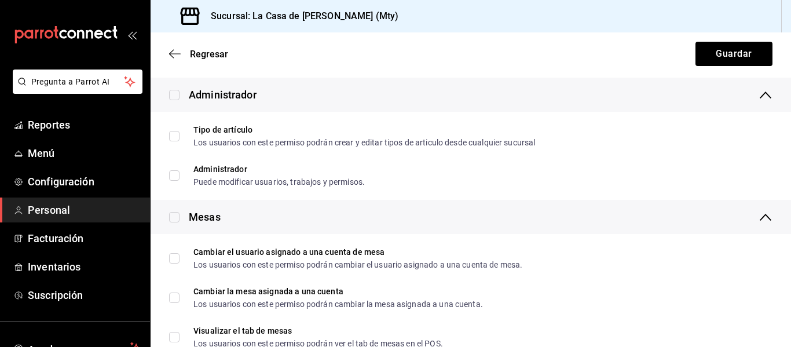
scroll to position [184, 0]
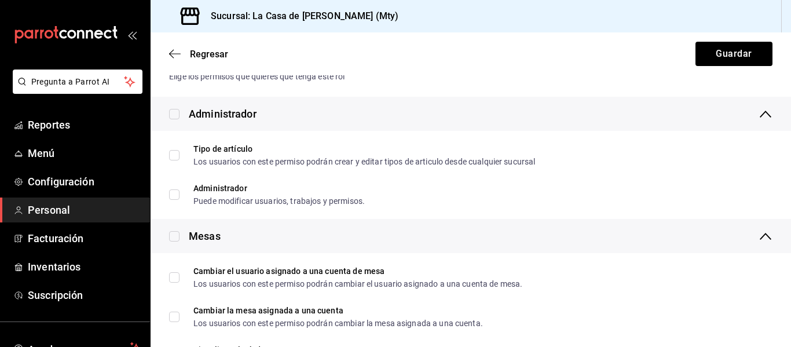
type input "ADMINISTRADOR"
click at [175, 234] on input "checkbox" at bounding box center [174, 236] width 10 height 10
checkbox input "true"
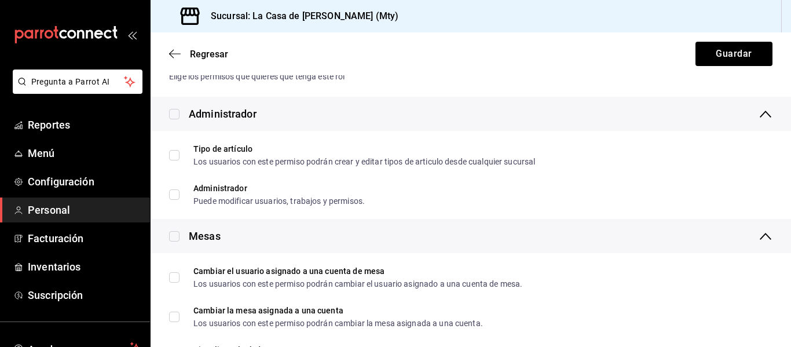
checkbox input "true"
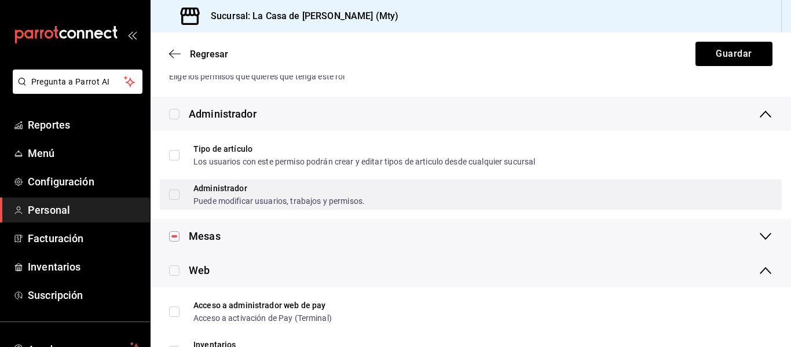
click at [171, 194] on input "Administrador Puede modificar usuarios, trabajos y permisos." at bounding box center [174, 194] width 10 height 10
checkbox input "true"
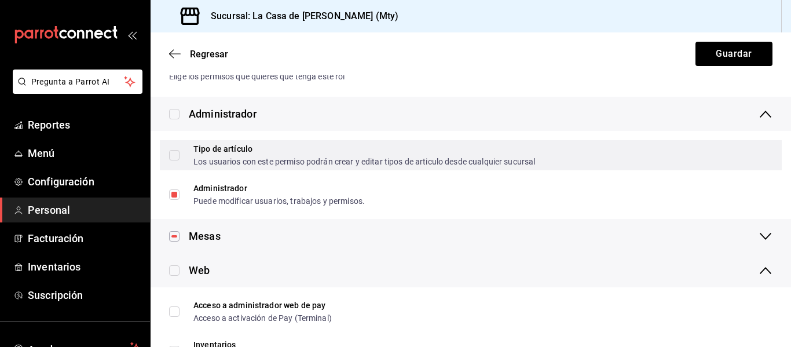
click at [176, 153] on input "Tipo de artículo Los usuarios con este permiso podrán crear y editar tipos de a…" at bounding box center [174, 155] width 10 height 10
checkbox input "true"
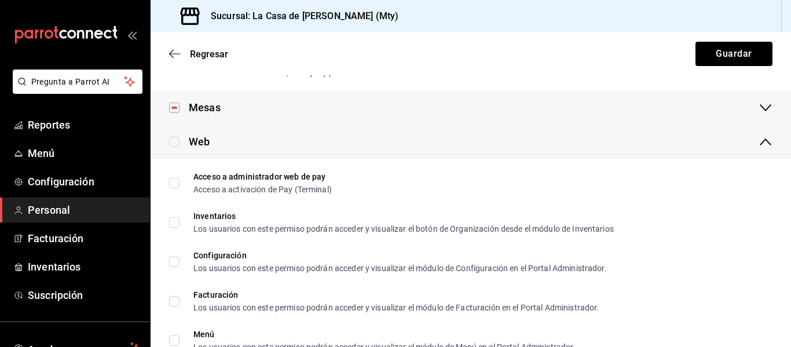
scroll to position [320, 0]
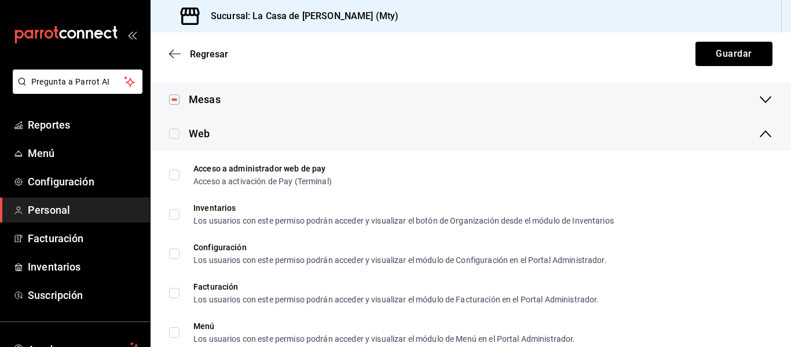
click at [170, 132] on input "checkbox" at bounding box center [174, 134] width 10 height 10
checkbox input "true"
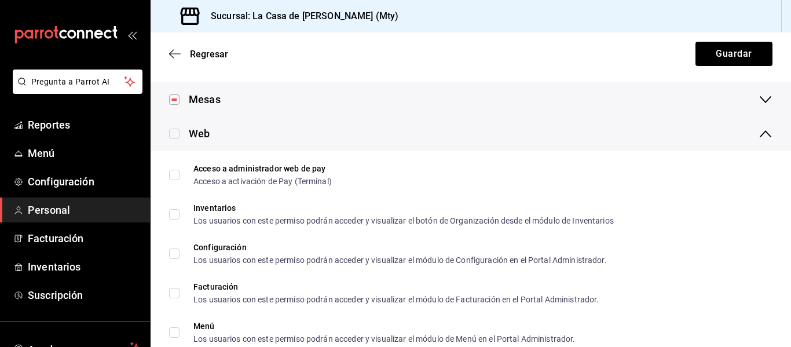
checkbox input "true"
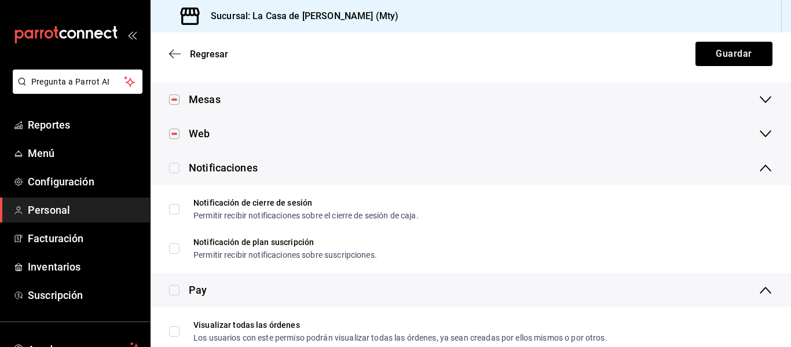
click at [179, 175] on div "Notificaciones" at bounding box center [471, 168] width 640 height 34
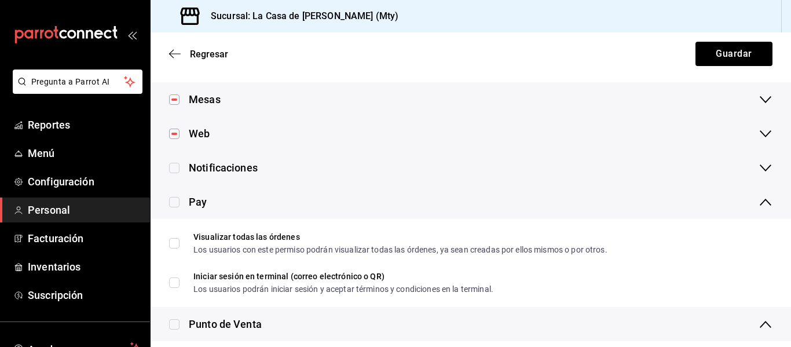
click at [174, 169] on input "checkbox" at bounding box center [174, 168] width 10 height 10
checkbox input "true"
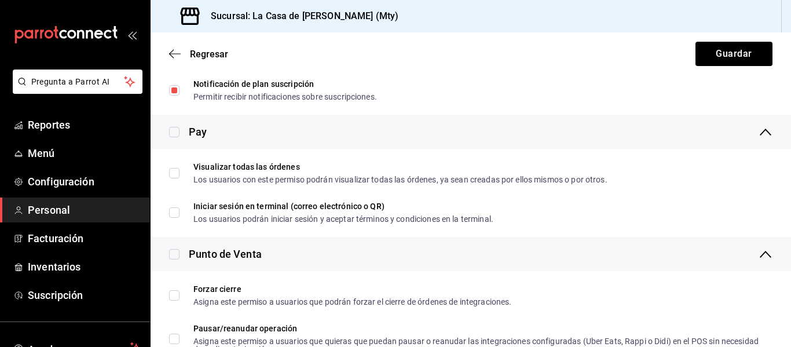
scroll to position [471, 0]
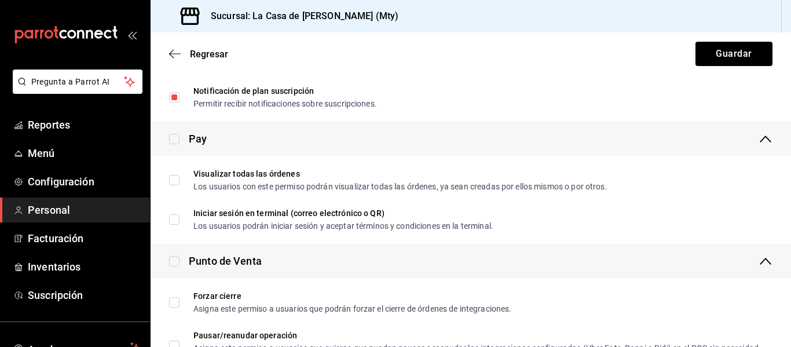
click at [175, 259] on input "checkbox" at bounding box center [174, 261] width 10 height 10
checkbox input "true"
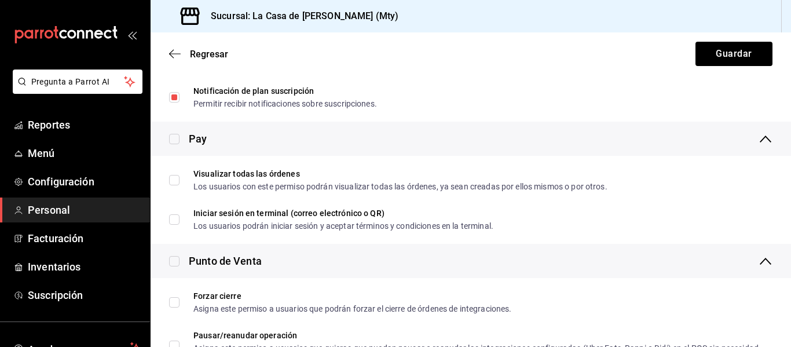
checkbox input "true"
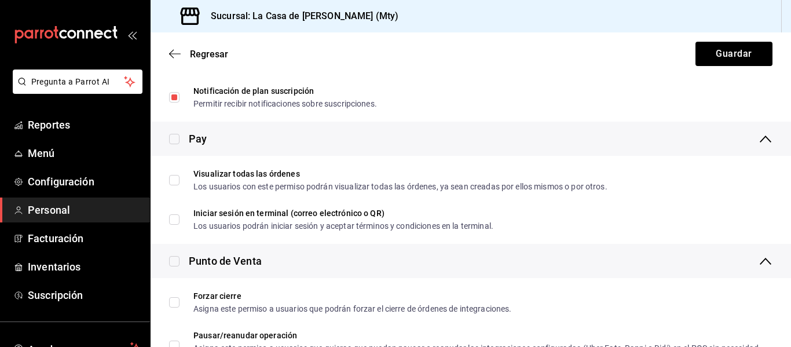
checkbox input "true"
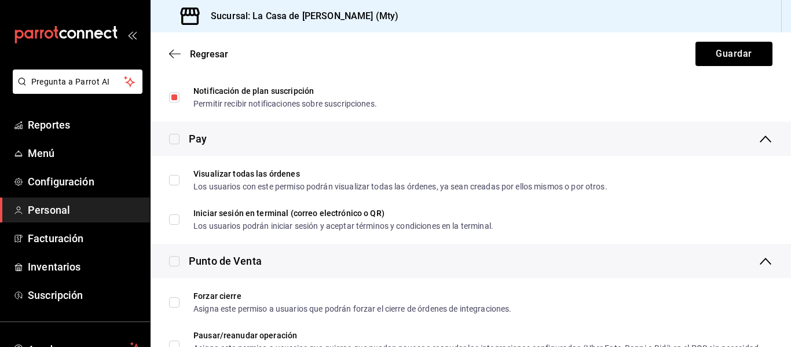
checkbox input "true"
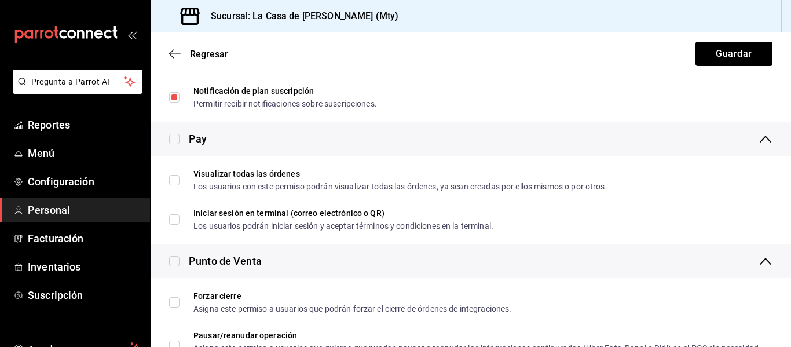
checkbox input "true"
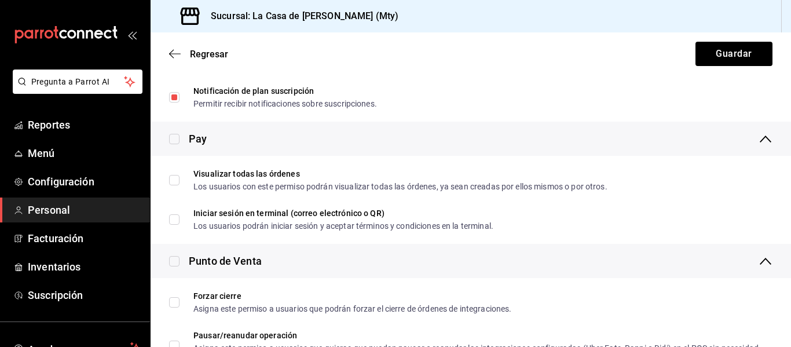
checkbox input "true"
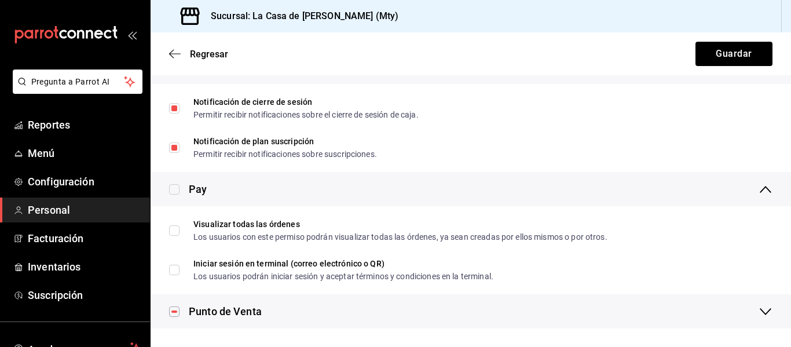
scroll to position [421, 0]
click at [174, 188] on input "checkbox" at bounding box center [174, 189] width 10 height 10
checkbox input "true"
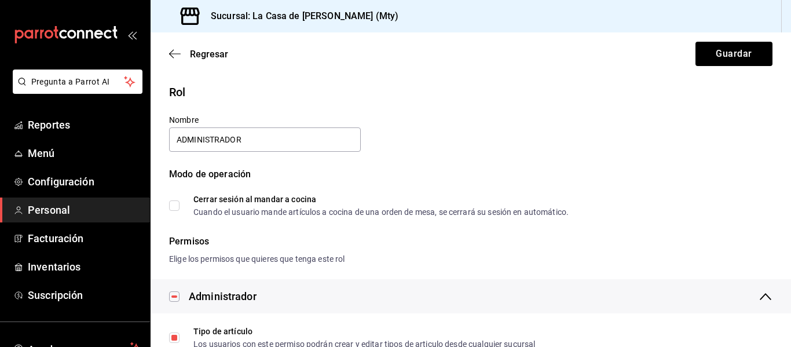
scroll to position [0, 0]
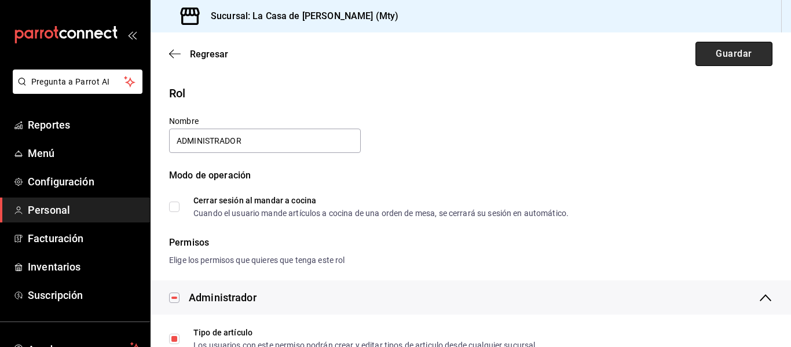
click at [711, 54] on button "Guardar" at bounding box center [733, 54] width 77 height 24
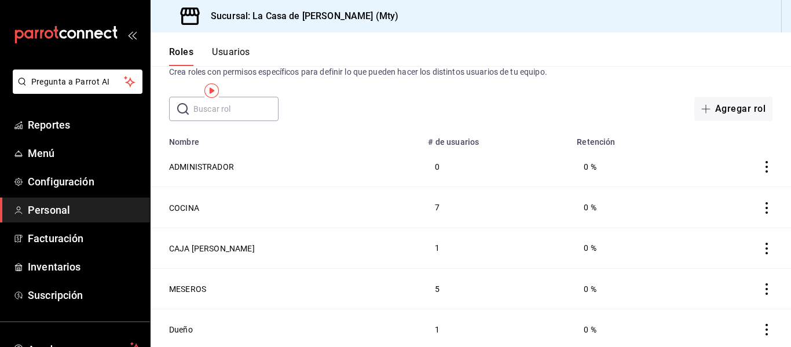
scroll to position [3, 0]
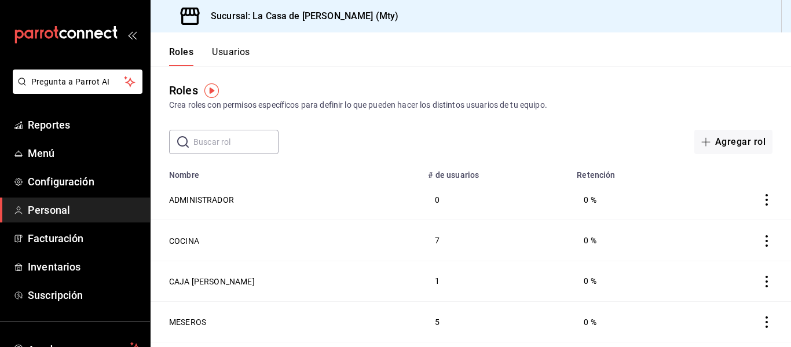
click at [246, 53] on button "Usuarios" at bounding box center [231, 56] width 38 height 20
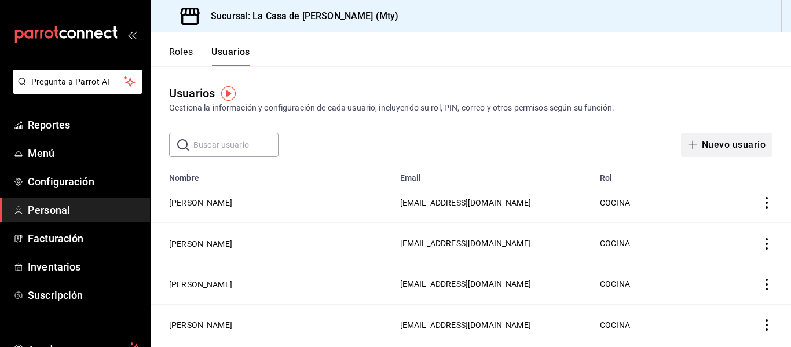
click at [715, 145] on button "Nuevo usuario" at bounding box center [726, 145] width 91 height 24
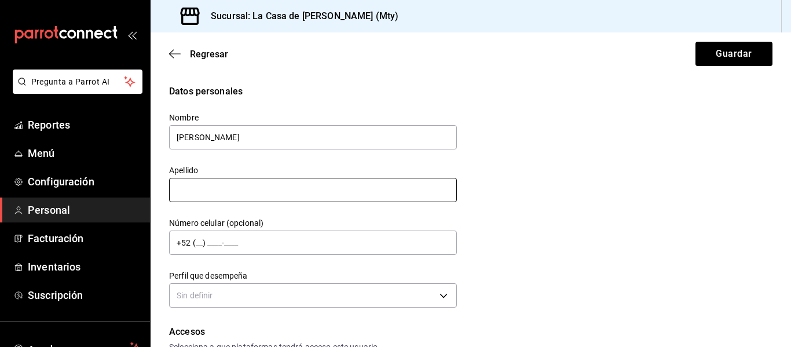
type input "[PERSON_NAME]"
click at [193, 187] on input "text" at bounding box center [313, 190] width 288 height 24
type input "[PERSON_NAME]"
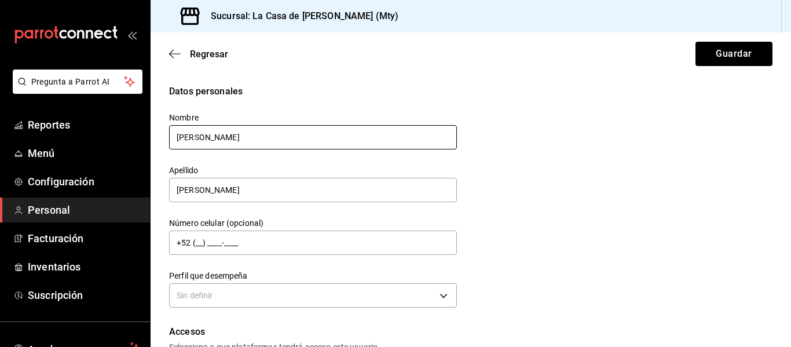
click at [244, 138] on input "[PERSON_NAME]" at bounding box center [313, 137] width 288 height 24
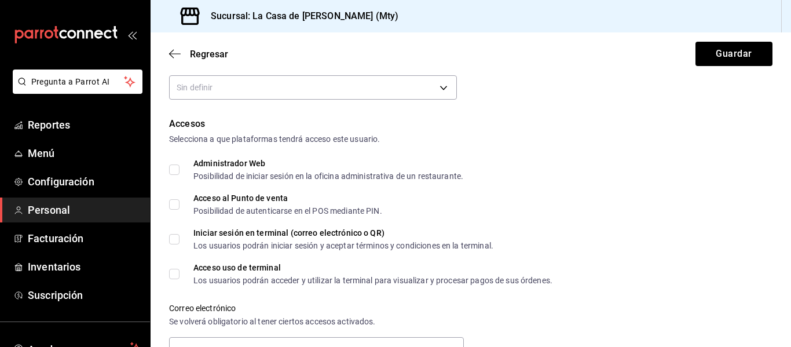
scroll to position [203, 0]
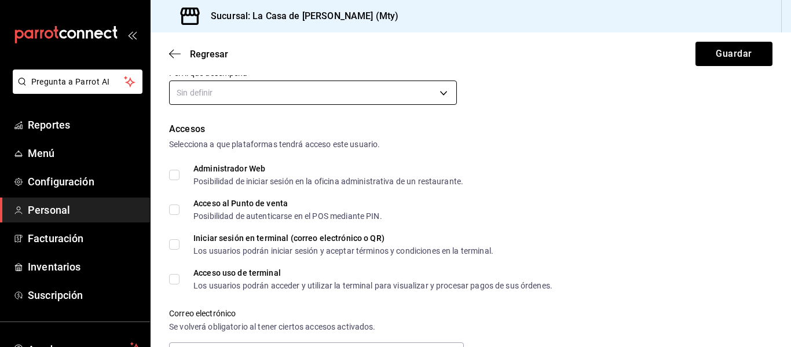
type input "[PERSON_NAME]"
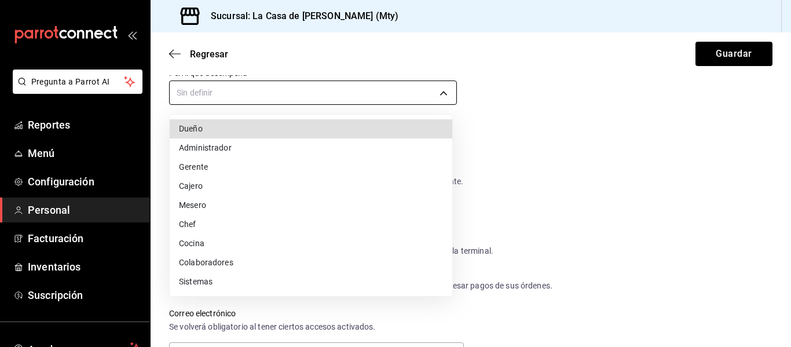
click at [446, 94] on body "Pregunta a Parrot AI Reportes Menú Configuración Personal Facturación Inventari…" at bounding box center [395, 173] width 791 height 347
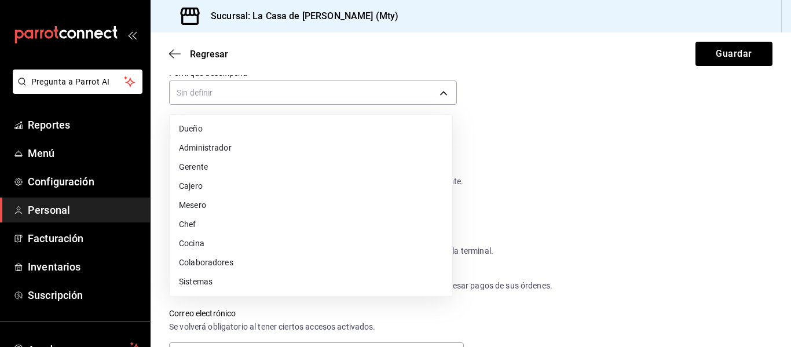
click at [283, 145] on li "Administrador" at bounding box center [311, 147] width 283 height 19
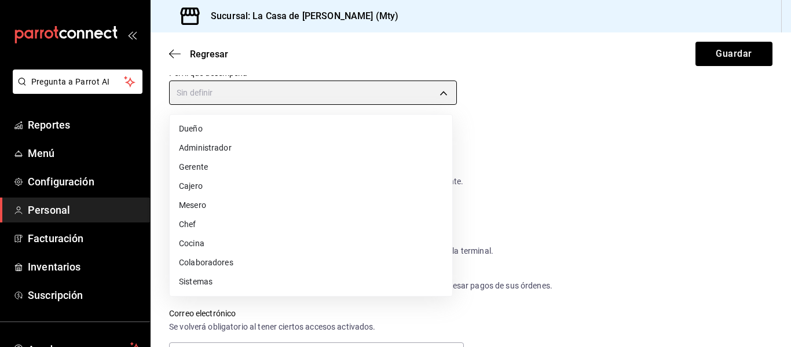
type input "ADMIN"
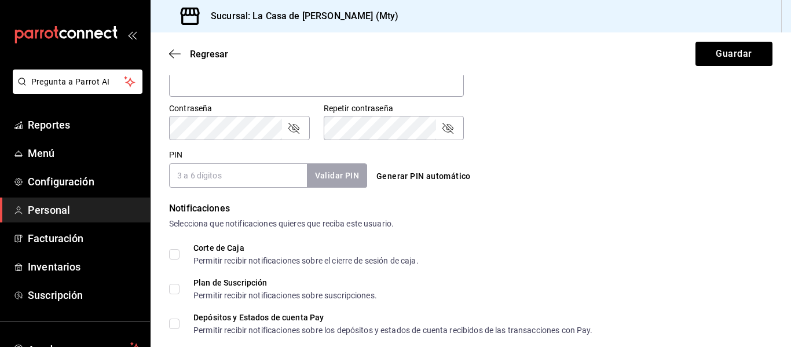
scroll to position [524, 0]
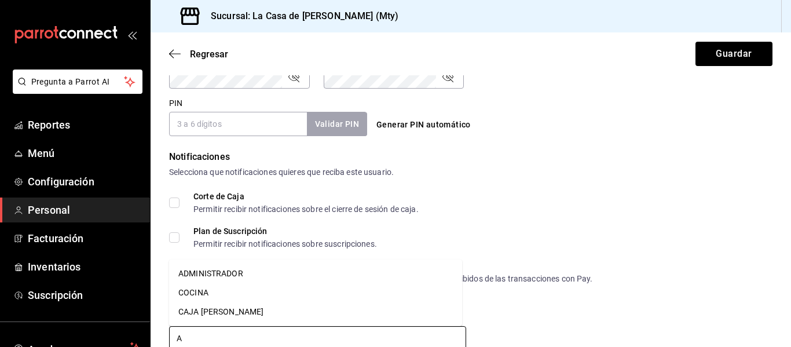
click at [334, 335] on input "A" at bounding box center [317, 338] width 297 height 24
type input "D"
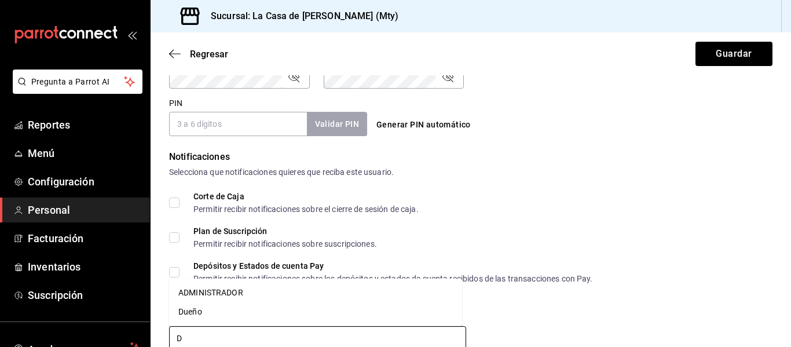
click at [244, 295] on li "ADMINISTRADOR" at bounding box center [315, 292] width 293 height 19
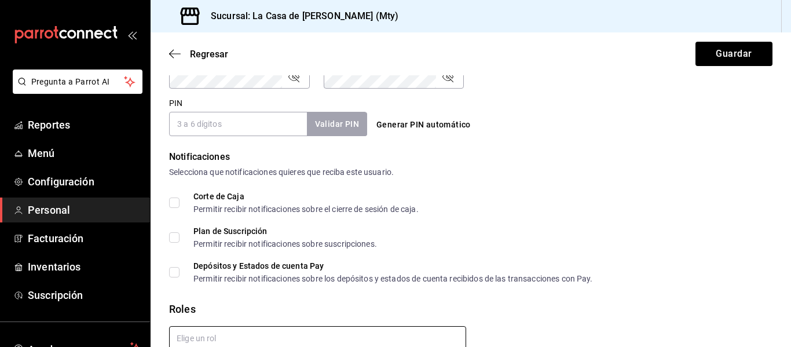
checkbox input "true"
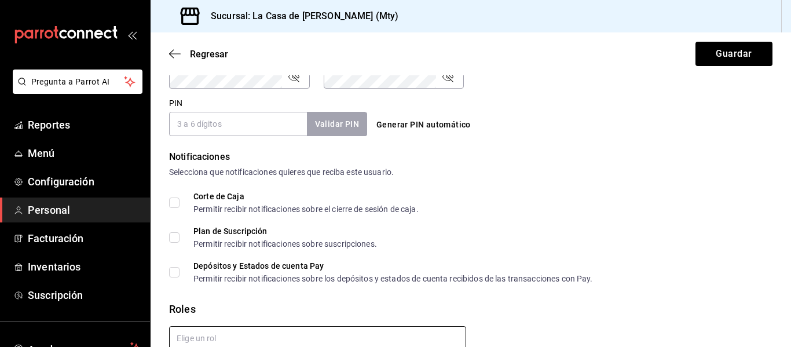
checkbox input "true"
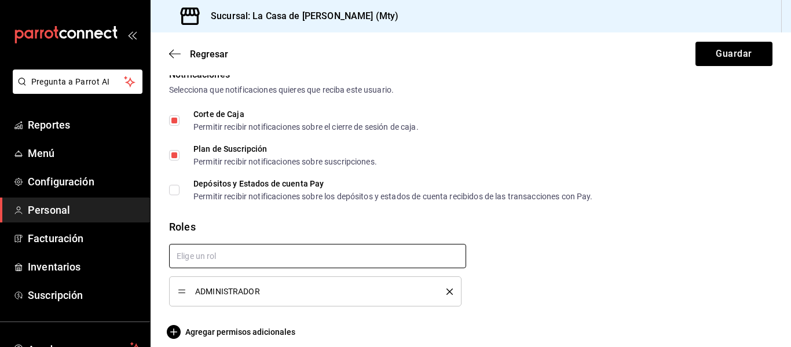
scroll to position [617, 0]
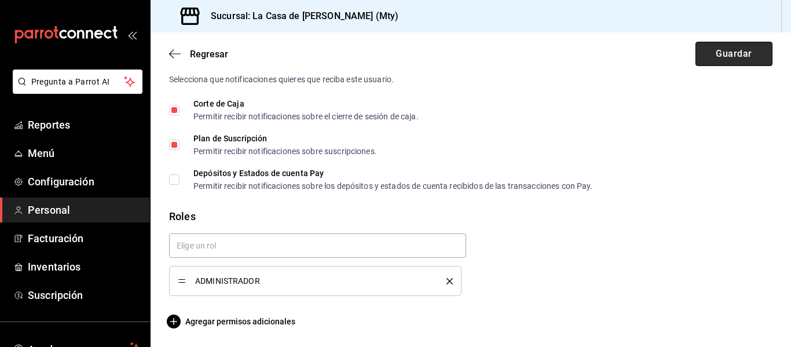
click at [733, 49] on button "Guardar" at bounding box center [733, 54] width 77 height 24
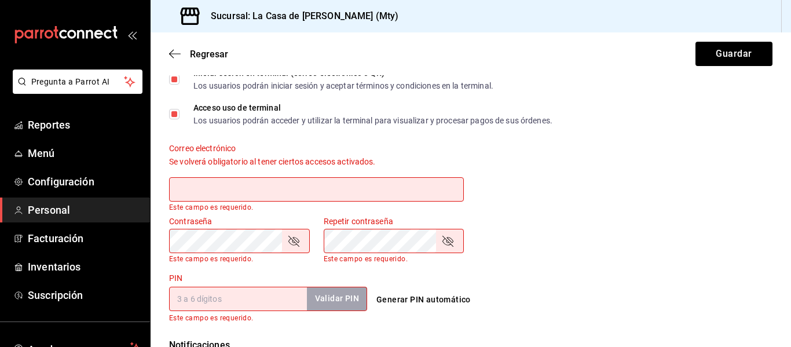
type input "B"
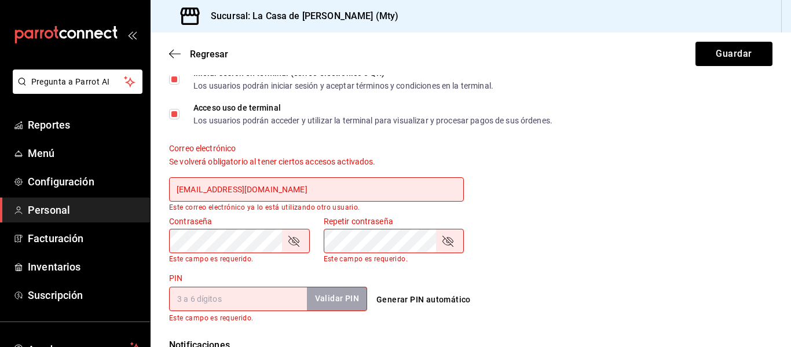
type input "[EMAIL_ADDRESS][DOMAIN_NAME]"
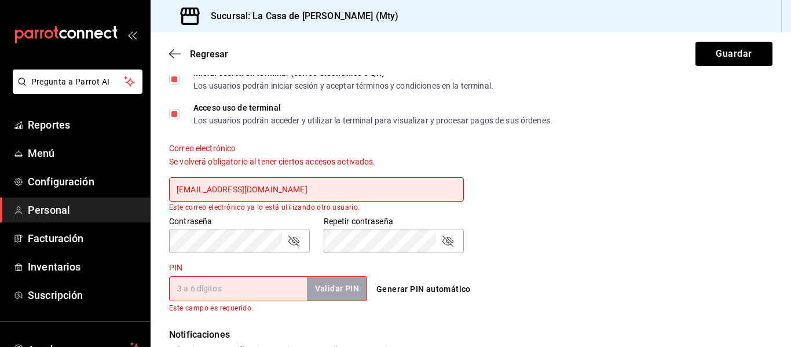
click at [380, 265] on div "Generar PIN automático" at bounding box center [468, 279] width 203 height 42
click at [269, 283] on input "PIN" at bounding box center [238, 288] width 138 height 24
type input "98765"
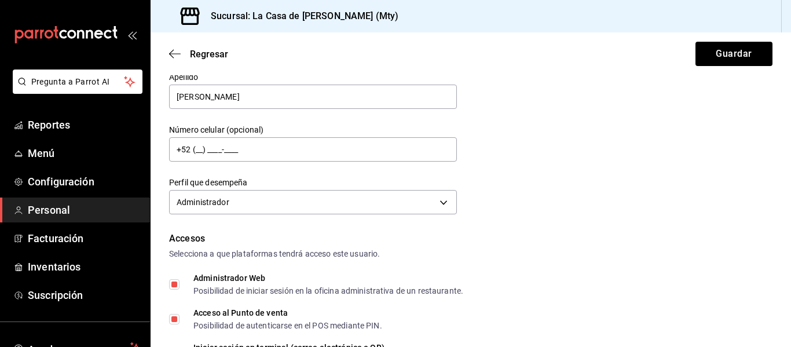
scroll to position [72, 0]
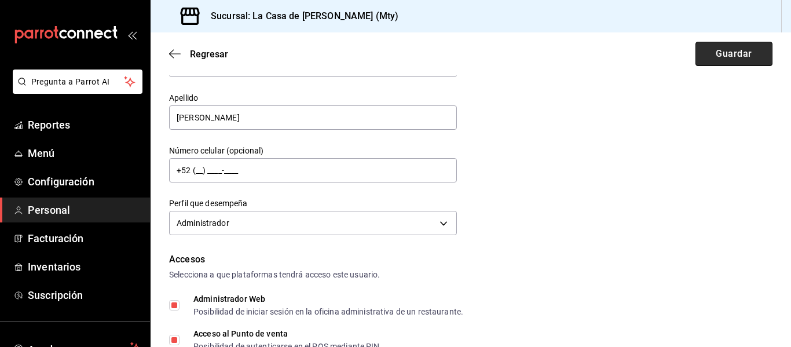
click at [708, 54] on button "Guardar" at bounding box center [733, 54] width 77 height 24
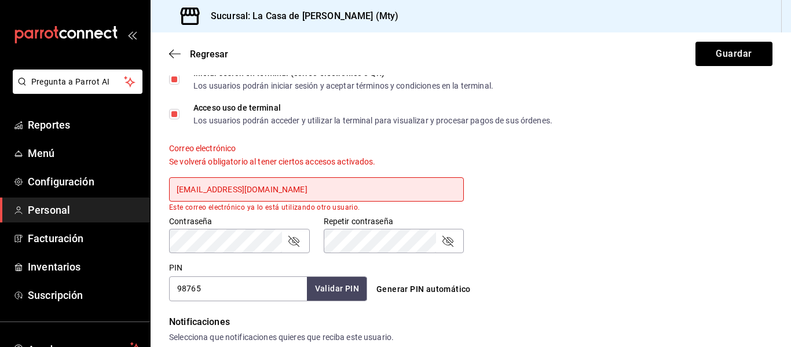
drag, startPoint x: 264, startPoint y: 184, endPoint x: 176, endPoint y: 180, distance: 88.1
click at [176, 180] on input "[EMAIL_ADDRESS][DOMAIN_NAME]" at bounding box center [316, 189] width 295 height 24
click at [274, 190] on input "[EMAIL_ADDRESS][DOMAIN_NAME]" at bounding box center [316, 189] width 295 height 24
drag, startPoint x: 262, startPoint y: 192, endPoint x: 159, endPoint y: 204, distance: 104.3
click at [169, 204] on div "Accesos Selecciona a que plataformas tendrá acceso este usuario. Administrador …" at bounding box center [470, 129] width 603 height 344
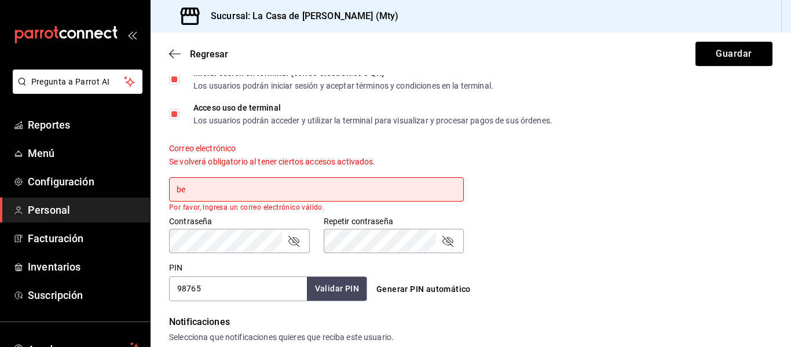
type input "b"
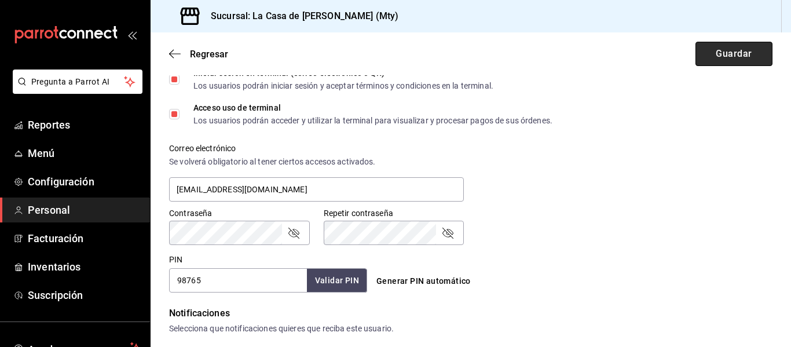
click at [739, 56] on button "Guardar" at bounding box center [733, 54] width 77 height 24
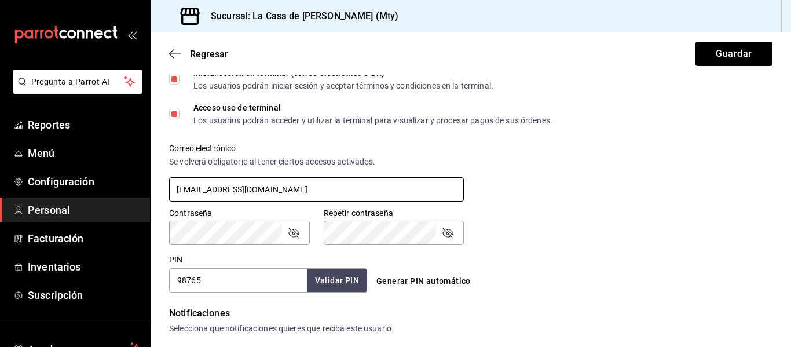
click at [195, 188] on input "[EMAIL_ADDRESS][DOMAIN_NAME]" at bounding box center [316, 189] width 295 height 24
click at [229, 187] on input "[EMAIL_ADDRESS][DOMAIN_NAME]" at bounding box center [316, 189] width 295 height 24
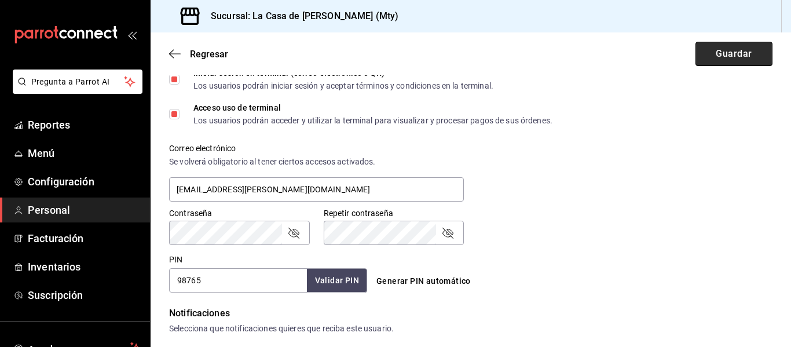
click at [714, 48] on button "Guardar" at bounding box center [733, 54] width 77 height 24
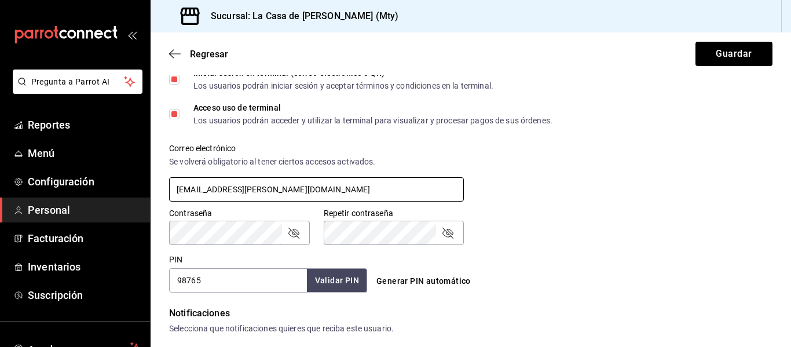
click at [232, 191] on input "[EMAIL_ADDRESS][PERSON_NAME][DOMAIN_NAME]" at bounding box center [316, 189] width 295 height 24
type input "[EMAIL_ADDRESS][DOMAIN_NAME]"
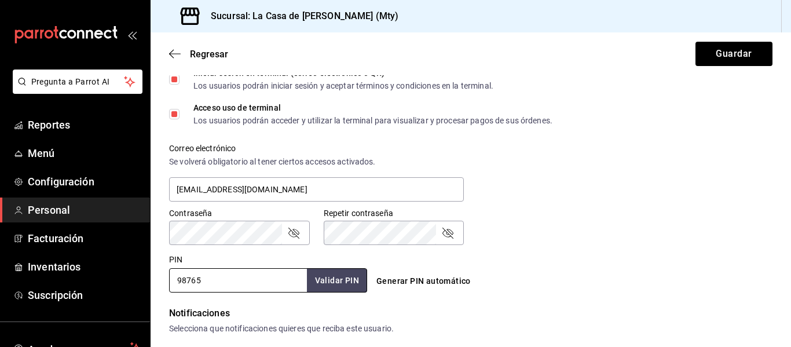
drag, startPoint x: 274, startPoint y: 287, endPoint x: 158, endPoint y: 304, distance: 118.2
click at [158, 304] on div "Datos personales Nombre [PERSON_NAME] [PERSON_NAME] Número celular (opcional) +…" at bounding box center [471, 160] width 640 height 887
type input "417989"
click at [721, 55] on button "Guardar" at bounding box center [733, 54] width 77 height 24
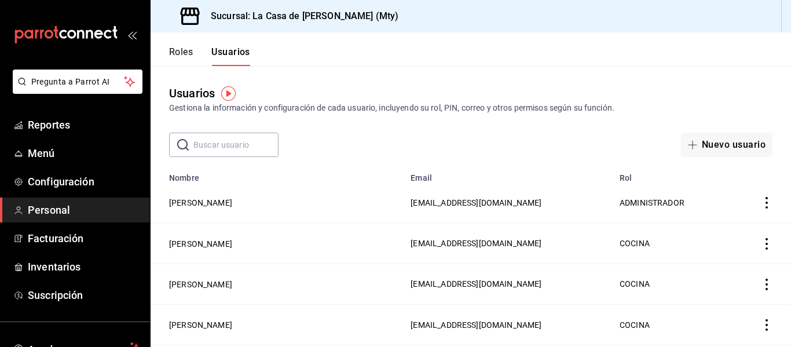
click at [176, 52] on button "Roles" at bounding box center [181, 56] width 24 height 20
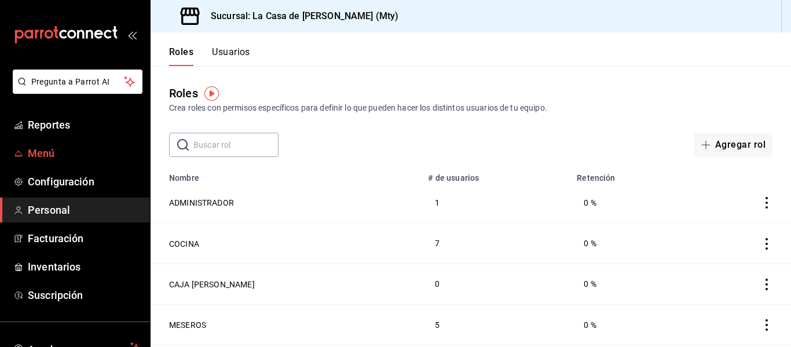
click at [52, 155] on span "Menú" at bounding box center [84, 153] width 113 height 16
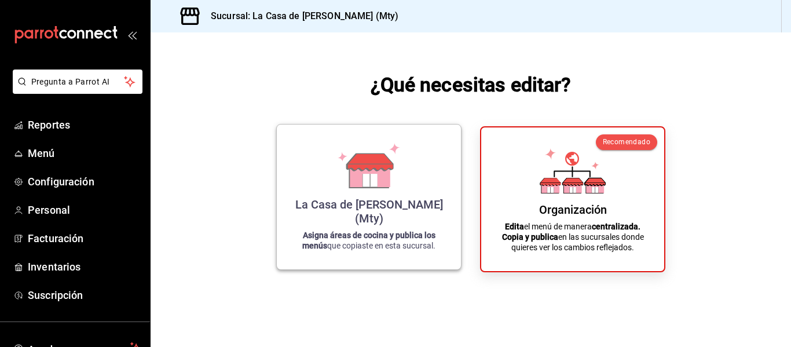
click at [422, 162] on div "La Casa de [PERSON_NAME] (Mty) Asigna áreas de cocina y publica los menús que c…" at bounding box center [369, 197] width 156 height 126
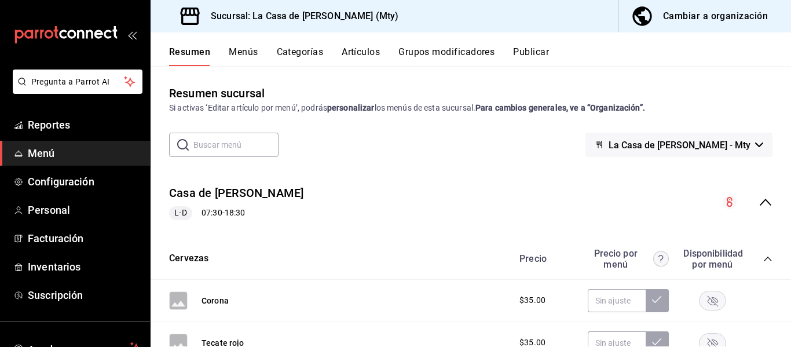
click at [253, 53] on button "Menús" at bounding box center [243, 56] width 29 height 20
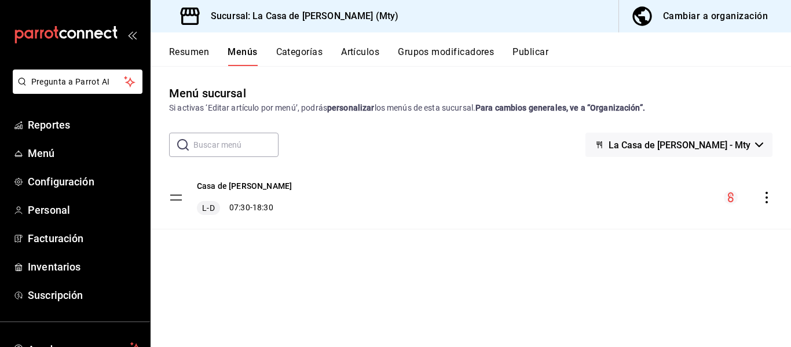
click at [307, 50] on button "Categorías" at bounding box center [299, 56] width 47 height 20
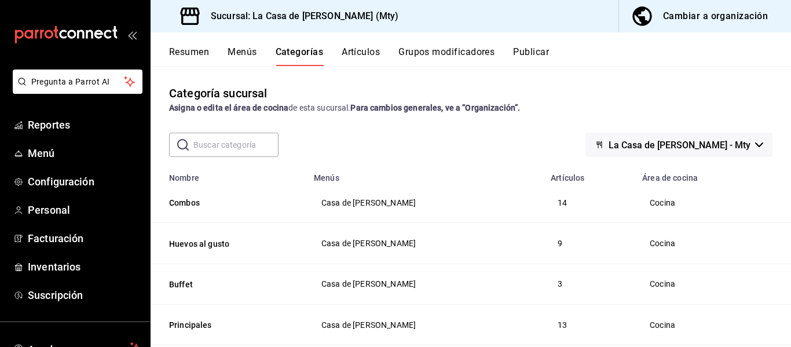
click at [755, 145] on icon "button" at bounding box center [759, 144] width 8 height 5
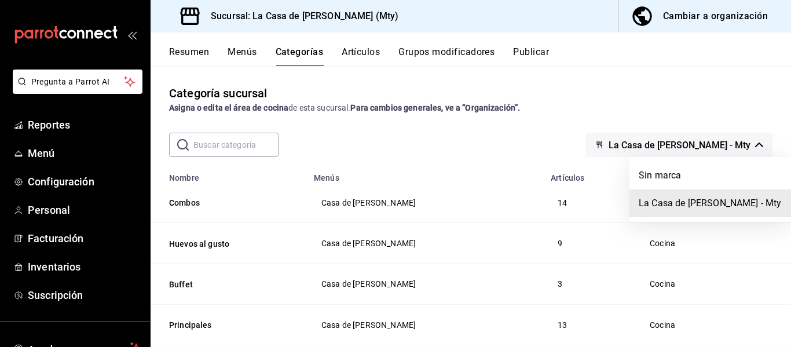
click at [746, 145] on div at bounding box center [395, 173] width 791 height 347
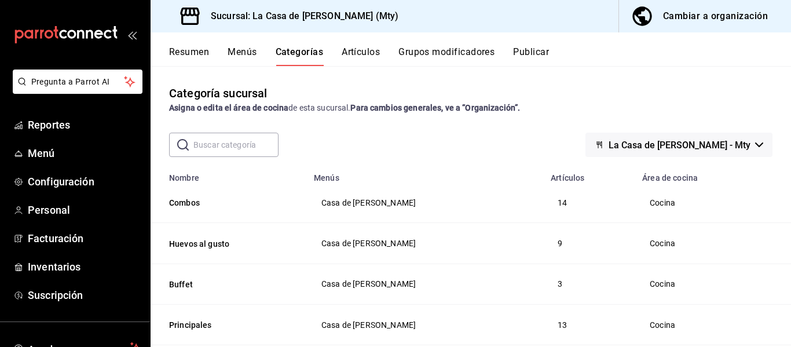
click at [434, 9] on div "Sucursal: La Casa de [PERSON_NAME] (Mty) Cambiar a organización" at bounding box center [471, 16] width 640 height 32
click at [689, 16] on div "Cambiar a organización" at bounding box center [715, 16] width 105 height 16
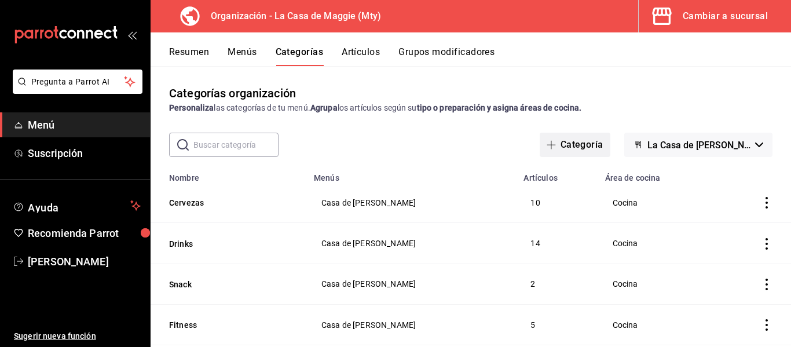
click at [576, 144] on button "Categoría" at bounding box center [575, 145] width 71 height 24
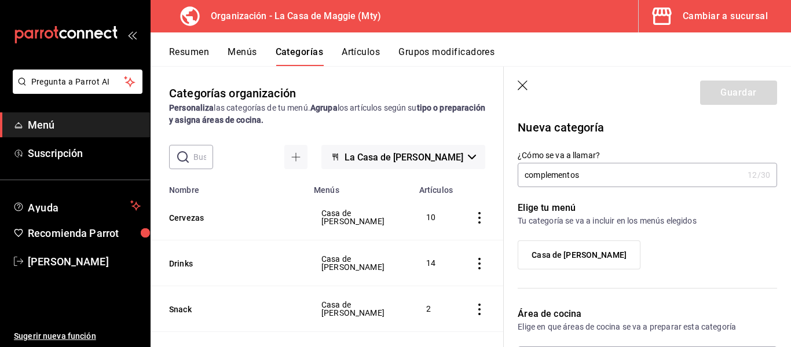
click at [609, 251] on label "Casa de [PERSON_NAME]" at bounding box center [579, 255] width 122 height 28
click at [0, 0] on input "Casa de [PERSON_NAME]" at bounding box center [0, 0] width 0 height 0
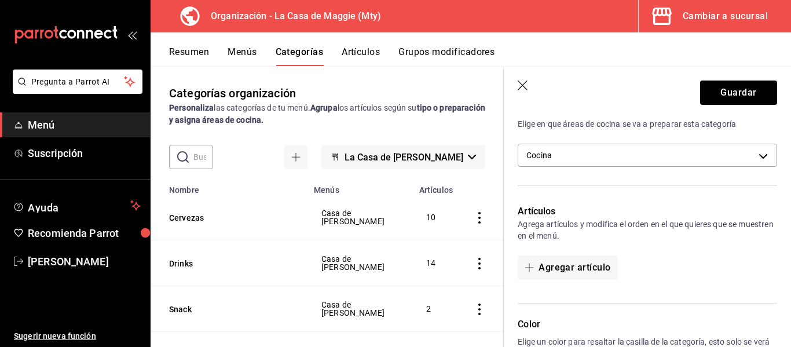
scroll to position [211, 0]
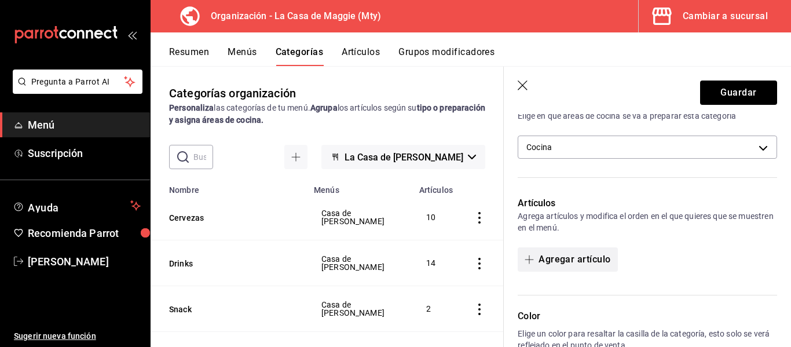
click at [565, 267] on button "Agregar artículo" at bounding box center [568, 259] width 100 height 24
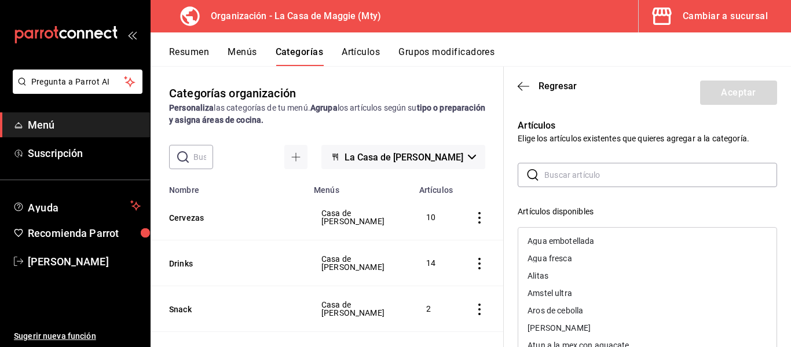
click at [630, 175] on input "text" at bounding box center [660, 174] width 233 height 23
click at [738, 146] on div "Artículos Elige los artículos existentes que quieres agregar a la categoría. ​ …" at bounding box center [640, 340] width 273 height 471
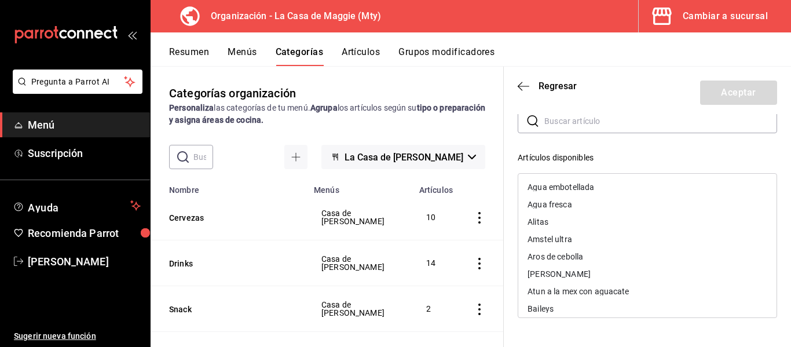
scroll to position [0, 0]
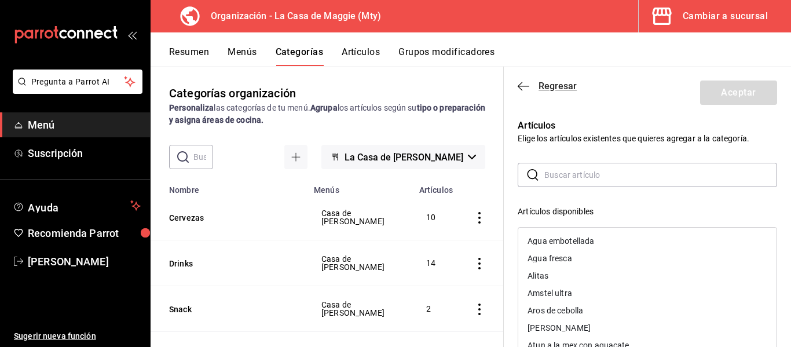
click at [564, 90] on span "Regresar" at bounding box center [558, 85] width 38 height 11
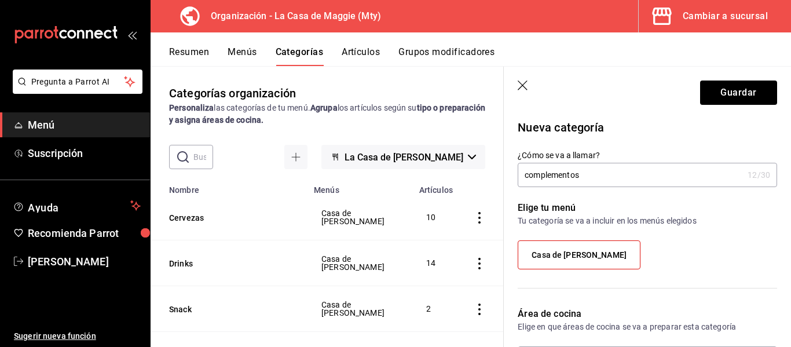
click at [529, 175] on input "complementos" at bounding box center [630, 174] width 225 height 23
type input "Complementos"
click at [746, 87] on button "Guardar" at bounding box center [738, 92] width 77 height 24
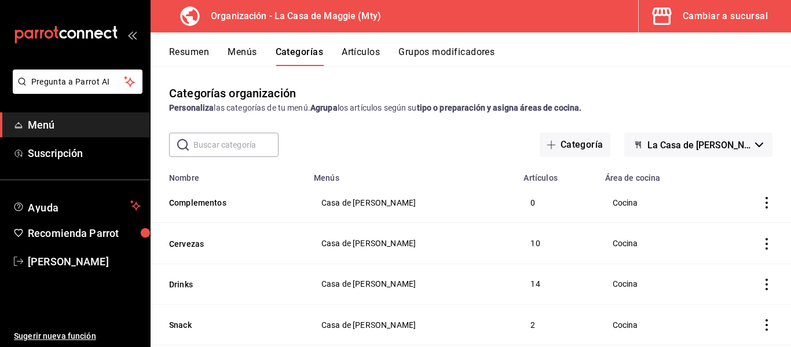
click at [355, 46] on div "Resumen Menús Categorías Artículos Grupos modificadores" at bounding box center [471, 49] width 640 height 34
click at [355, 54] on button "Artículos" at bounding box center [361, 56] width 38 height 20
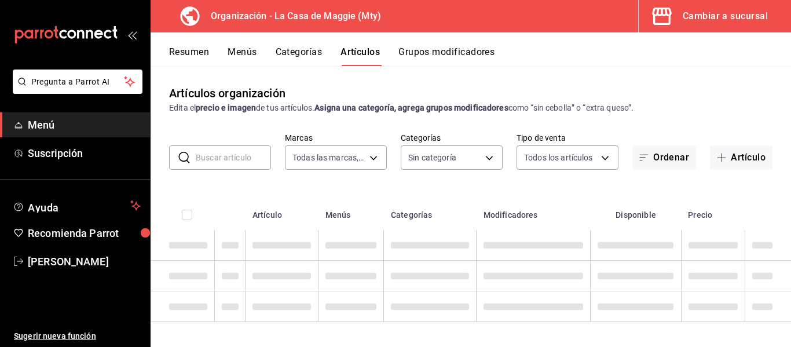
type input "a3684772-da2a-4e98-bff2-0fed7e2a3e3a"
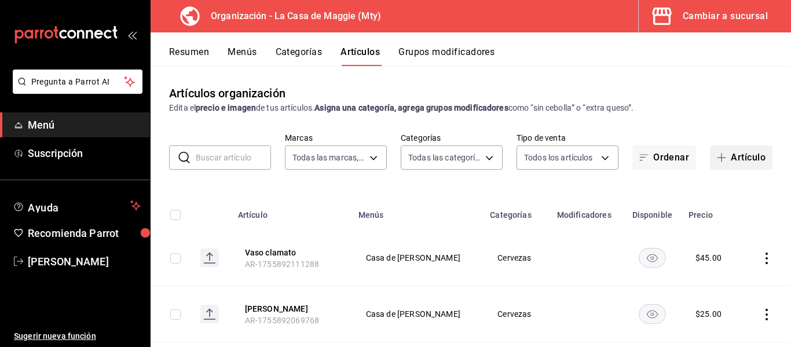
type input "9ba6b137-a032-4b7f-abc7-da7b378122bb,62deda28-d24e-4b6f-bd1f-05fd3b1478f1,8da0f…"
click at [733, 158] on button "Artículo" at bounding box center [741, 157] width 63 height 24
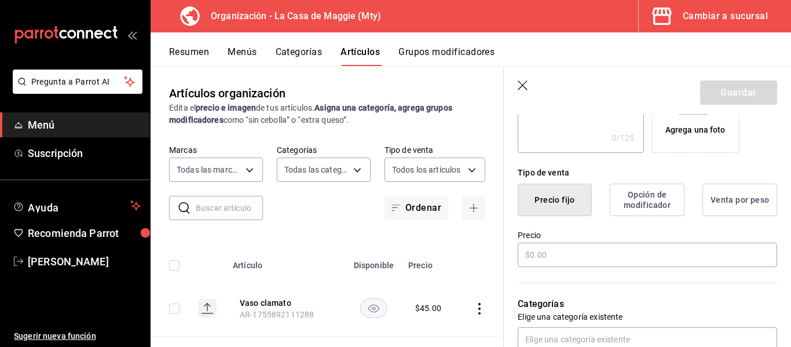
scroll to position [240, 0]
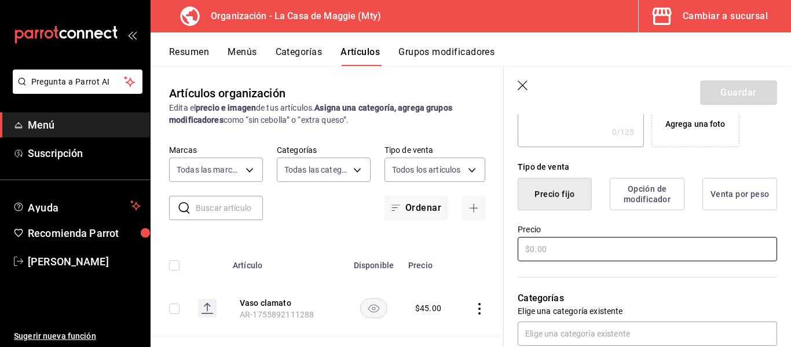
type input "Papa hash brown"
click at [577, 250] on input "text" at bounding box center [647, 249] width 259 height 24
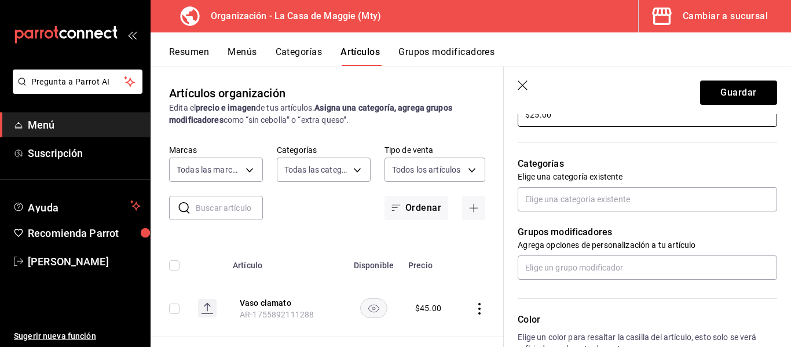
scroll to position [372, 0]
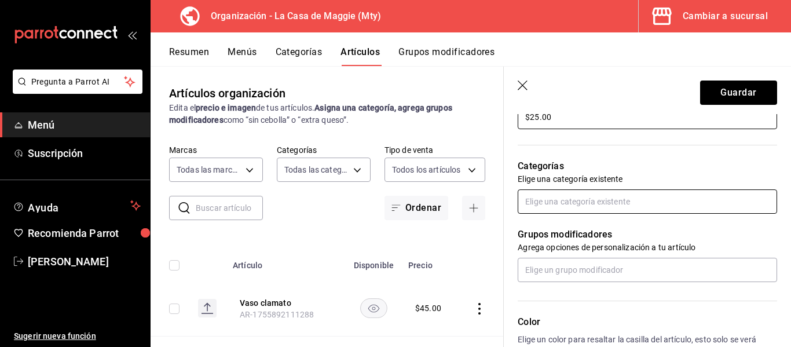
type input "$25.00"
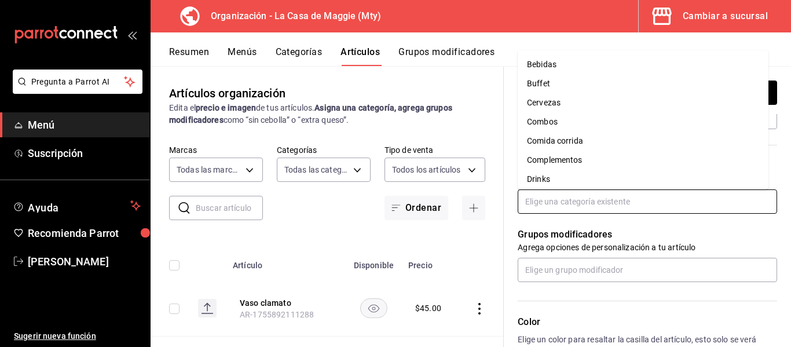
click at [659, 208] on input "text" at bounding box center [647, 201] width 259 height 24
click at [595, 158] on li "Complementos" at bounding box center [643, 160] width 251 height 19
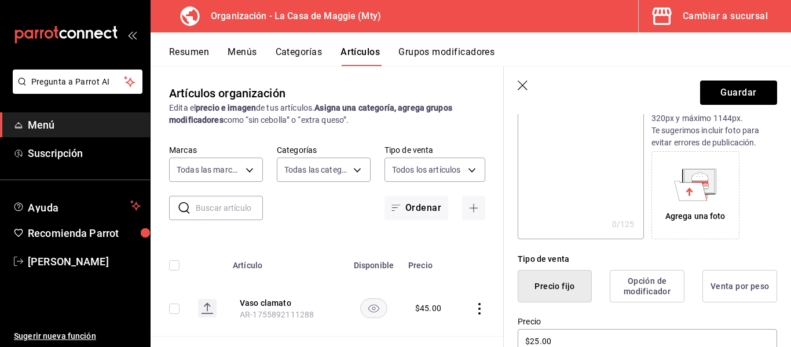
scroll to position [100, 0]
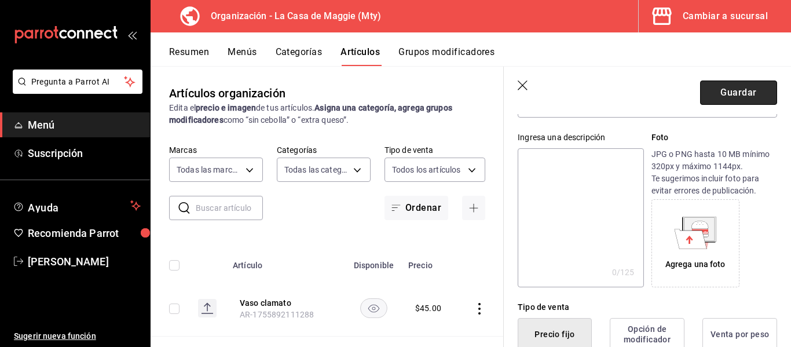
click at [726, 83] on button "Guardar" at bounding box center [738, 92] width 77 height 24
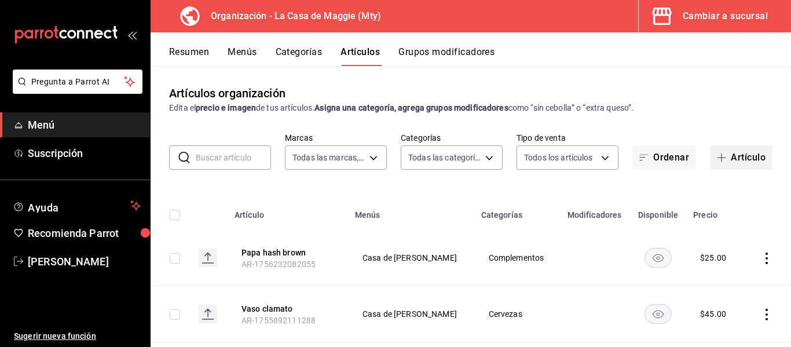
click at [723, 154] on button "Artículo" at bounding box center [741, 157] width 63 height 24
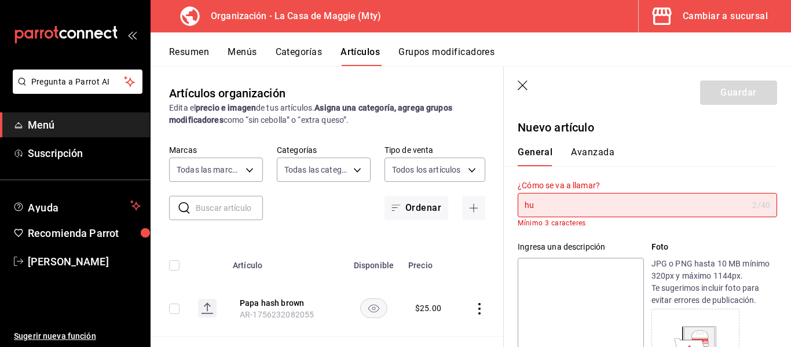
type input "h"
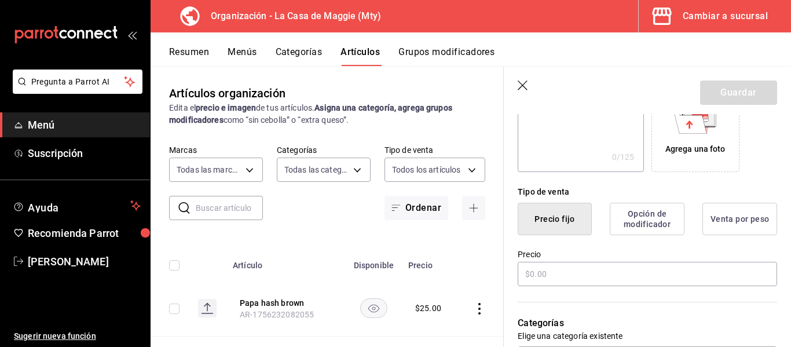
scroll to position [218, 0]
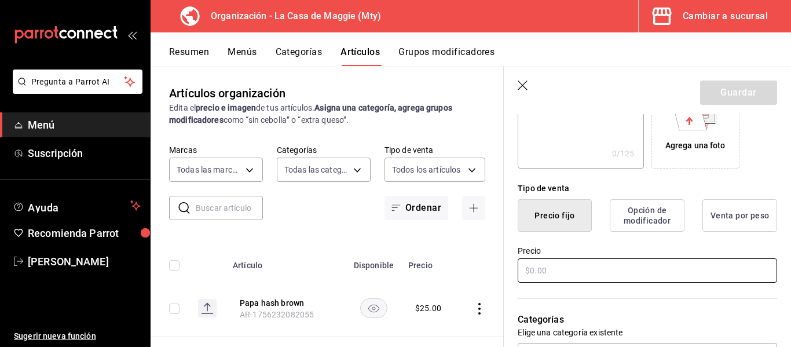
type input "Huevo"
click at [556, 263] on input "text" at bounding box center [647, 270] width 259 height 24
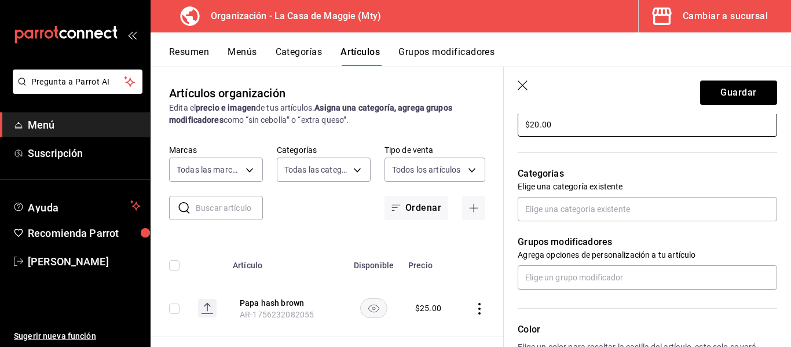
scroll to position [368, 0]
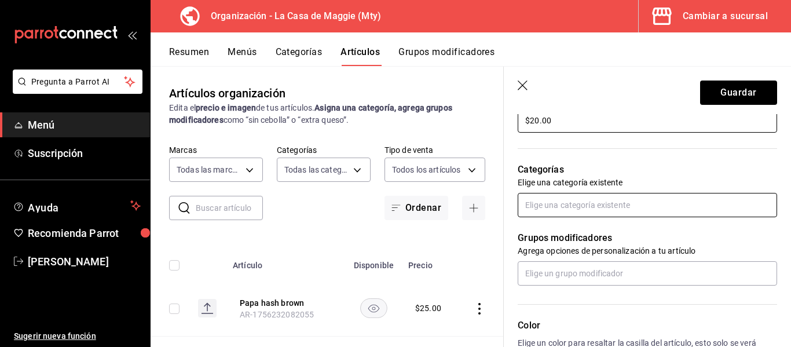
type input "$20.00"
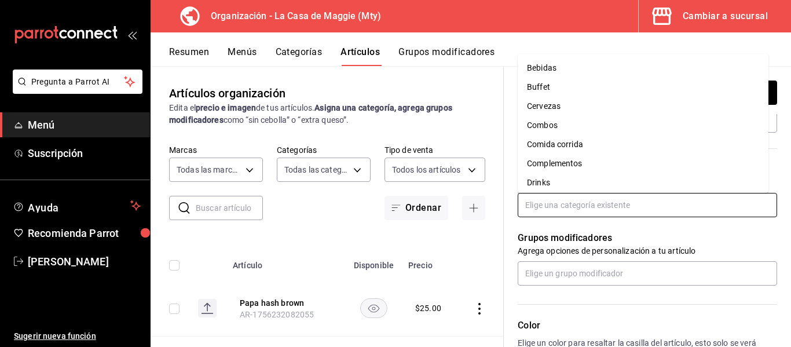
click at [633, 207] on input "text" at bounding box center [647, 205] width 259 height 24
click at [550, 162] on li "Complementos" at bounding box center [643, 163] width 251 height 19
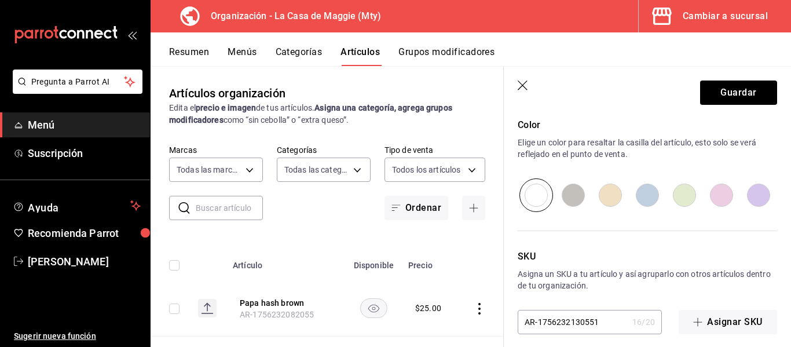
scroll to position [617, 0]
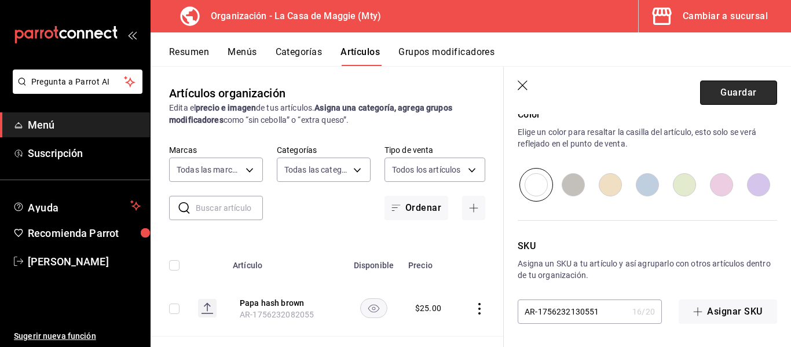
click at [720, 96] on button "Guardar" at bounding box center [738, 92] width 77 height 24
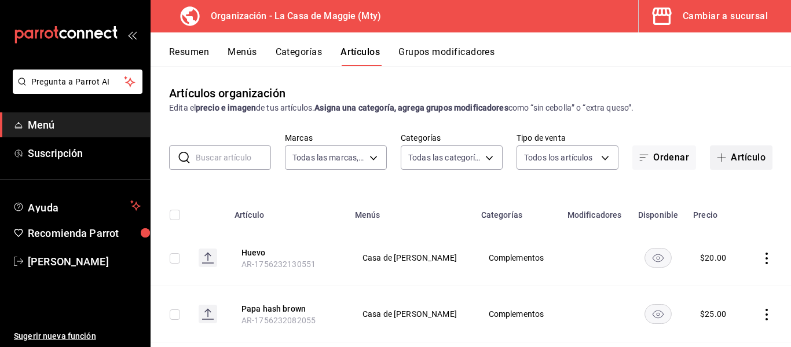
click at [718, 153] on span "button" at bounding box center [724, 157] width 14 height 9
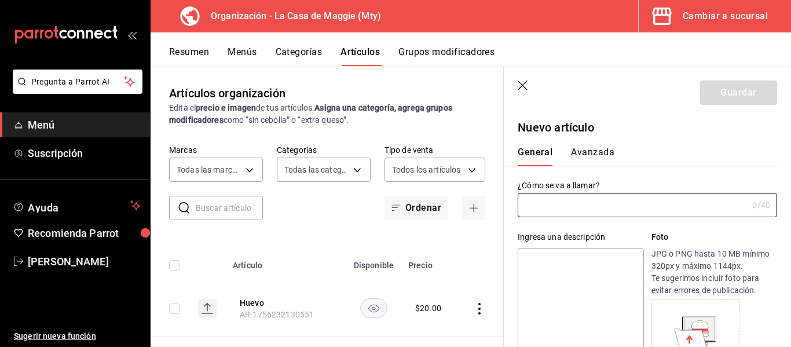
type input "AR-1756232180493"
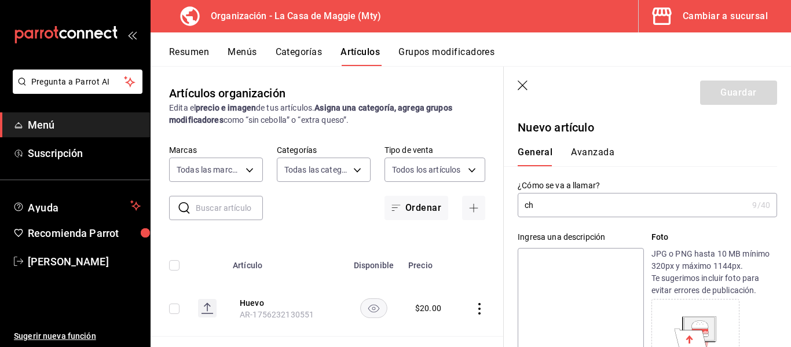
type input "c"
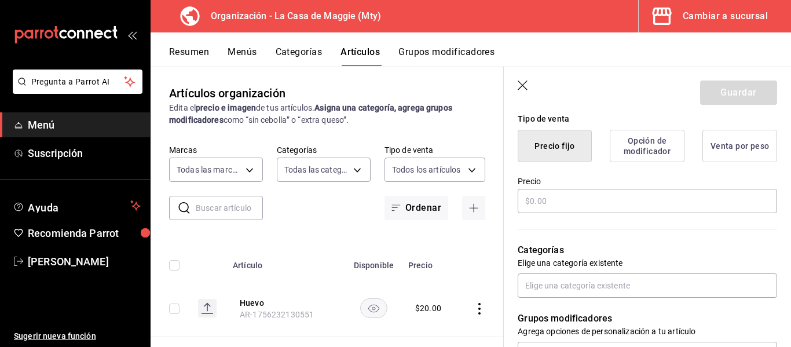
scroll to position [299, 0]
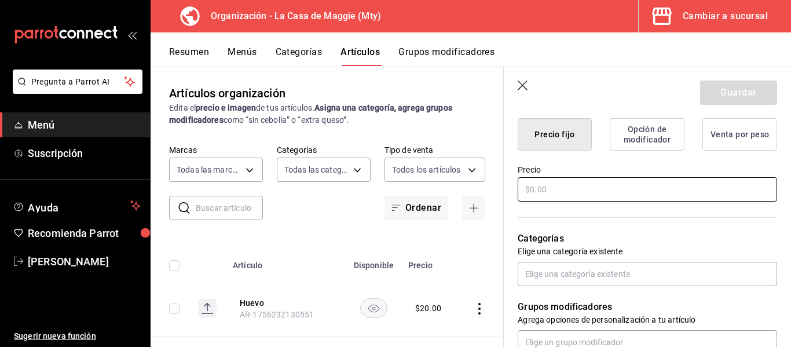
type input "Chuilaquiles porcion"
click at [656, 189] on input "text" at bounding box center [647, 189] width 259 height 24
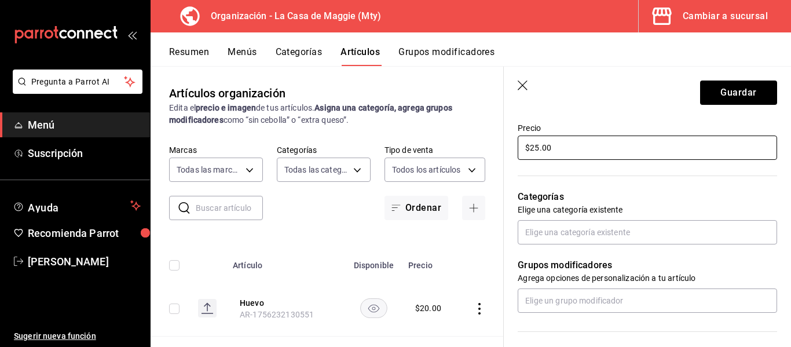
scroll to position [368, 0]
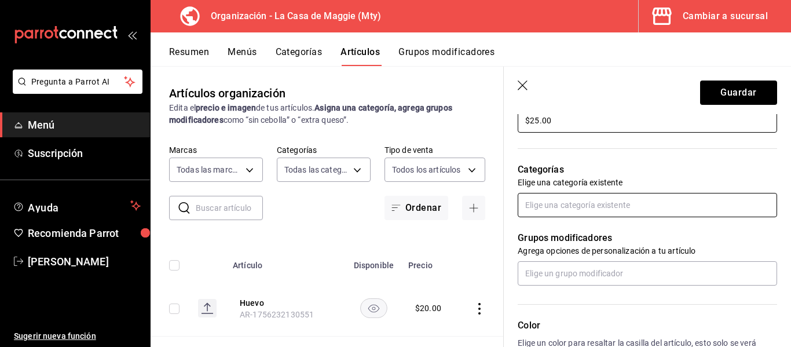
type input "$25.00"
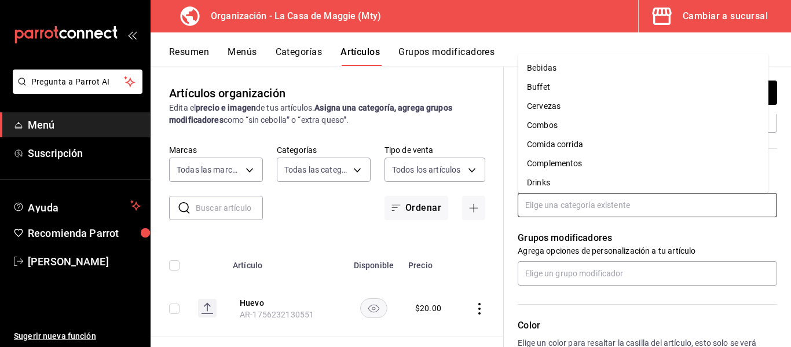
click at [649, 205] on input "text" at bounding box center [647, 205] width 259 height 24
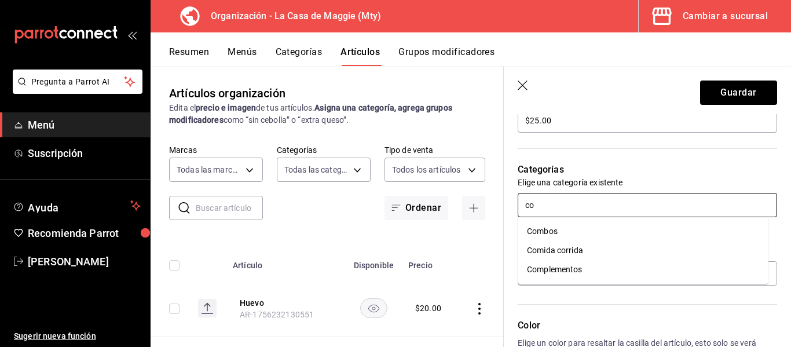
type input "com"
click at [583, 268] on li "Complementos" at bounding box center [643, 269] width 251 height 19
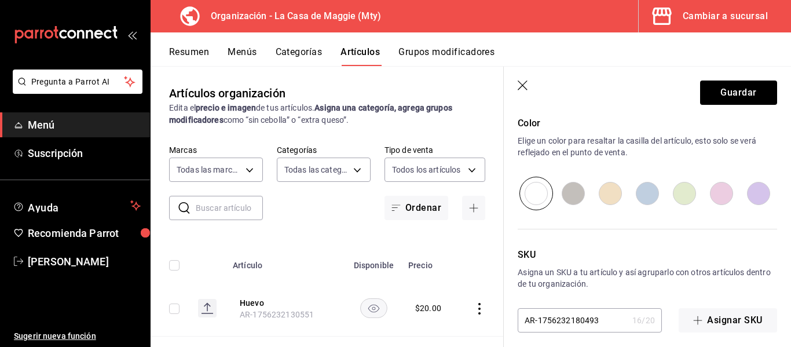
scroll to position [617, 0]
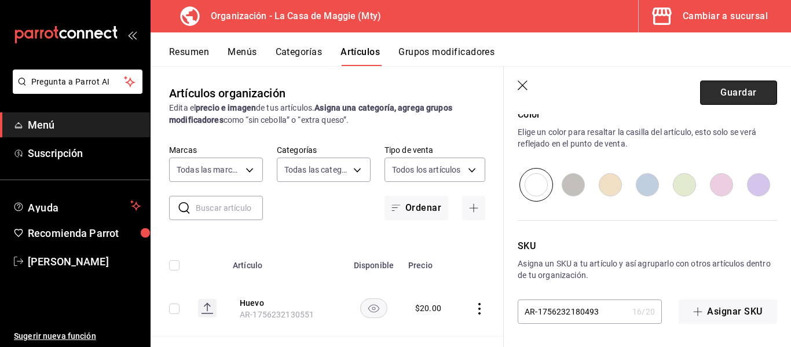
click at [740, 93] on button "Guardar" at bounding box center [738, 92] width 77 height 24
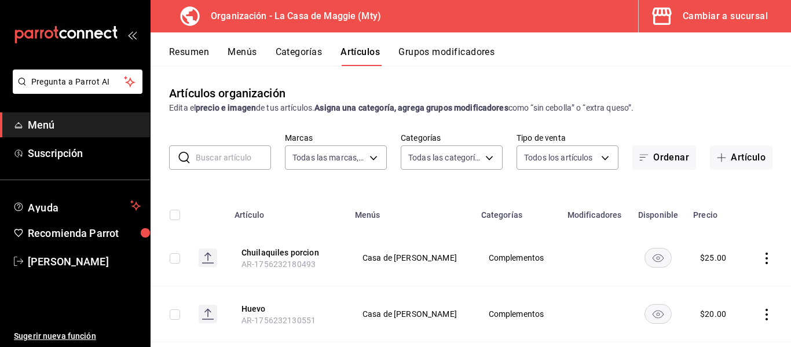
scroll to position [14, 0]
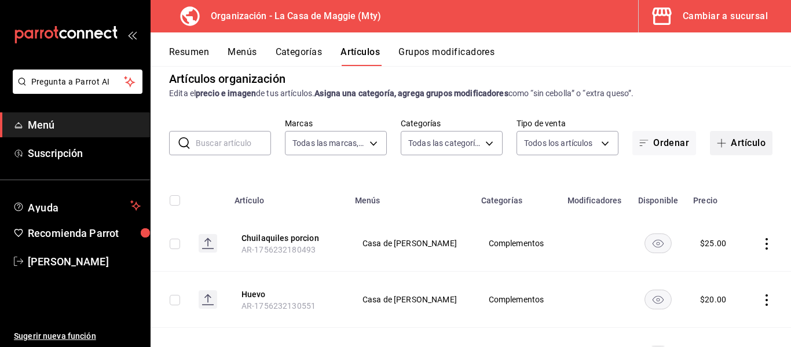
click at [731, 141] on button "Artículo" at bounding box center [741, 143] width 63 height 24
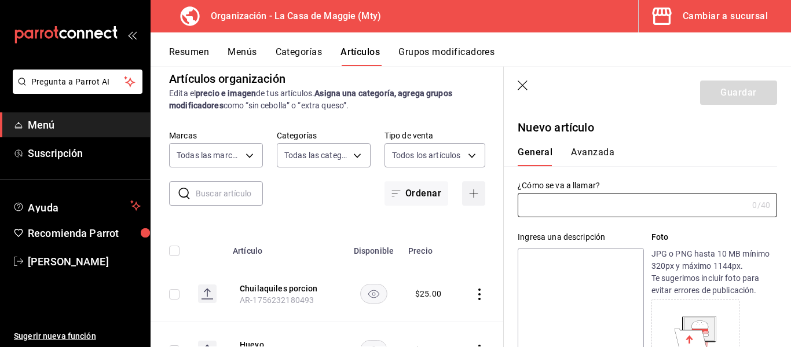
type input "AR-1756232228959"
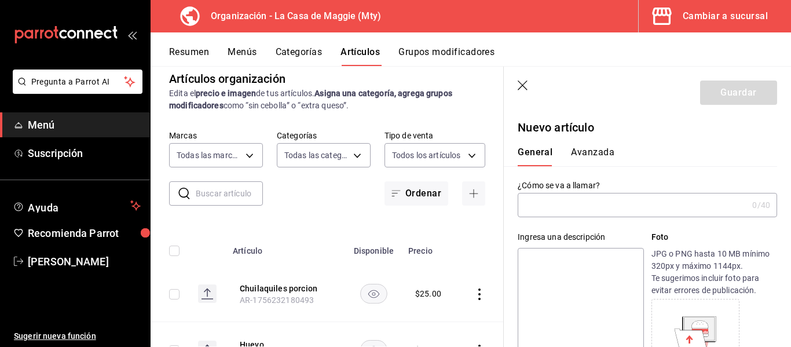
click at [609, 205] on input "text" at bounding box center [633, 204] width 230 height 23
click at [537, 206] on input "2 tlayudas" at bounding box center [630, 204] width 225 height 23
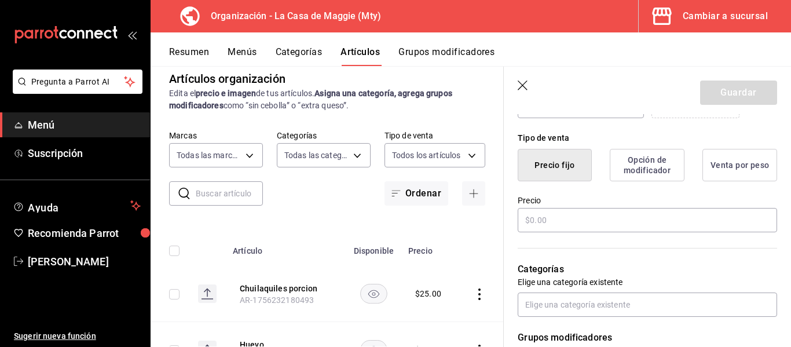
scroll to position [270, 0]
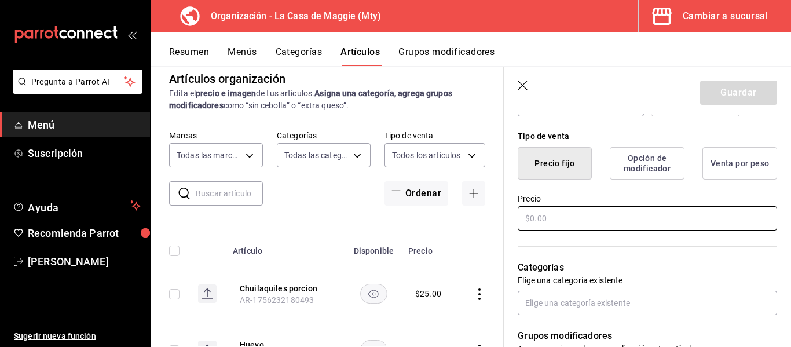
type input "2 Tlayudas"
click at [622, 214] on input "text" at bounding box center [647, 218] width 259 height 24
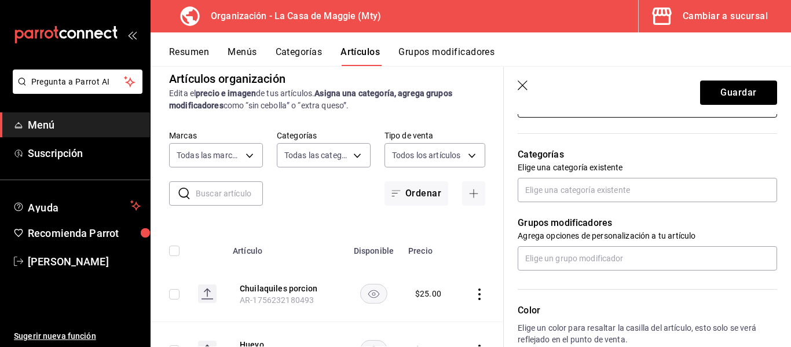
scroll to position [386, 0]
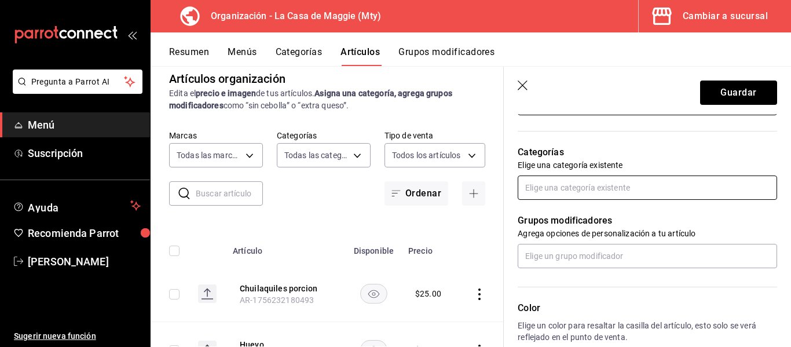
type input "$25.00"
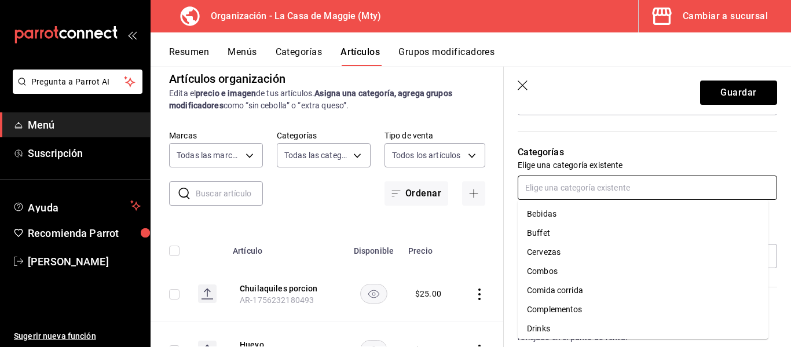
click at [645, 186] on input "text" at bounding box center [647, 187] width 259 height 24
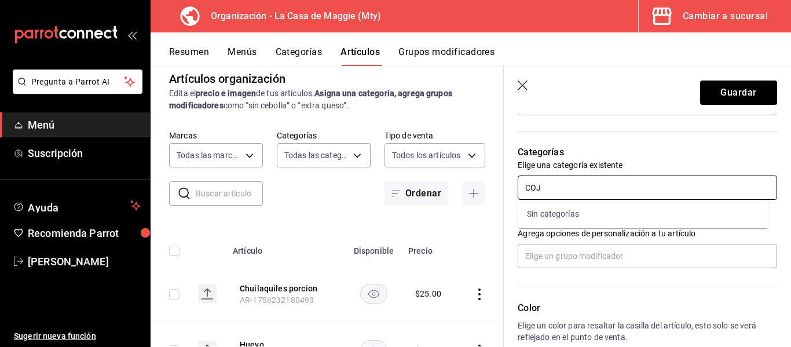
type input "CO"
click at [556, 249] on li "Complementos" at bounding box center [643, 252] width 251 height 19
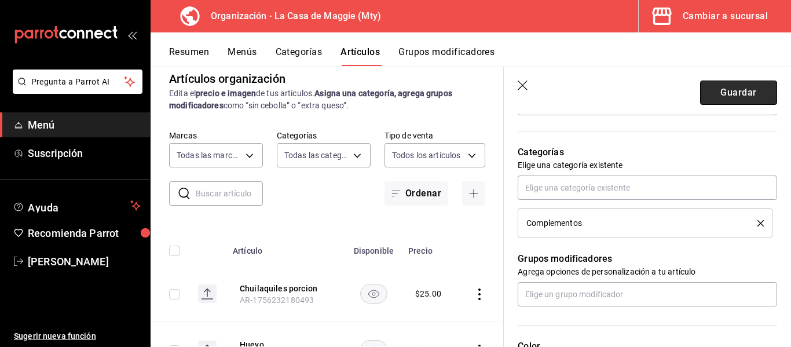
click at [739, 99] on button "Guardar" at bounding box center [738, 92] width 77 height 24
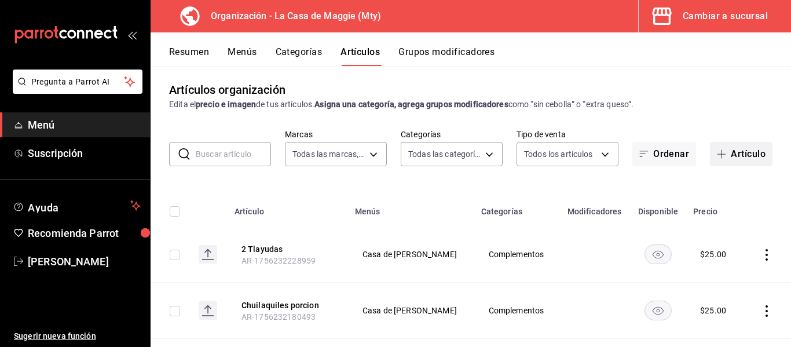
click at [722, 154] on button "Artículo" at bounding box center [741, 154] width 63 height 24
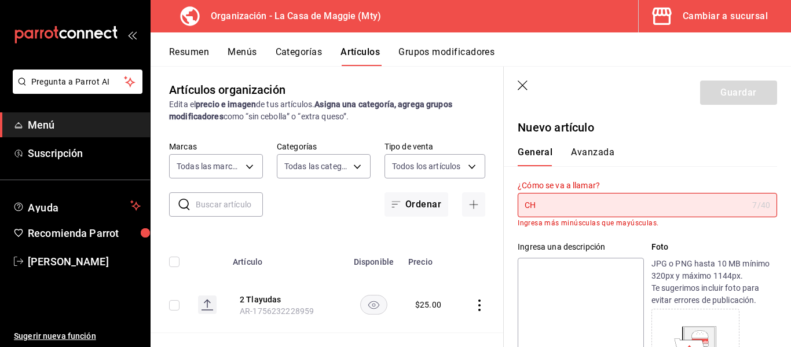
type input "C"
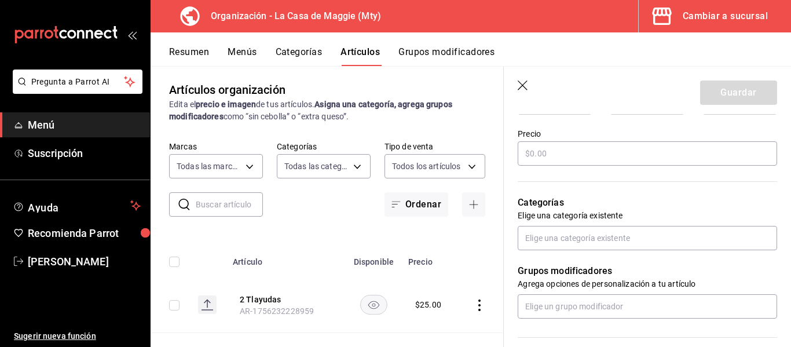
scroll to position [330, 0]
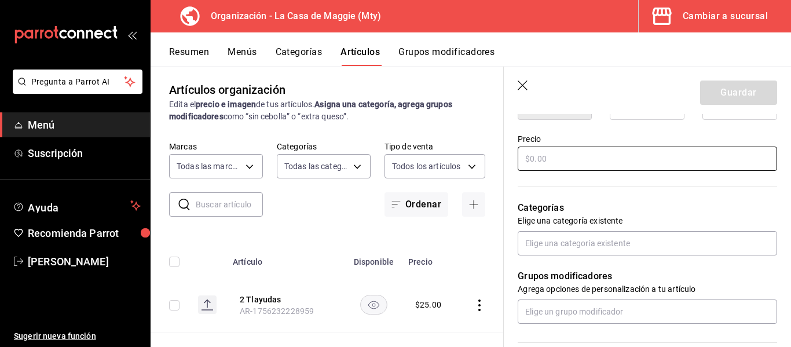
type input "Chicharon porcion"
click at [571, 159] on input "text" at bounding box center [647, 159] width 259 height 24
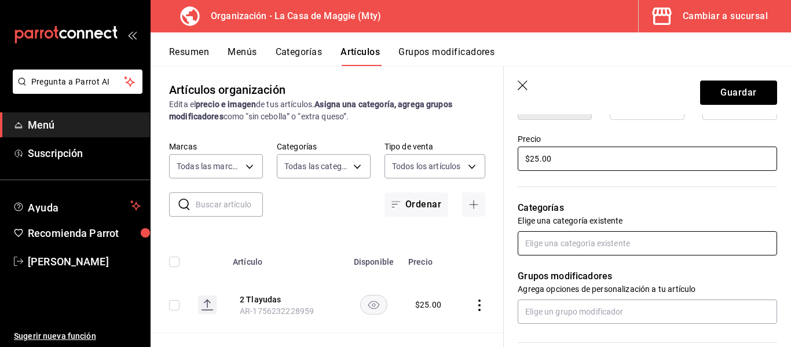
type input "$25.00"
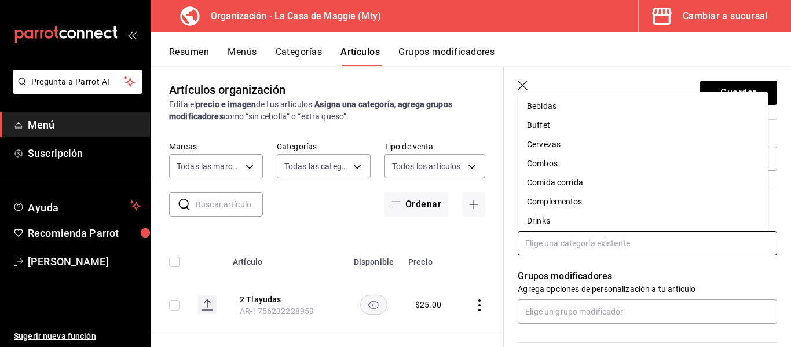
click at [565, 241] on input "text" at bounding box center [647, 243] width 259 height 24
click at [555, 200] on li "Complementos" at bounding box center [643, 201] width 251 height 19
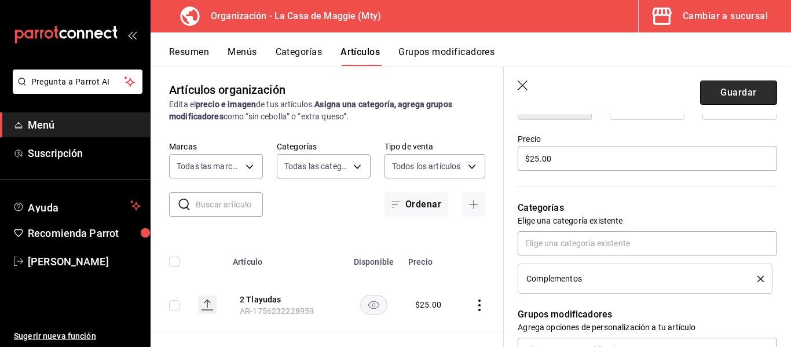
click at [739, 93] on button "Guardar" at bounding box center [738, 92] width 77 height 24
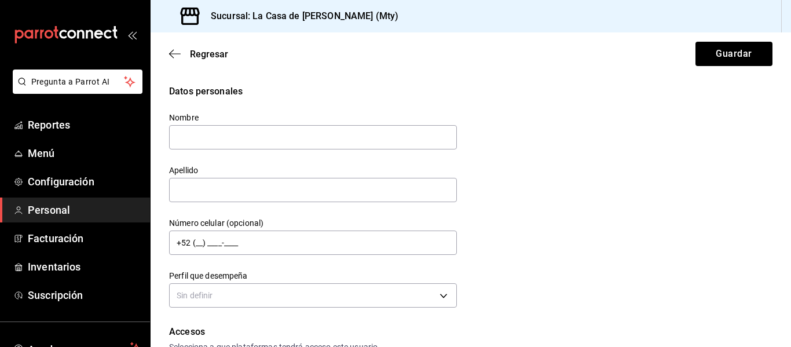
click at [58, 215] on span "Personal" at bounding box center [84, 210] width 113 height 16
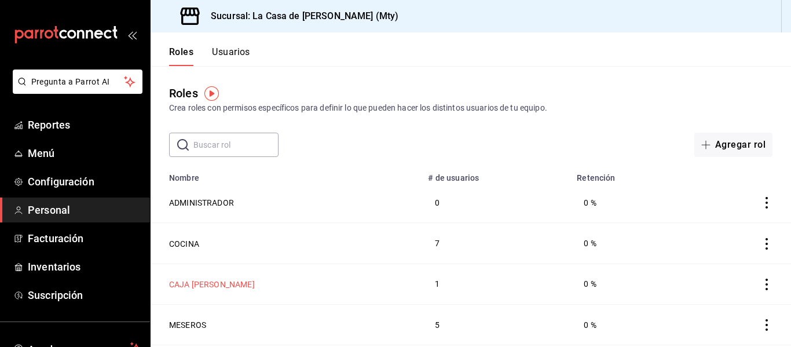
click at [212, 279] on button "CAJA [PERSON_NAME]" at bounding box center [212, 285] width 86 height 12
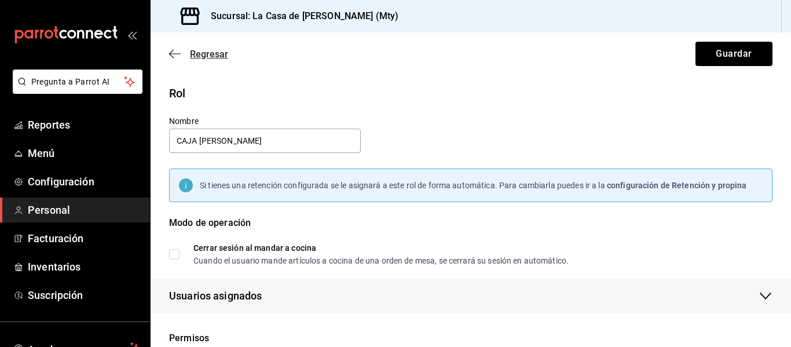
click at [198, 57] on span "Regresar" at bounding box center [209, 54] width 38 height 11
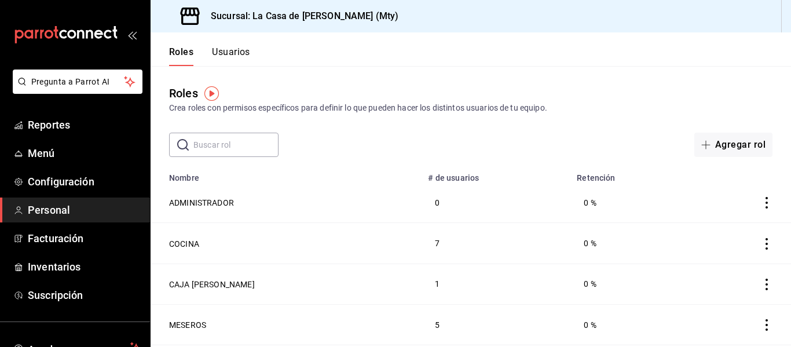
click at [230, 56] on button "Usuarios" at bounding box center [231, 56] width 38 height 20
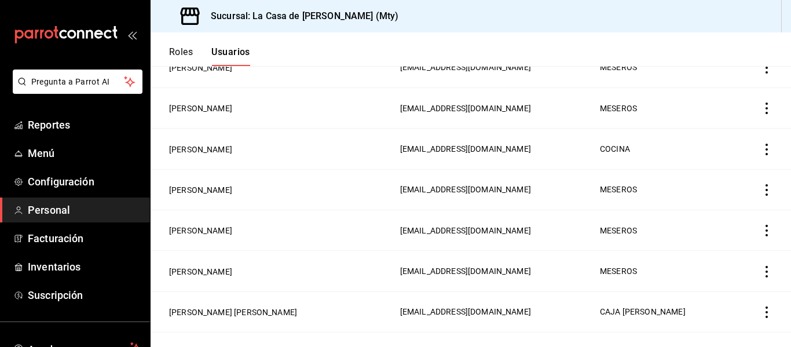
scroll to position [437, 0]
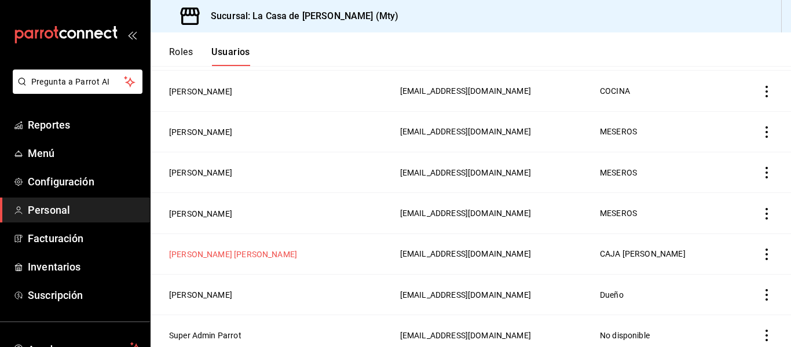
click at [236, 248] on button "[PERSON_NAME] [PERSON_NAME]" at bounding box center [233, 254] width 128 height 12
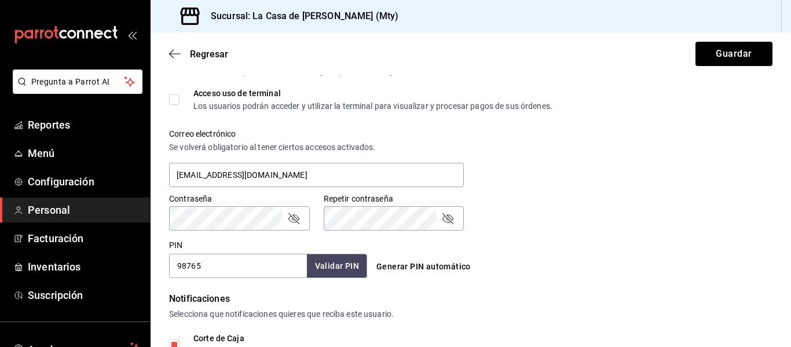
scroll to position [380, 0]
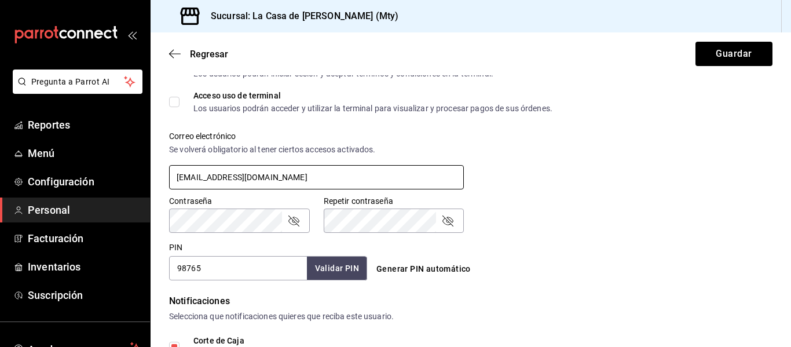
drag, startPoint x: 260, startPoint y: 180, endPoint x: 71, endPoint y: 206, distance: 191.2
click at [71, 206] on div "Pregunta a Parrot AI Reportes Menú Configuración Personal Facturación Inventari…" at bounding box center [395, 173] width 791 height 347
drag, startPoint x: 304, startPoint y: 172, endPoint x: 141, endPoint y: 189, distance: 164.2
click at [141, 189] on div "Pregunta a Parrot AI Reportes Menú Configuración Personal Facturación Inventari…" at bounding box center [395, 173] width 791 height 347
type input "[EMAIL_ADDRESS][DOMAIN_NAME]"
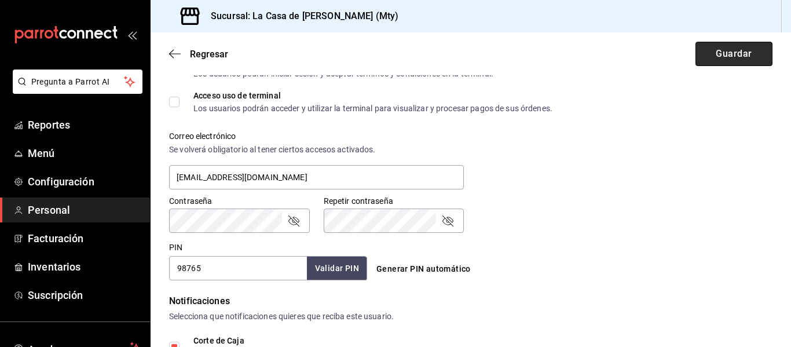
click at [712, 48] on button "Guardar" at bounding box center [733, 54] width 77 height 24
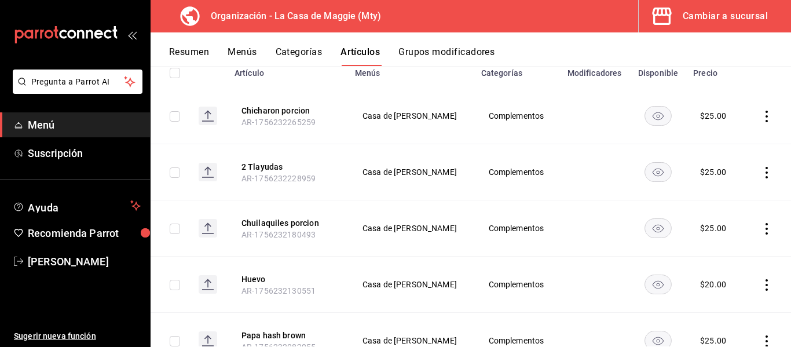
scroll to position [139, 0]
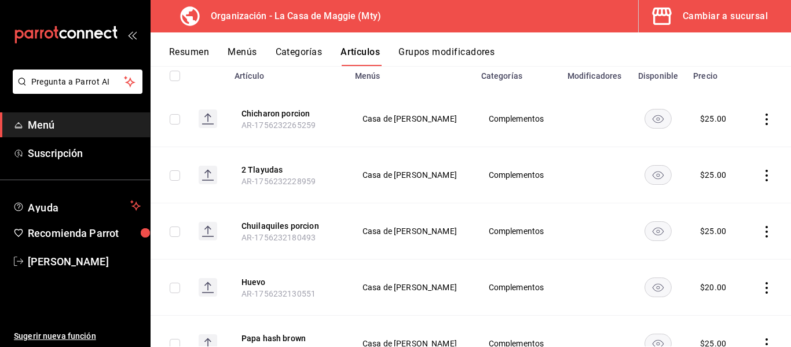
click at [761, 232] on icon "actions" at bounding box center [767, 232] width 12 height 12
click at [722, 257] on span "Editar" at bounding box center [723, 258] width 30 height 12
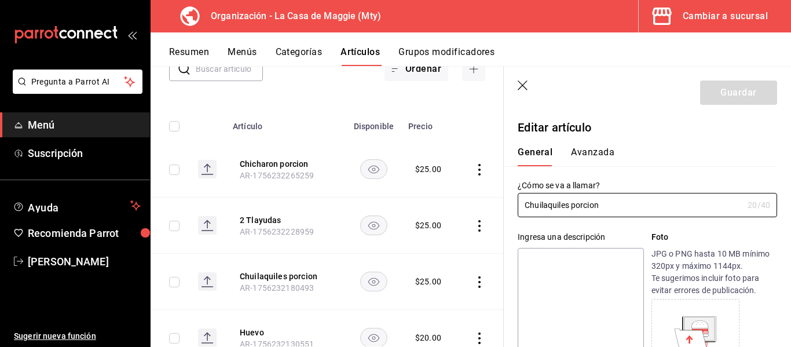
type input "$25.00"
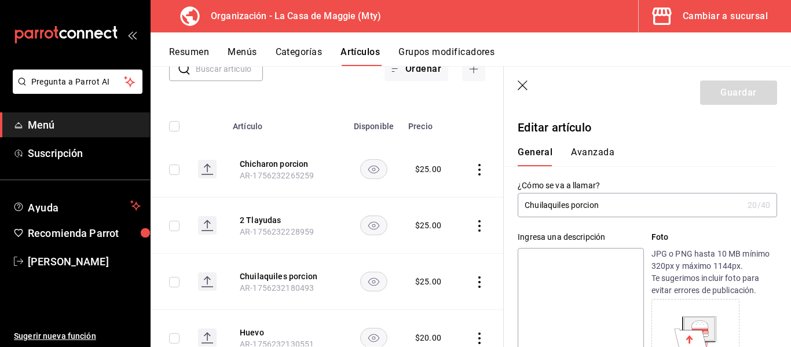
click at [539, 206] on input "Chuilaquiles porcion" at bounding box center [630, 204] width 225 height 23
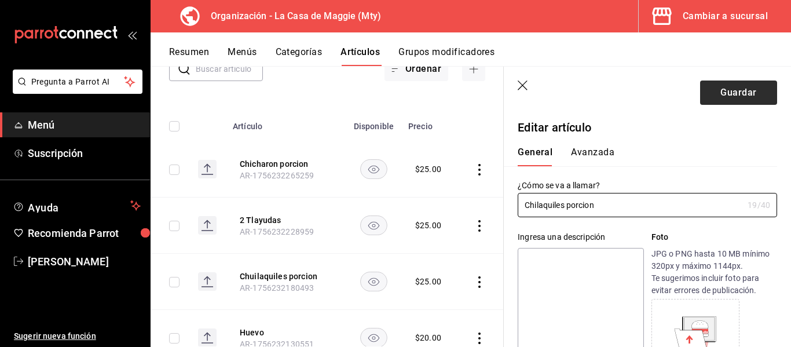
type input "Chilaquiles porcion"
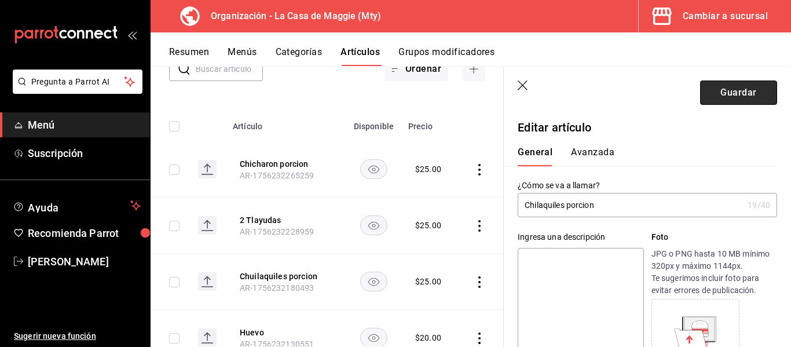
click at [715, 97] on button "Guardar" at bounding box center [738, 92] width 77 height 24
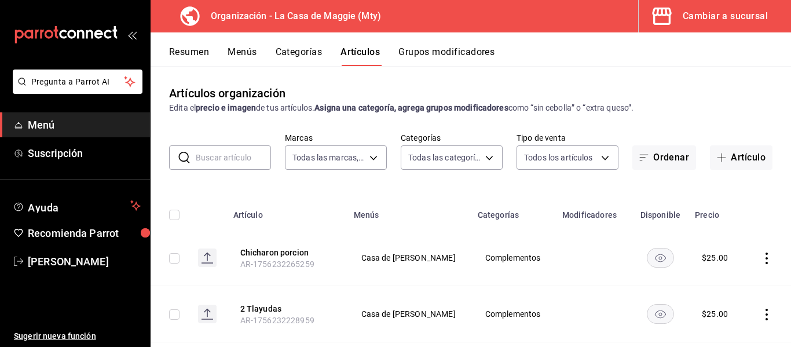
click at [675, 21] on span "button" at bounding box center [664, 16] width 28 height 23
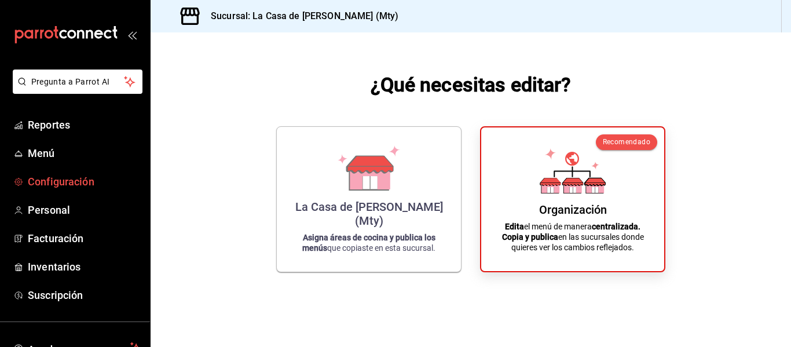
click at [76, 187] on span "Configuración" at bounding box center [84, 182] width 113 height 16
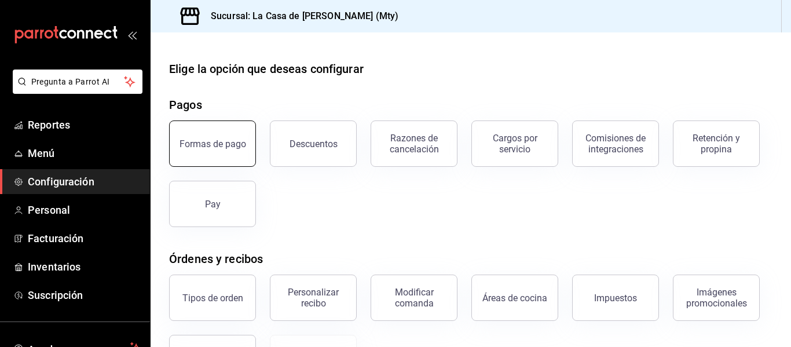
click at [228, 147] on div "Formas de pago" at bounding box center [213, 143] width 67 height 11
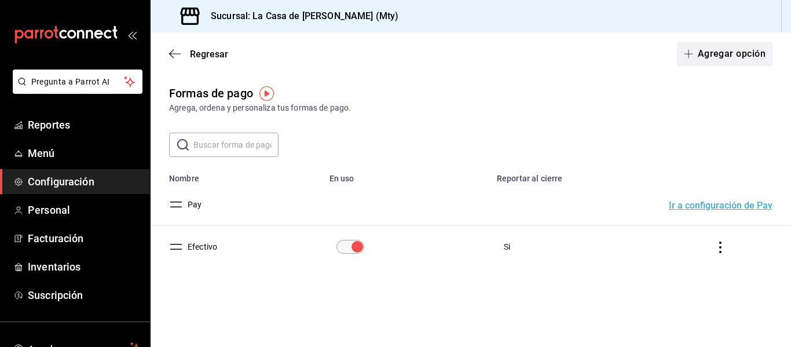
click at [717, 53] on button "Agregar opción" at bounding box center [725, 54] width 96 height 24
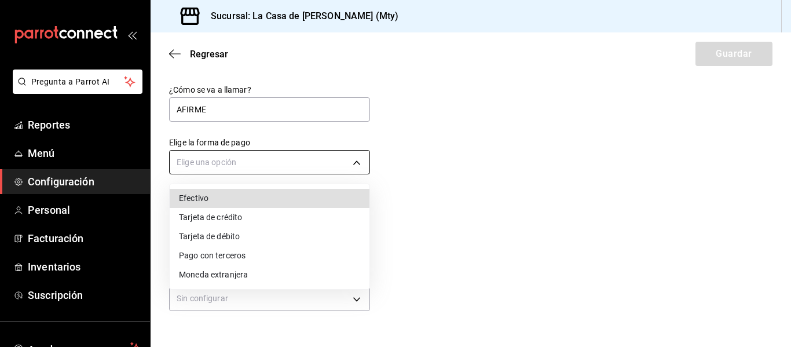
click at [350, 153] on body "Pregunta a Parrot AI Reportes Menú Configuración Personal Facturación Inventari…" at bounding box center [395, 173] width 791 height 347
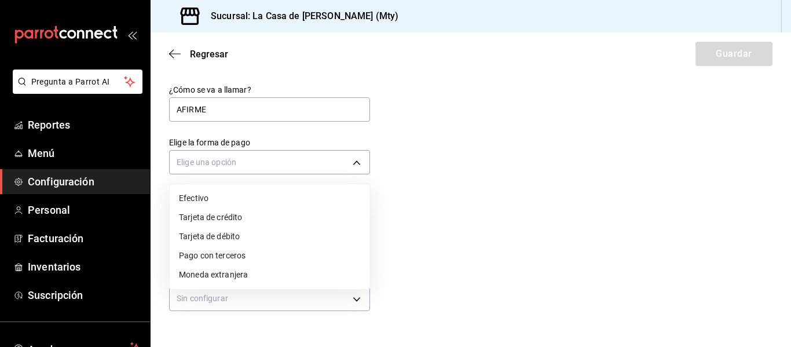
click at [318, 107] on div at bounding box center [395, 173] width 791 height 347
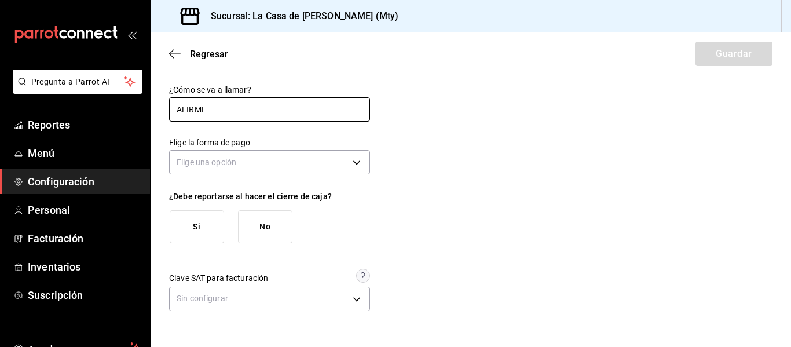
click at [318, 107] on input "AFIRME" at bounding box center [269, 109] width 201 height 24
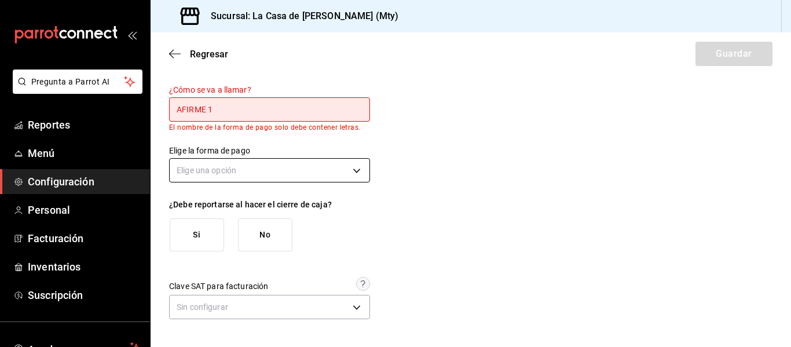
type input "AFIRME 1"
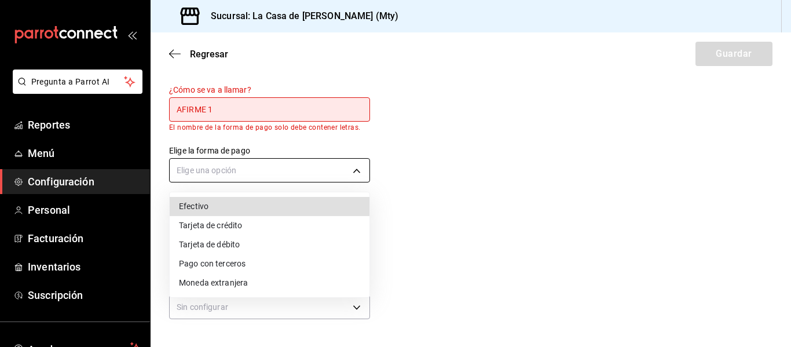
click at [268, 177] on body "Pregunta a Parrot AI Reportes Menú Configuración Personal Facturación Inventari…" at bounding box center [395, 173] width 791 height 347
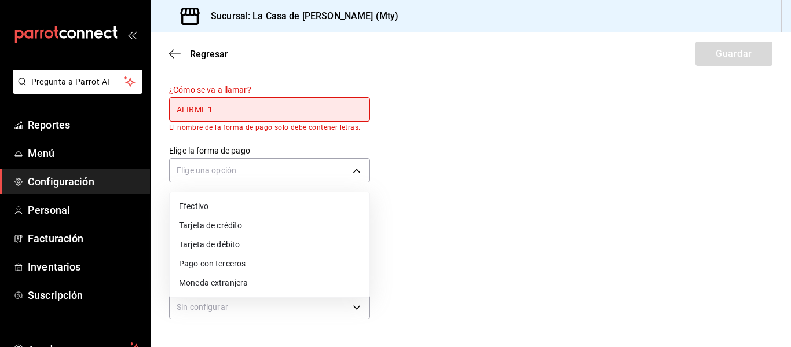
click at [325, 164] on div at bounding box center [395, 173] width 791 height 347
click at [325, 164] on body "Pregunta a Parrot AI Reportes Menú Configuración Personal Facturación Inventari…" at bounding box center [395, 173] width 791 height 347
click at [338, 224] on li "Tarjeta de crédito" at bounding box center [270, 225] width 200 height 19
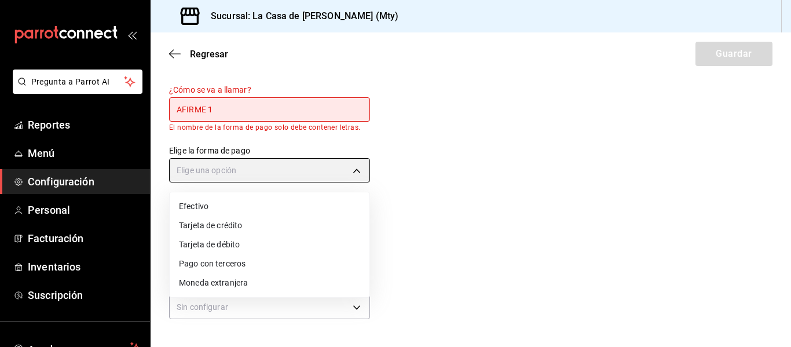
type input "CREDIT_CARD"
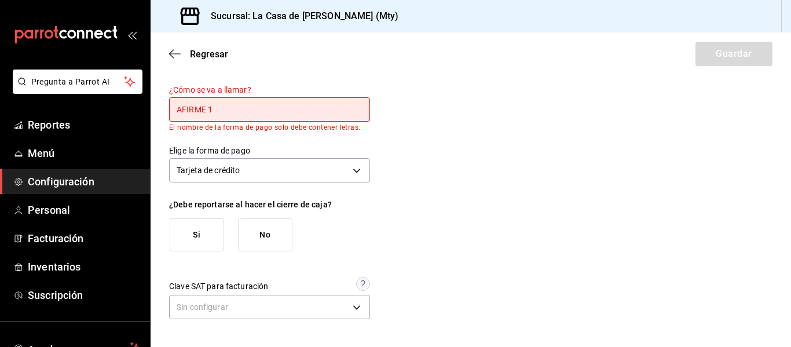
click at [204, 232] on button "Si" at bounding box center [197, 234] width 54 height 33
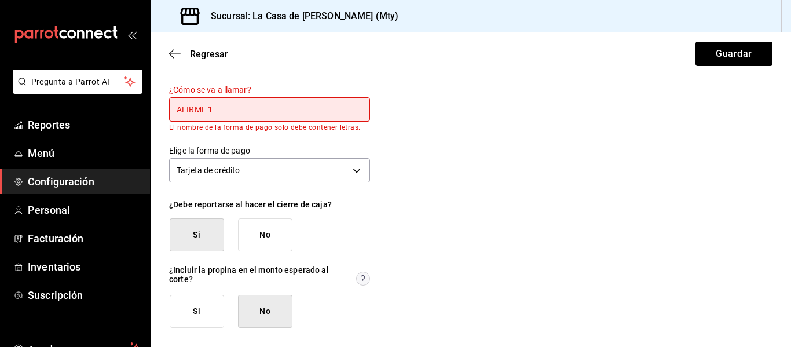
click at [210, 307] on button "Si" at bounding box center [197, 311] width 54 height 33
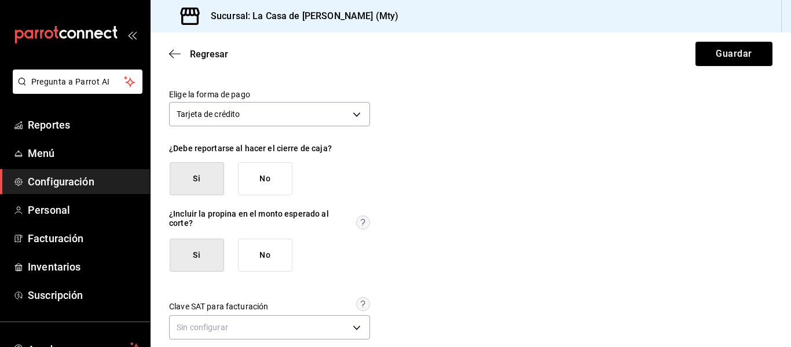
scroll to position [72, 0]
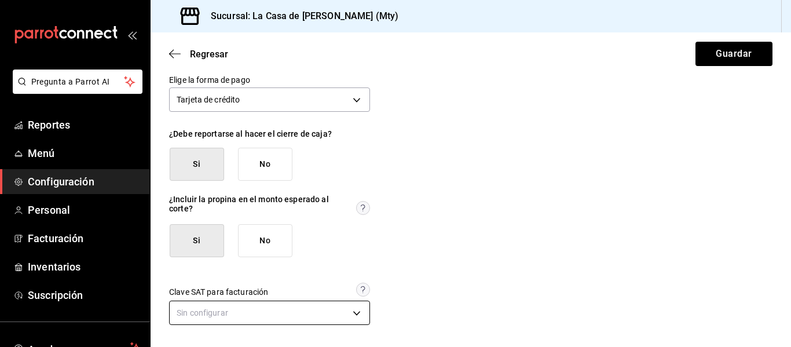
click at [350, 315] on body "Pregunta a Parrot AI Reportes Menú Configuración Personal Facturación Inventari…" at bounding box center [395, 173] width 791 height 347
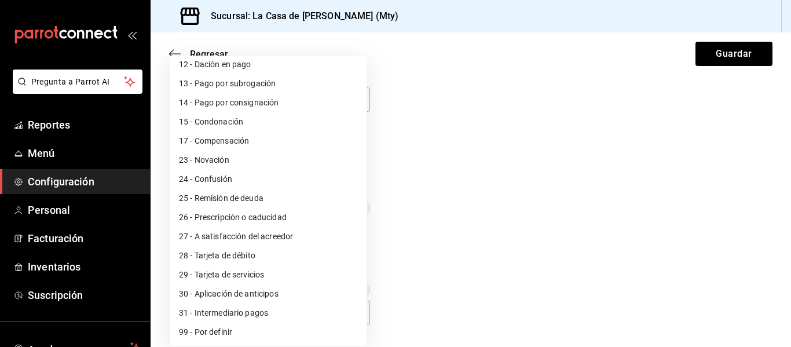
scroll to position [0, 0]
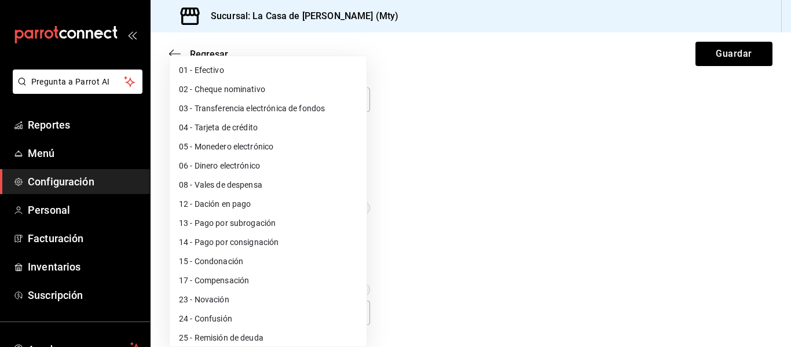
click at [463, 191] on div at bounding box center [395, 173] width 791 height 347
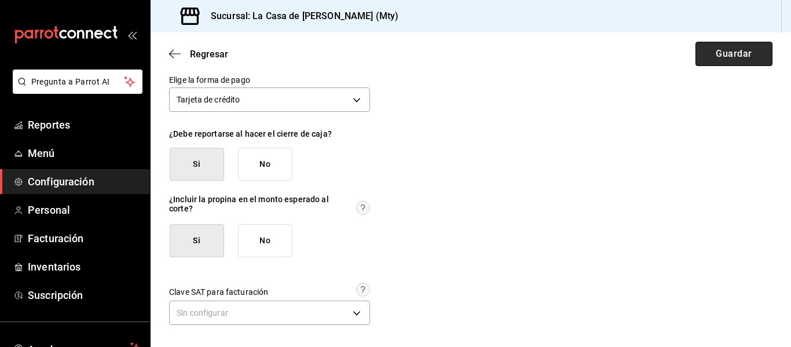
click at [745, 54] on button "Guardar" at bounding box center [733, 54] width 77 height 24
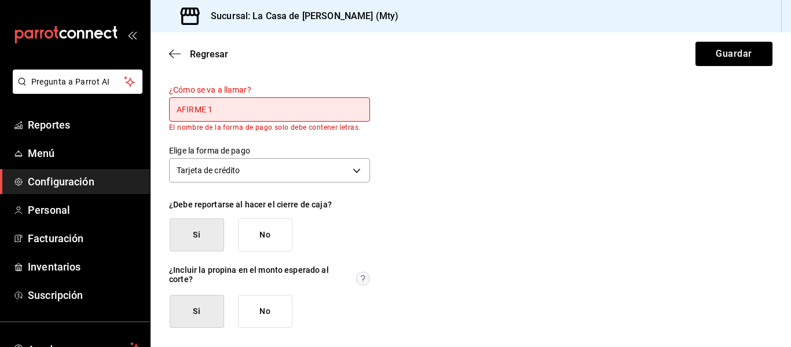
click at [208, 109] on input "AFIRME 1" at bounding box center [269, 109] width 201 height 24
drag, startPoint x: 238, startPoint y: 111, endPoint x: 222, endPoint y: 108, distance: 15.9
click at [222, 108] on input "AFIRME1" at bounding box center [269, 109] width 201 height 24
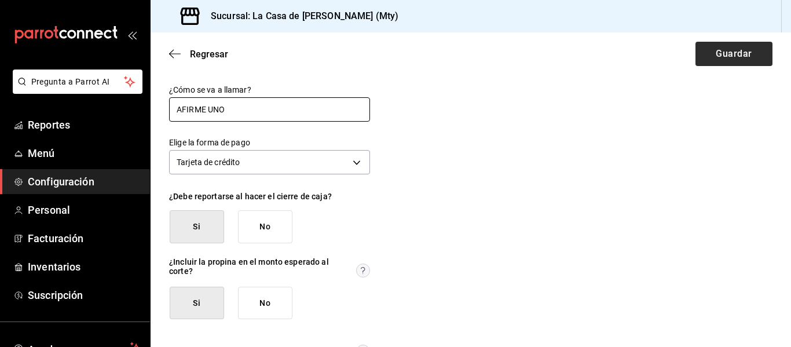
type input "AFIRME UNO"
click at [734, 51] on button "Guardar" at bounding box center [733, 54] width 77 height 24
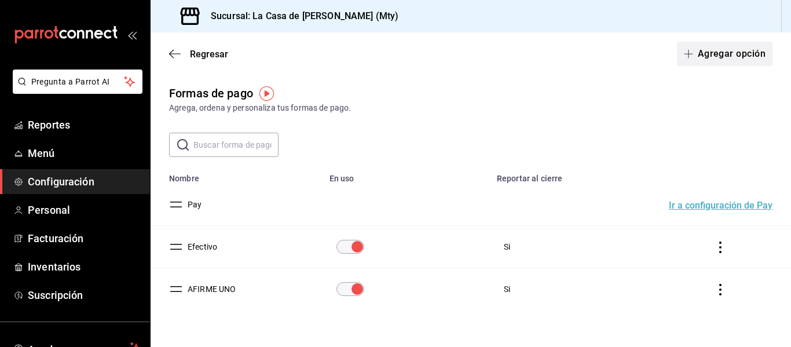
click at [712, 58] on button "Agregar opción" at bounding box center [725, 54] width 96 height 24
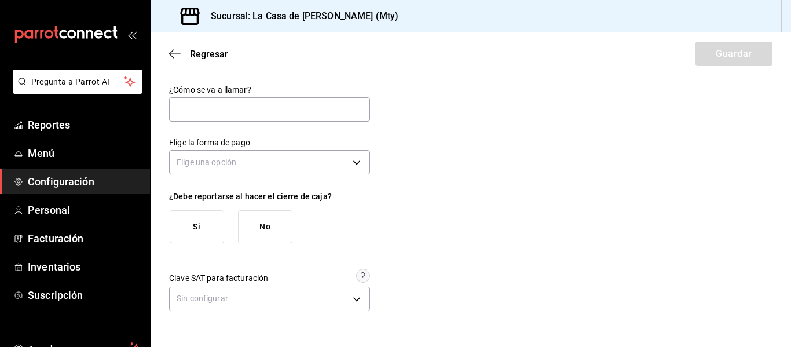
click at [712, 58] on div "Regresar Guardar" at bounding box center [471, 53] width 640 height 43
click at [360, 103] on input "text" at bounding box center [269, 109] width 201 height 24
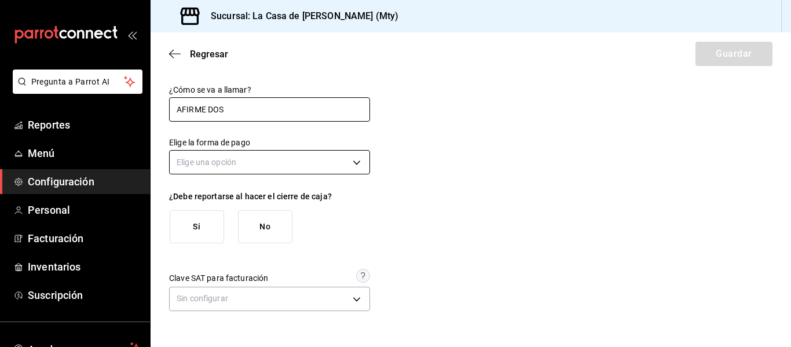
type input "AFIRME DOS"
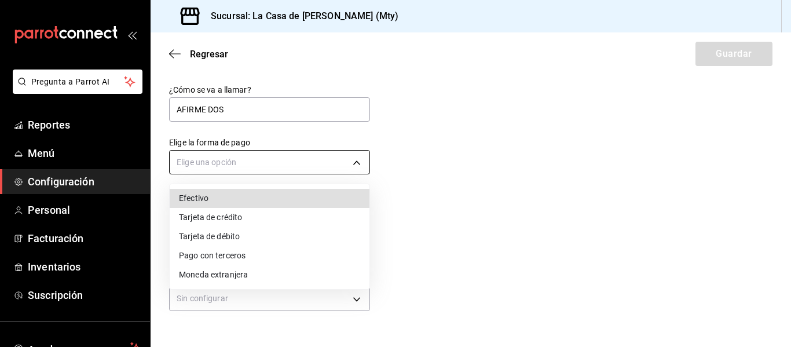
click at [272, 158] on body "Pregunta a Parrot AI Reportes Menú Configuración Personal Facturación Inventari…" at bounding box center [395, 173] width 791 height 347
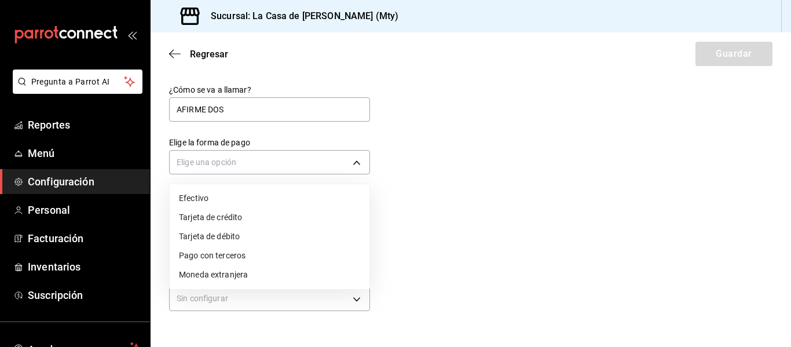
click at [218, 219] on li "Tarjeta de crédito" at bounding box center [270, 217] width 200 height 19
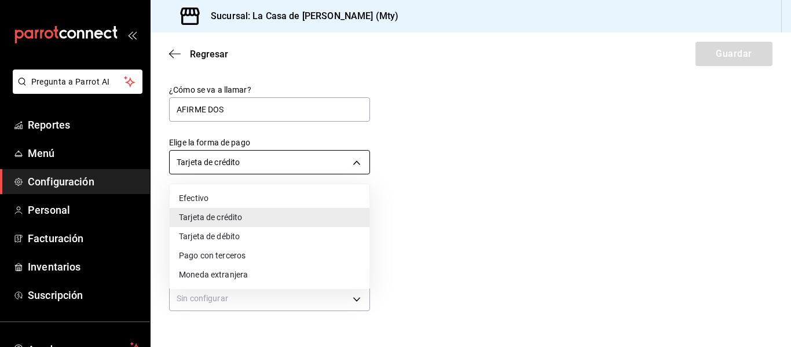
click at [260, 165] on body "Pregunta a Parrot AI Reportes Menú Configuración Personal Facturación Inventari…" at bounding box center [395, 173] width 791 height 347
click at [223, 240] on li "Tarjeta de débito" at bounding box center [270, 236] width 200 height 19
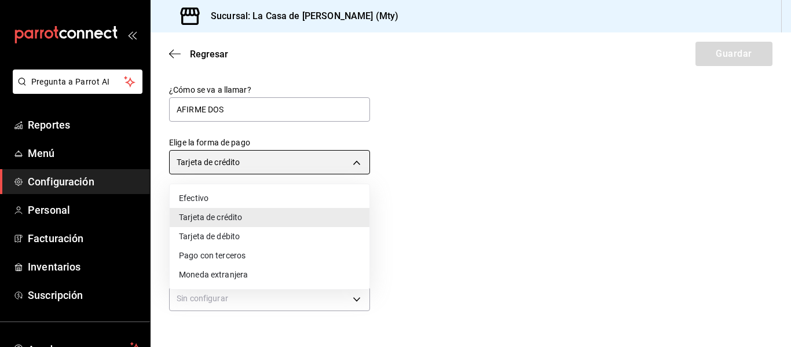
type input "DEBIT_CARD"
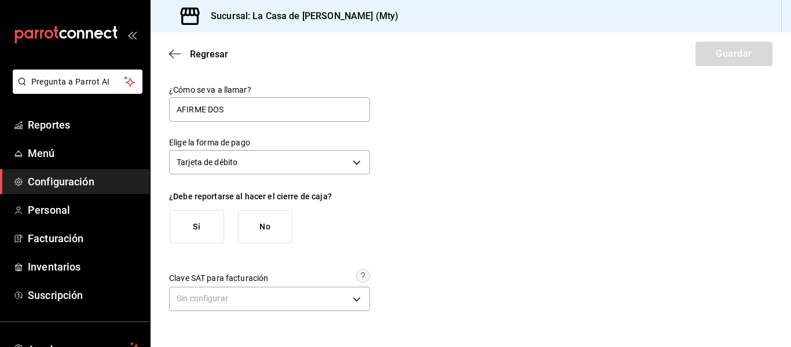
click at [210, 229] on button "Si" at bounding box center [197, 226] width 54 height 33
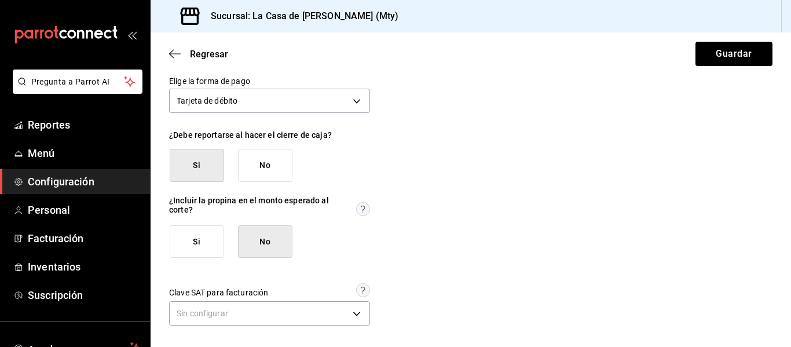
scroll to position [64, 0]
click at [207, 236] on button "Si" at bounding box center [197, 241] width 54 height 33
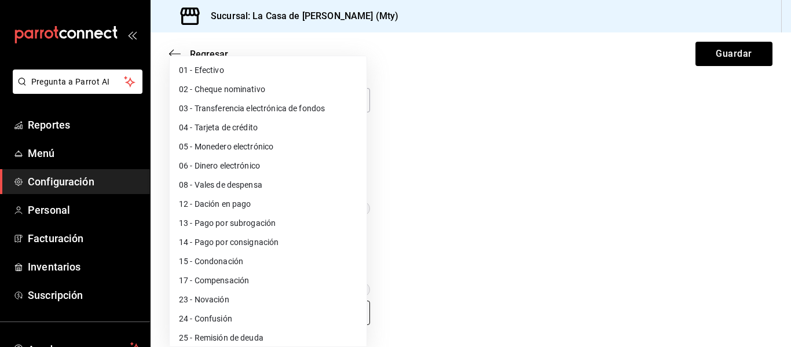
click at [357, 314] on body "Pregunta a Parrot AI Reportes Menú Configuración Personal Facturación Inventari…" at bounding box center [395, 173] width 791 height 347
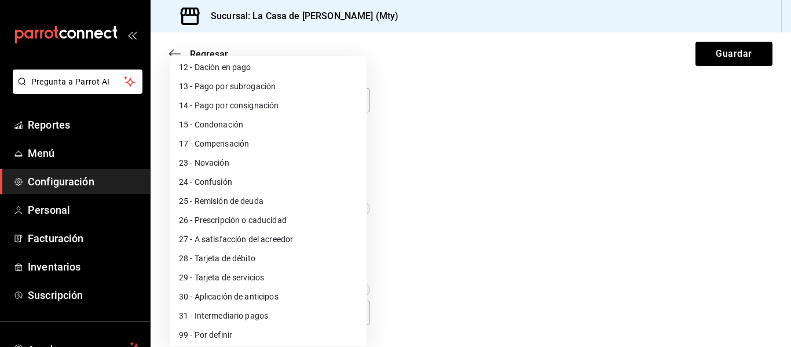
scroll to position [140, 0]
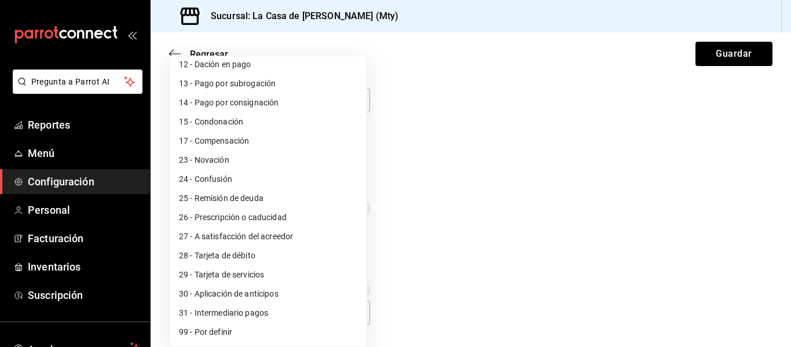
click at [335, 329] on li "99 - Por definir" at bounding box center [268, 332] width 197 height 19
type input "99"
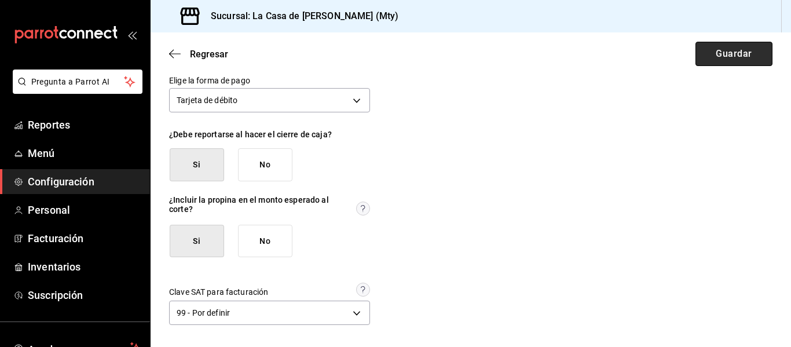
click at [727, 61] on button "Guardar" at bounding box center [733, 54] width 77 height 24
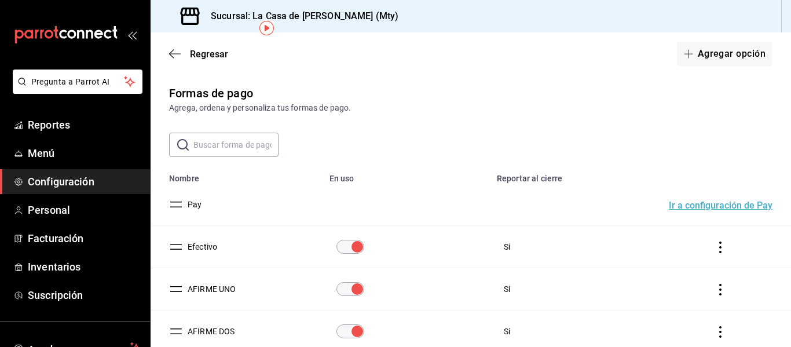
scroll to position [65, 0]
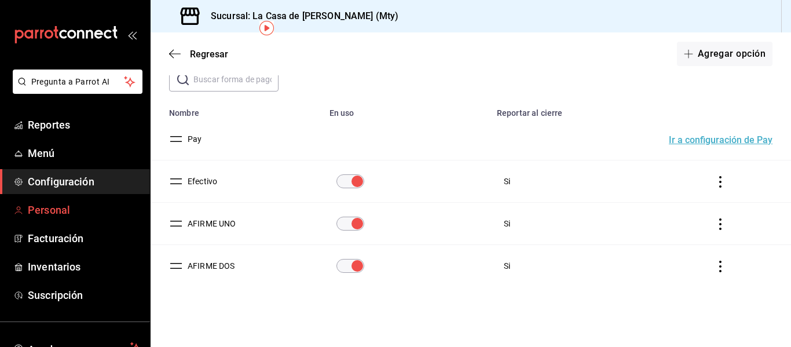
click at [49, 206] on span "Personal" at bounding box center [84, 210] width 113 height 16
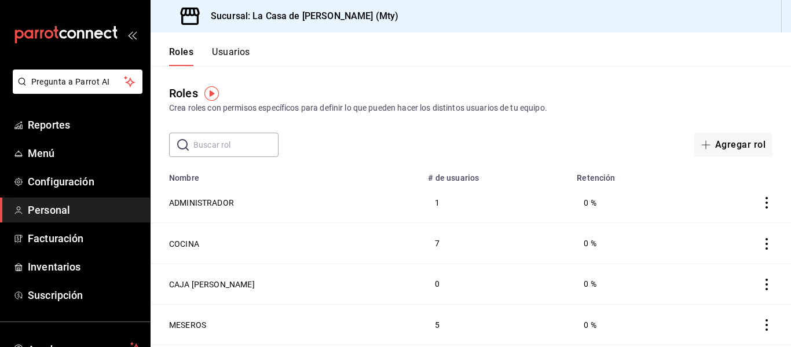
scroll to position [36, 0]
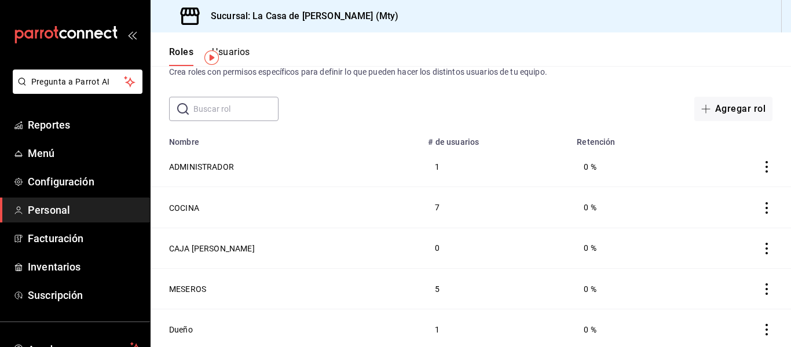
click at [239, 52] on button "Usuarios" at bounding box center [231, 56] width 38 height 20
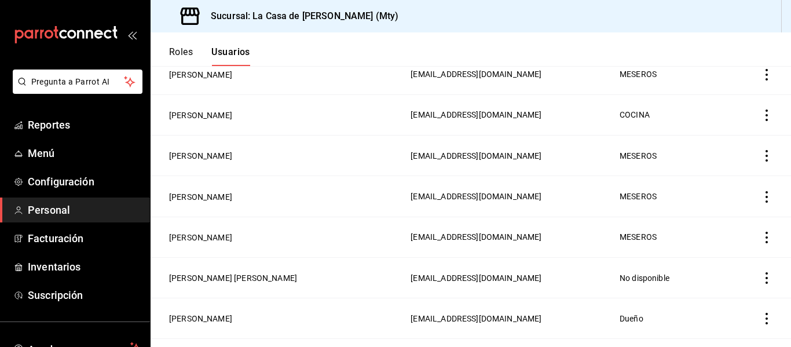
scroll to position [478, 0]
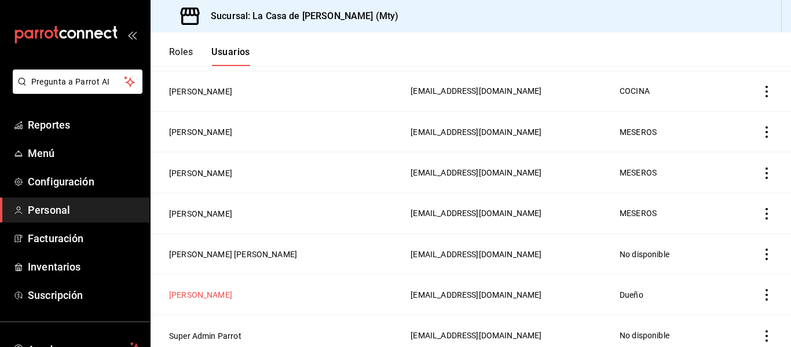
click at [202, 289] on button "[PERSON_NAME]" at bounding box center [200, 295] width 63 height 12
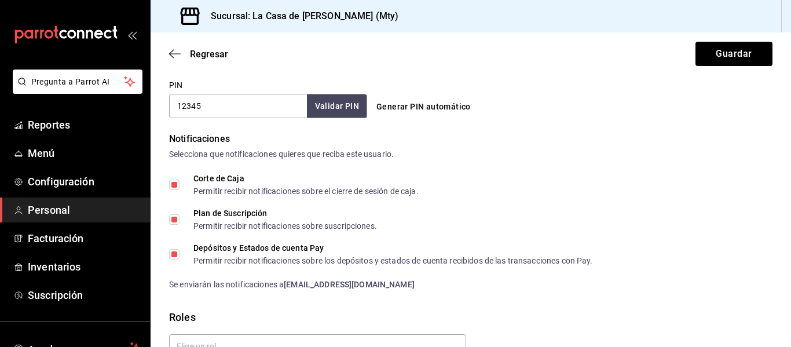
scroll to position [643, 0]
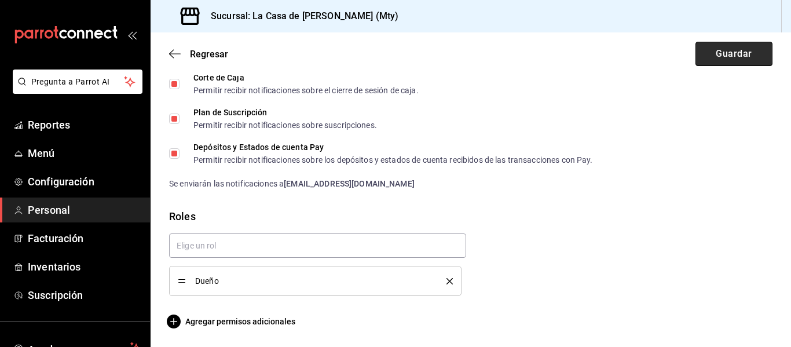
click at [695, 56] on button "Guardar" at bounding box center [733, 54] width 77 height 24
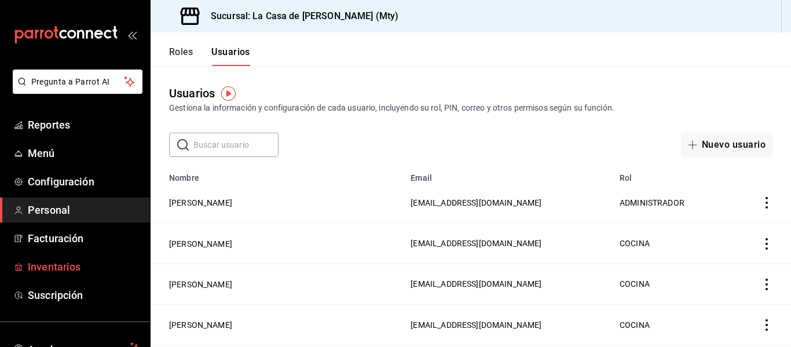
click at [74, 261] on span "Inventarios" at bounding box center [84, 267] width 113 height 16
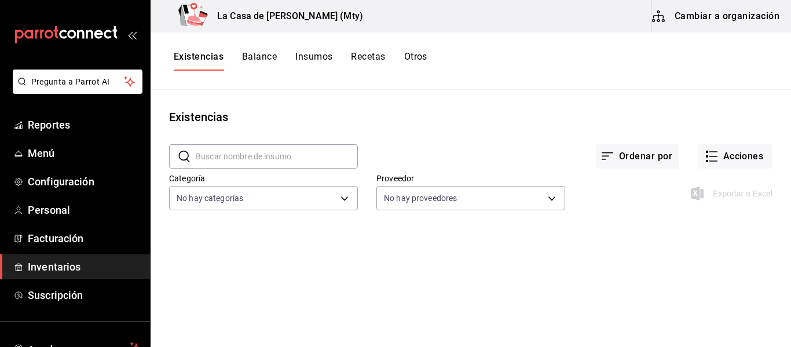
click at [372, 57] on button "Recetas" at bounding box center [368, 61] width 34 height 20
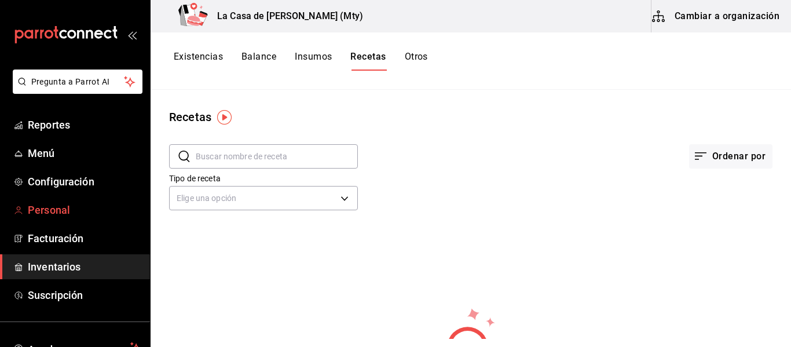
click at [46, 206] on span "Personal" at bounding box center [84, 210] width 113 height 16
